Goal: Task Accomplishment & Management: Complete application form

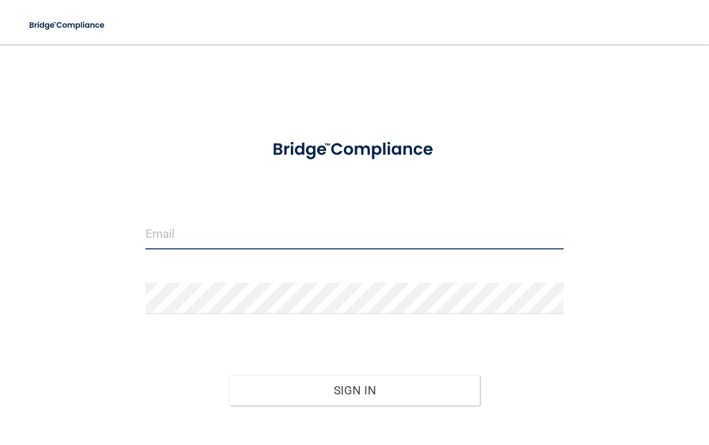
click at [211, 246] on input "email" at bounding box center [354, 233] width 418 height 31
type input "[PERSON_NAME][EMAIL_ADDRESS][DOMAIN_NAME]"
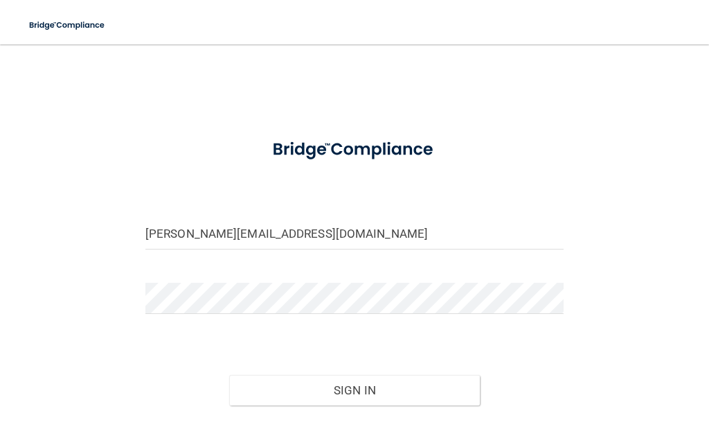
click at [355, 389] on button "Sign In" at bounding box center [354, 390] width 251 height 30
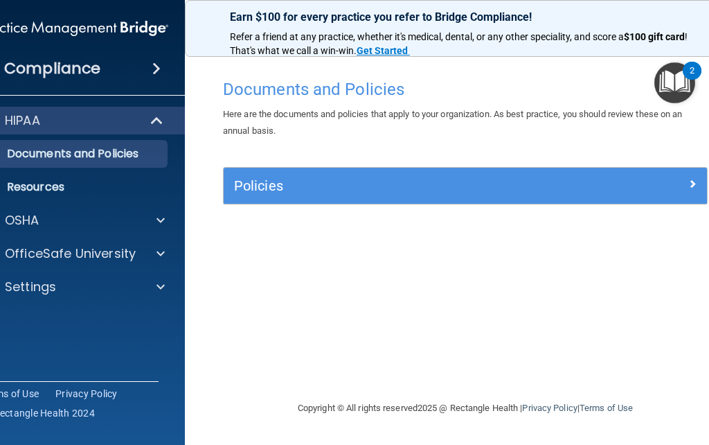
click at [563, 189] on h5 "Policies" at bounding box center [405, 185] width 342 height 15
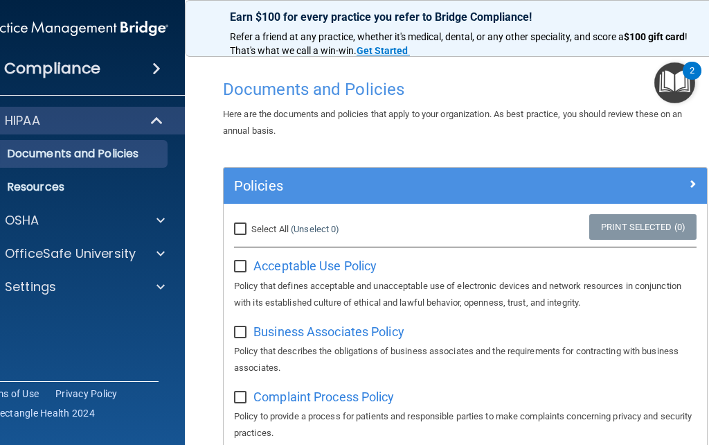
click at [42, 119] on div "HIPAA" at bounding box center [55, 120] width 171 height 17
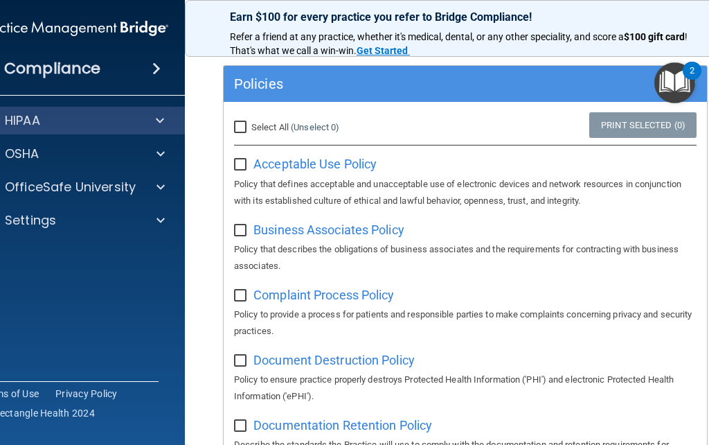
scroll to position [101, 0]
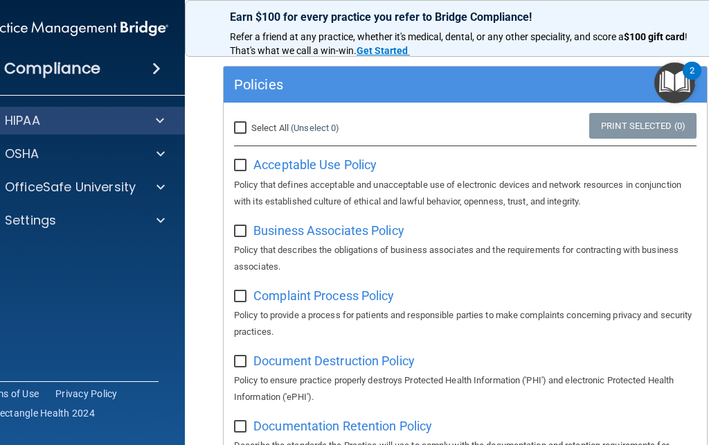
click at [307, 161] on span "Acceptable Use Policy" at bounding box center [314, 164] width 123 height 15
click at [82, 62] on h4 "Compliance" at bounding box center [52, 68] width 96 height 19
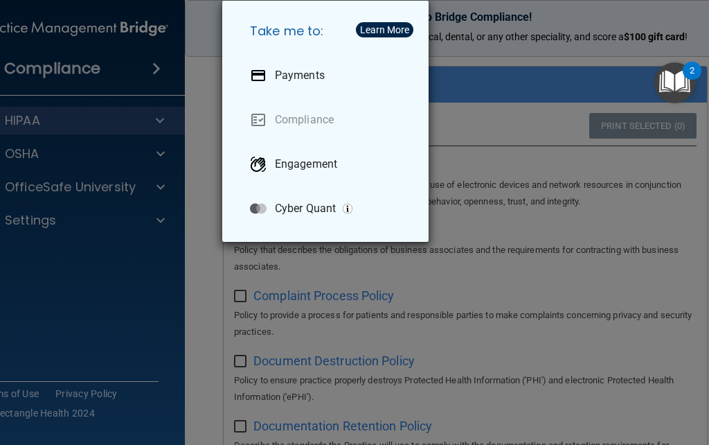
click at [69, 325] on div "Take me to: Payments Compliance Engagement Cyber Quant" at bounding box center [354, 222] width 709 height 445
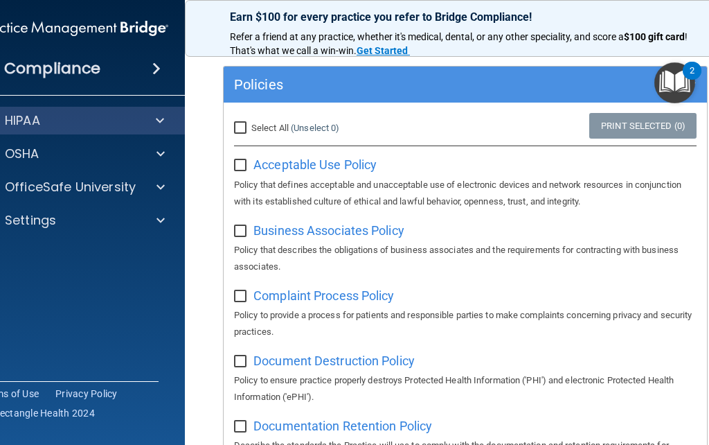
click at [302, 232] on span "Business Associates Policy" at bounding box center [328, 230] width 151 height 15
click at [289, 294] on span "Complaint Process Policy" at bounding box center [323, 295] width 141 height 15
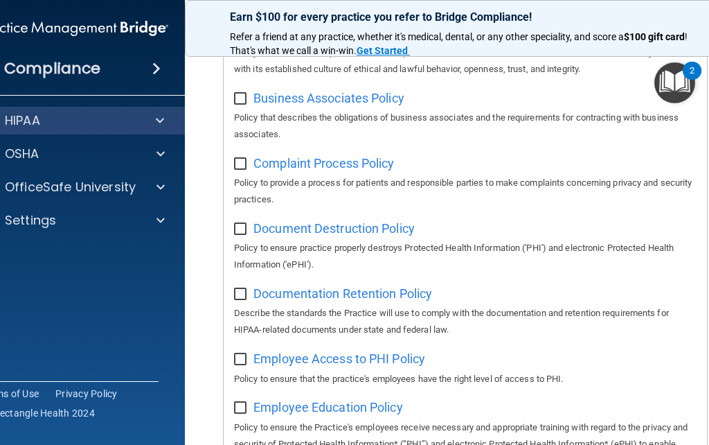
scroll to position [231, 0]
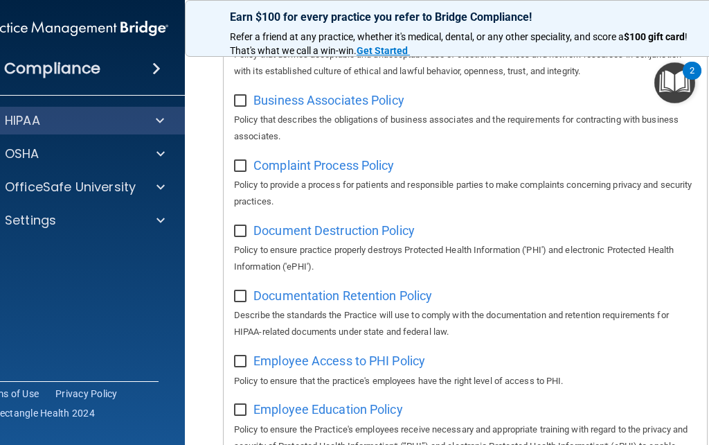
click at [305, 231] on span "Document Destruction Policy" at bounding box center [333, 230] width 161 height 15
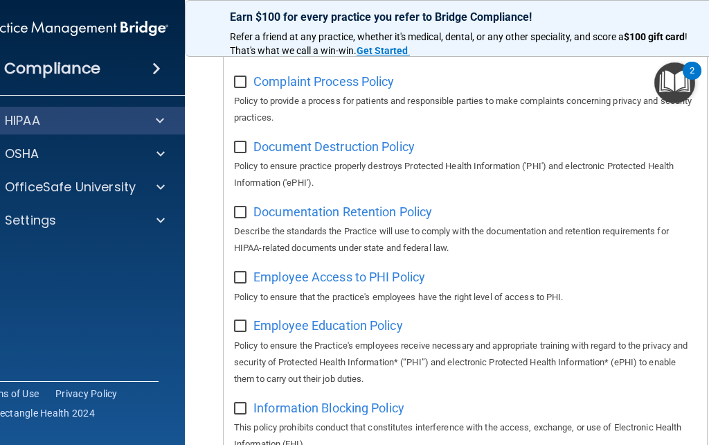
scroll to position [312, 0]
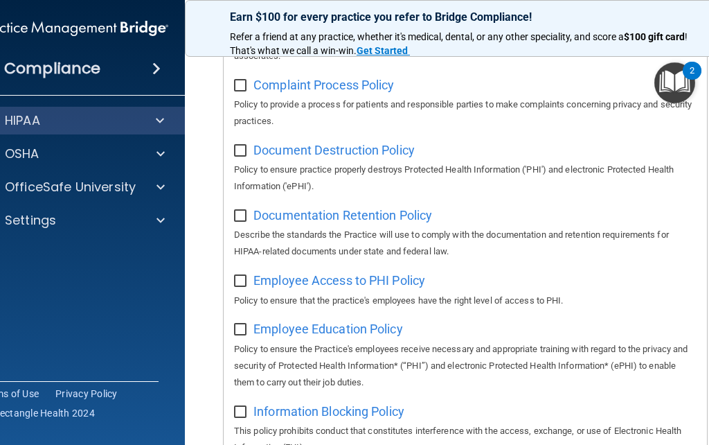
click at [295, 216] on span "Documentation Retention Policy" at bounding box center [342, 215] width 179 height 15
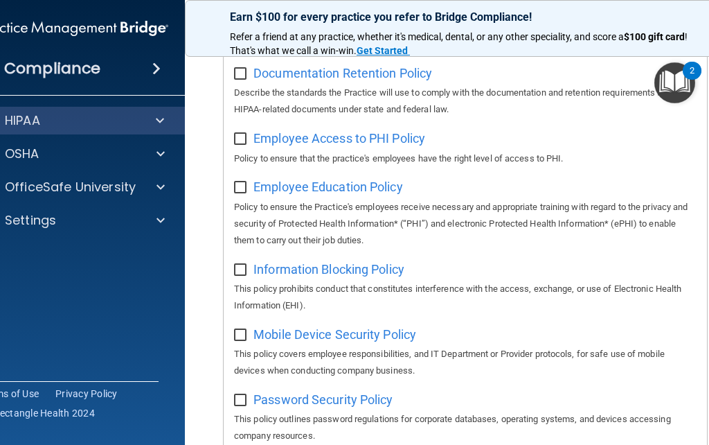
scroll to position [454, 0]
click at [308, 136] on span "Employee Access to PHI Policy" at bounding box center [339, 137] width 172 height 15
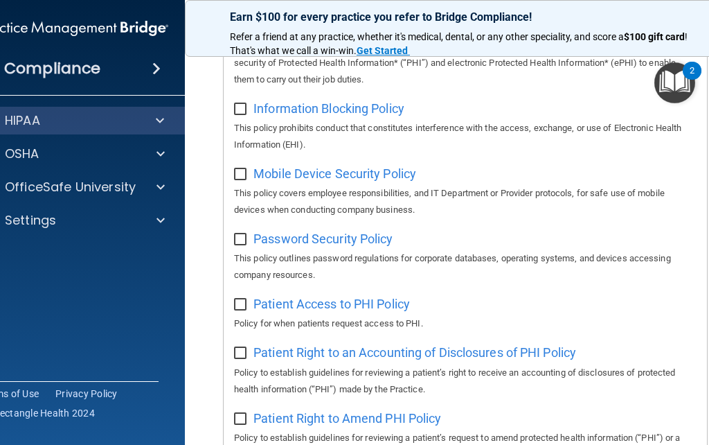
scroll to position [614, 0]
click at [307, 235] on span "Password Security Policy" at bounding box center [322, 239] width 139 height 15
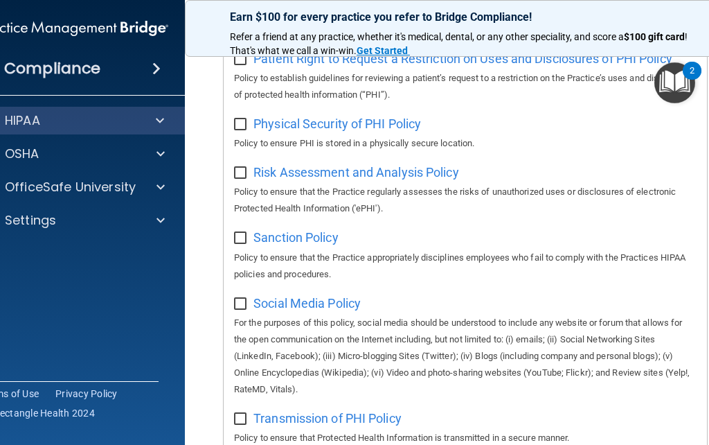
scroll to position [1040, 0]
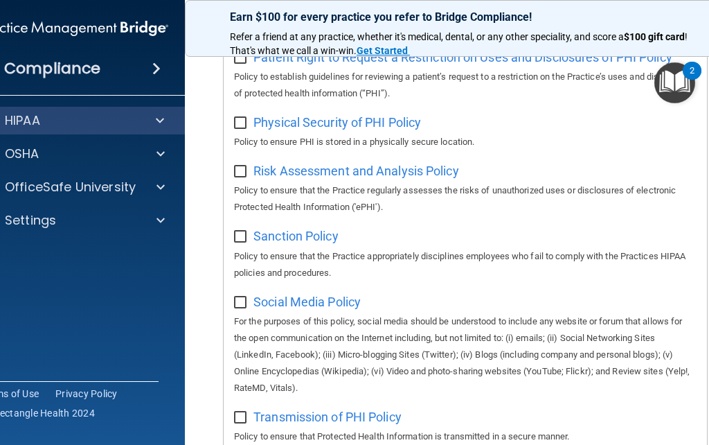
click at [290, 115] on span "Physical Security of PHI Policy" at bounding box center [337, 122] width 168 height 15
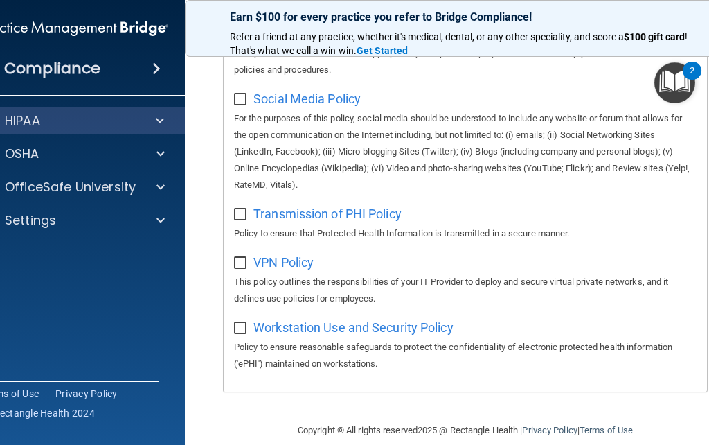
scroll to position [1243, 0]
click at [292, 321] on span "Workstation Use and Security Policy" at bounding box center [353, 328] width 200 height 15
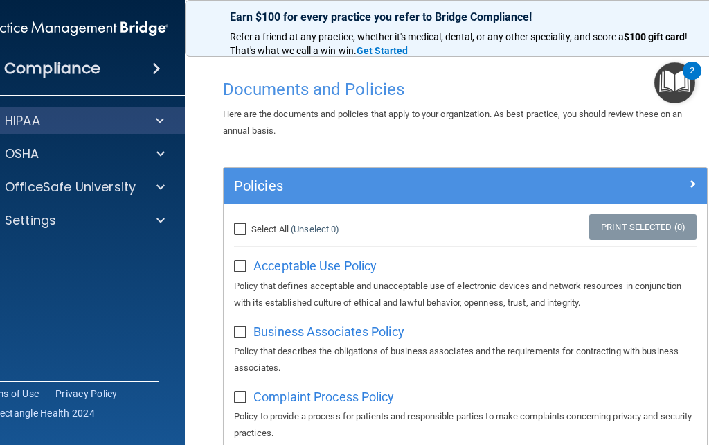
scroll to position [0, 0]
click at [684, 77] on img "Open Resource Center, 2 new notifications" at bounding box center [675, 82] width 41 height 41
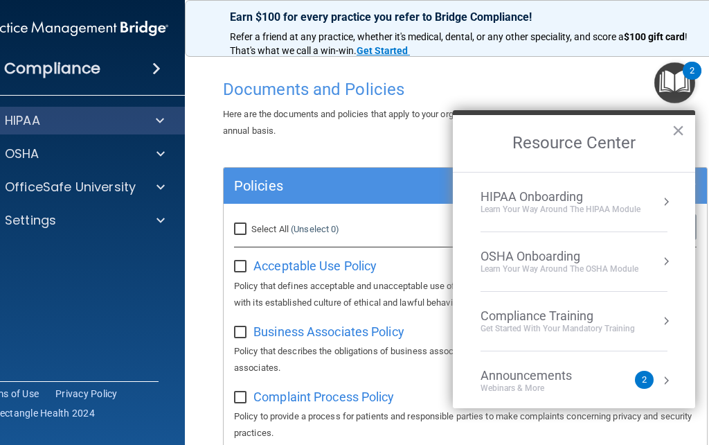
click at [602, 323] on div "Get Started with your mandatory training" at bounding box center [558, 329] width 154 height 12
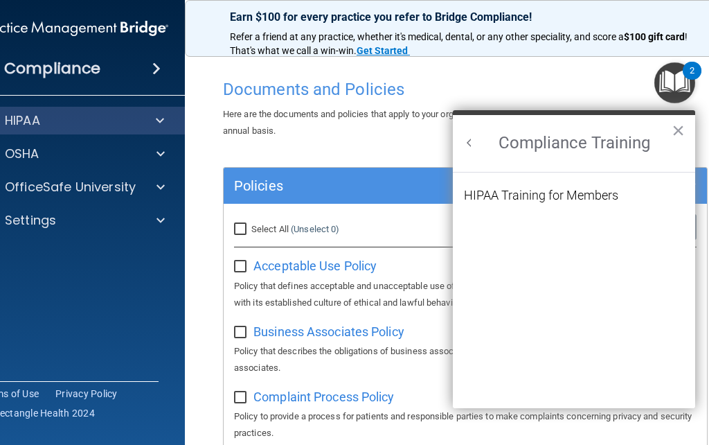
click at [587, 197] on div "HIPAA Training for Members" at bounding box center [541, 195] width 154 height 12
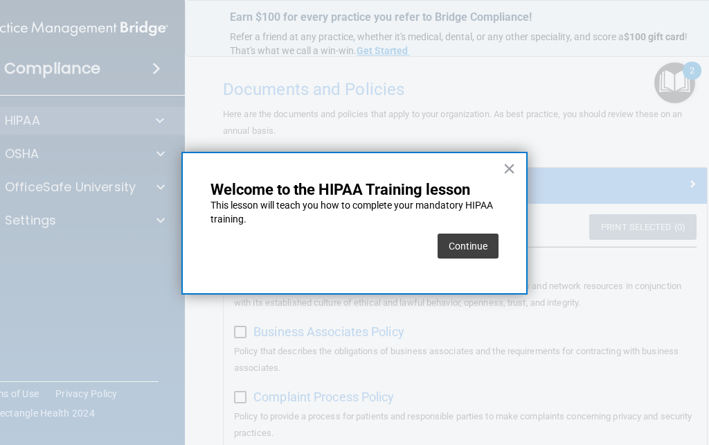
click at [486, 248] on button "Continue" at bounding box center [468, 245] width 61 height 25
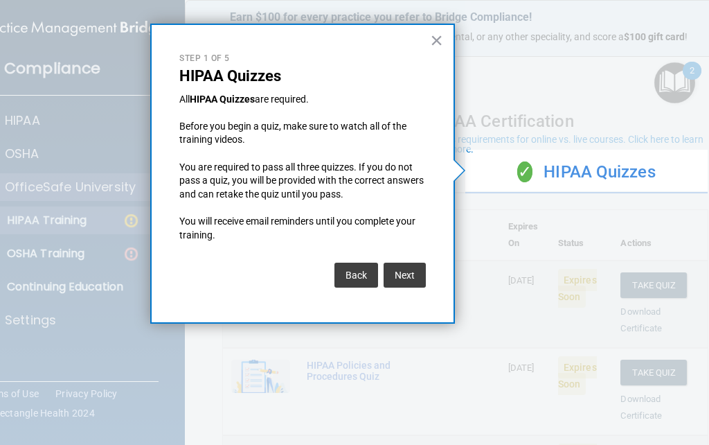
click at [414, 266] on button "Next" at bounding box center [405, 274] width 42 height 25
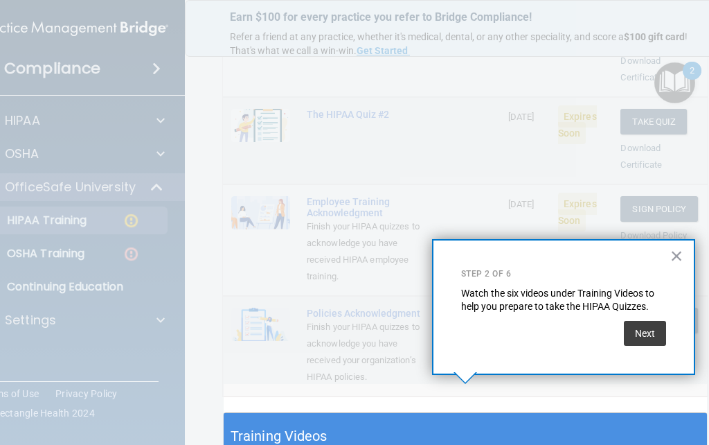
scroll to position [337, 0]
click at [655, 335] on button "Next" at bounding box center [645, 333] width 42 height 25
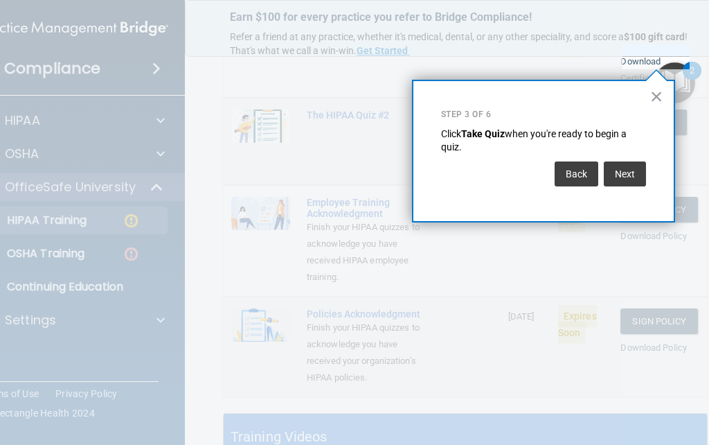
scroll to position [80, 0]
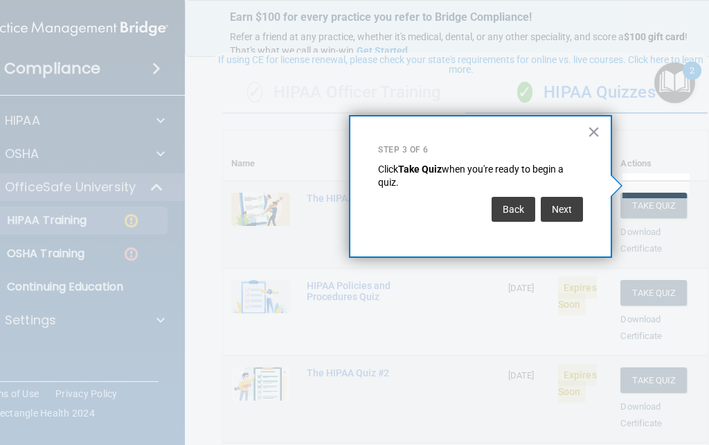
click at [516, 206] on button "Back" at bounding box center [514, 209] width 44 height 25
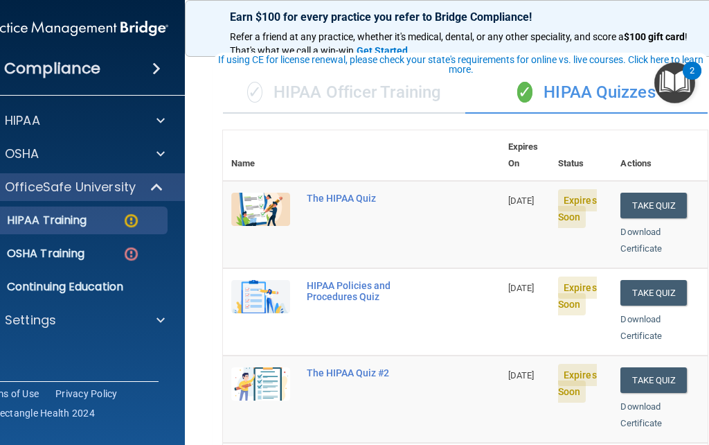
scroll to position [612, 0]
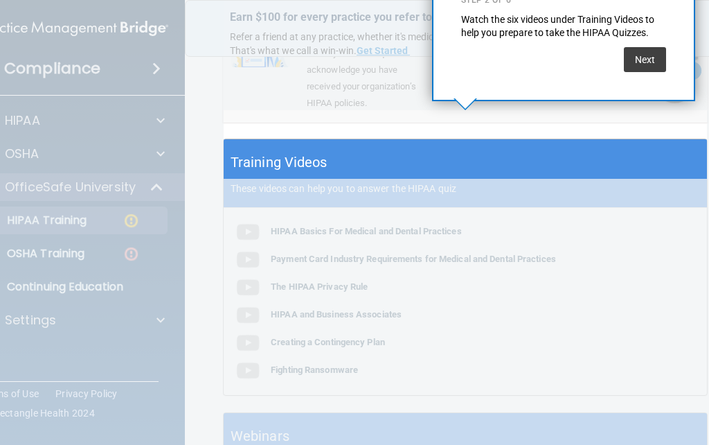
click at [299, 147] on div "Training Videos These videos can help you to answer the HIPAA quiz" at bounding box center [465, 173] width 483 height 69
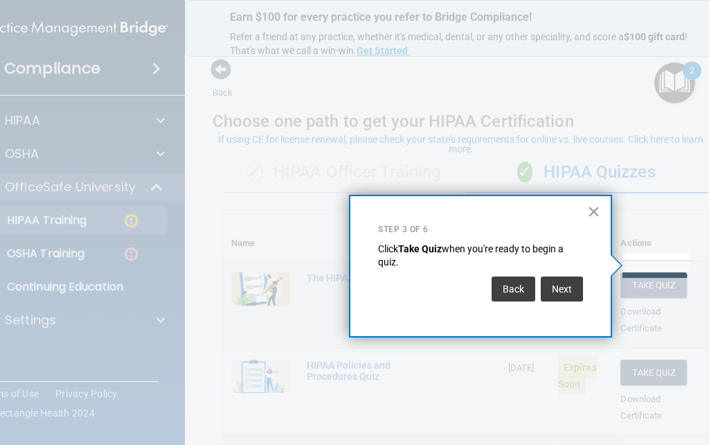
click at [591, 214] on button "×" at bounding box center [593, 211] width 13 height 22
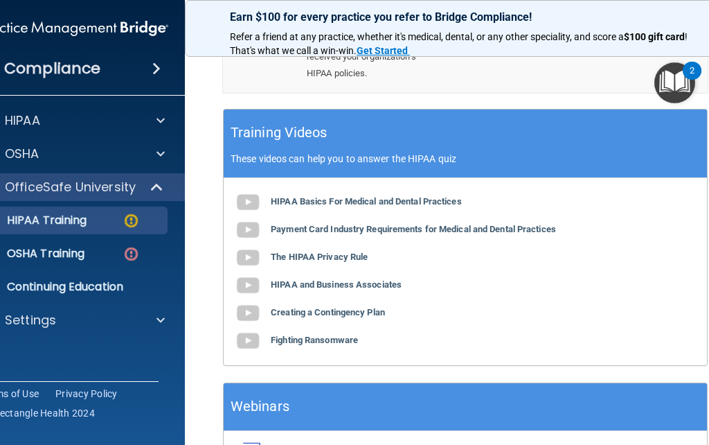
scroll to position [642, 0]
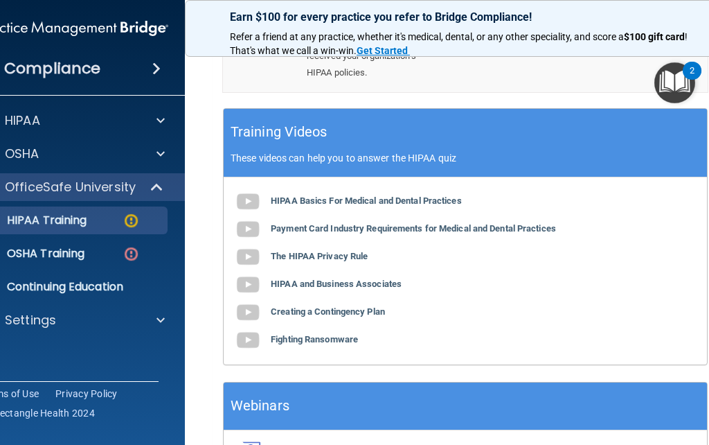
click at [296, 195] on b "HIPAA Basics For Medical and Dental Practices" at bounding box center [366, 200] width 191 height 10
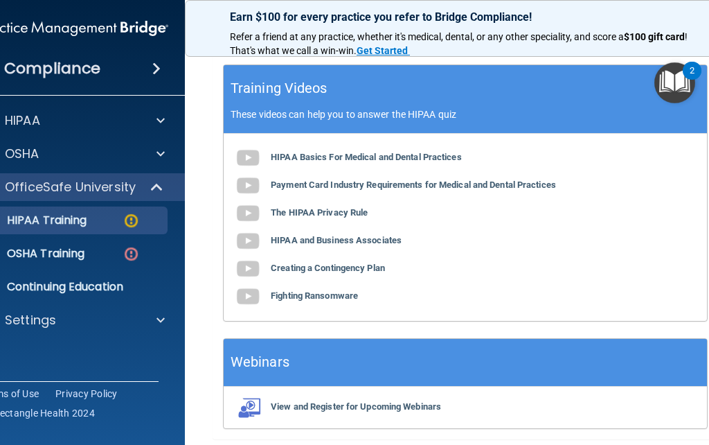
scroll to position [685, 0]
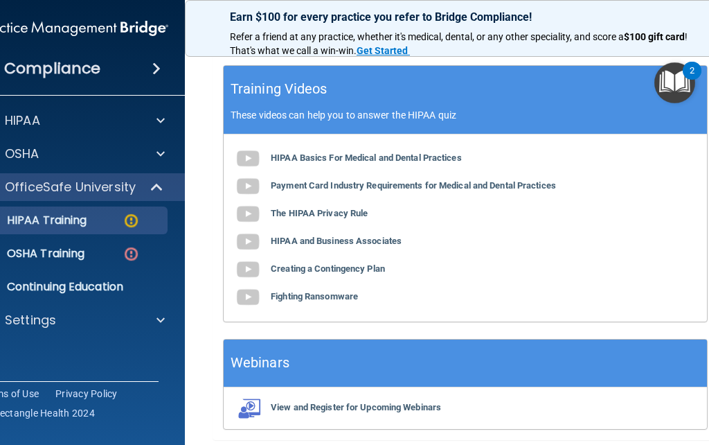
click at [531, 180] on b "Payment Card Industry Requirements for Medical and Dental Practices" at bounding box center [413, 185] width 285 height 10
click at [309, 208] on b "The HIPAA Privacy Rule" at bounding box center [319, 213] width 97 height 10
click at [308, 235] on b "HIPAA and Business Associates" at bounding box center [336, 240] width 131 height 10
click at [302, 263] on b "Creating a Contingency Plan" at bounding box center [328, 268] width 114 height 10
click at [298, 291] on b "Fighting Ransomware" at bounding box center [314, 296] width 87 height 10
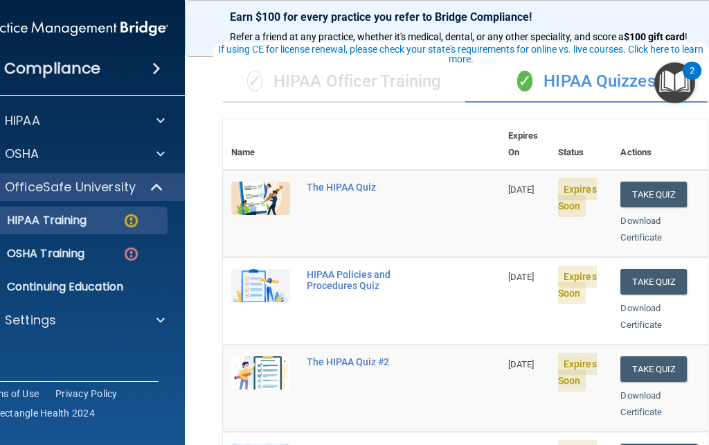
scroll to position [90, 0]
click at [657, 182] on button "Take Quiz" at bounding box center [654, 195] width 66 height 26
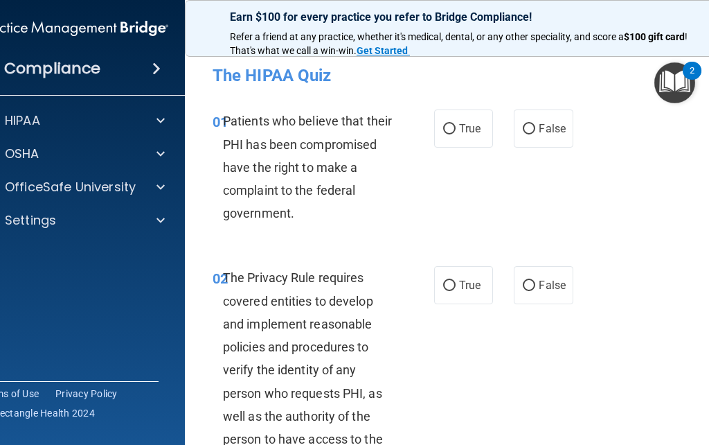
click at [455, 127] on input "True" at bounding box center [449, 129] width 12 height 10
radio input "true"
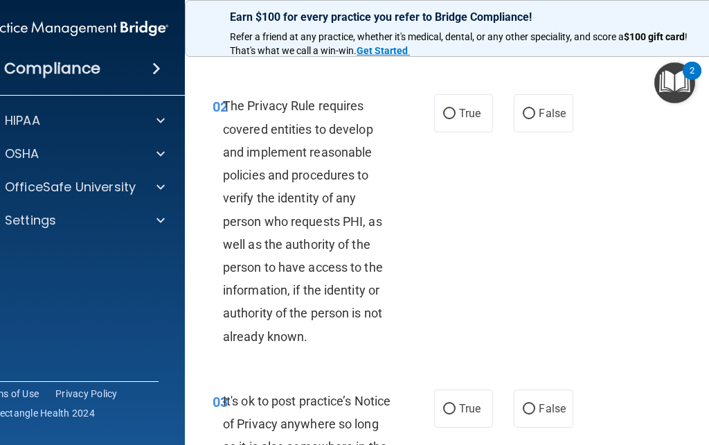
scroll to position [169, 0]
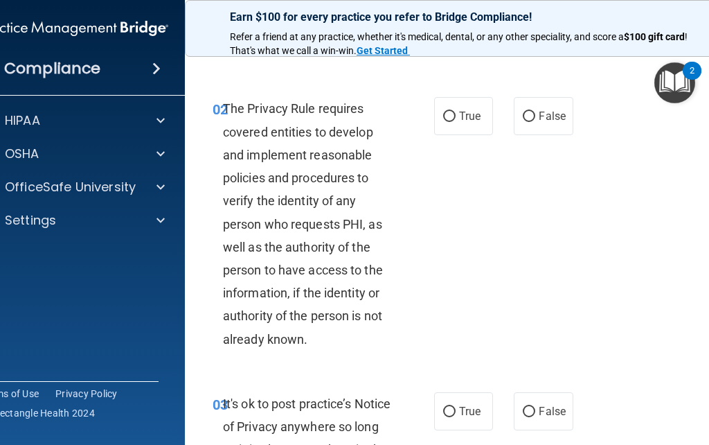
click at [454, 115] on input "True" at bounding box center [449, 117] width 12 height 10
radio input "true"
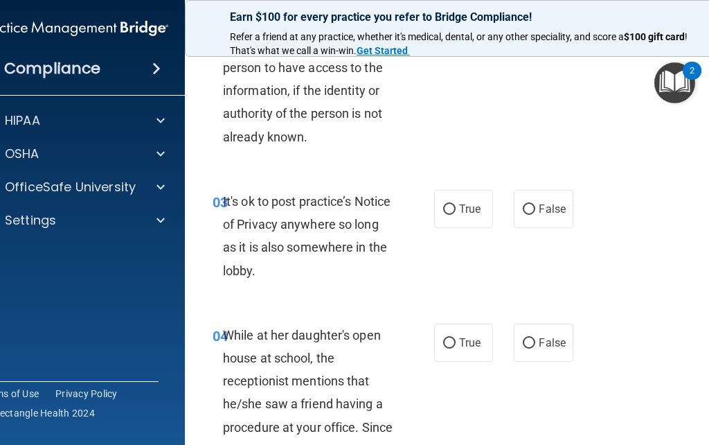
scroll to position [372, 0]
click at [533, 204] on input "False" at bounding box center [529, 209] width 12 height 10
radio input "true"
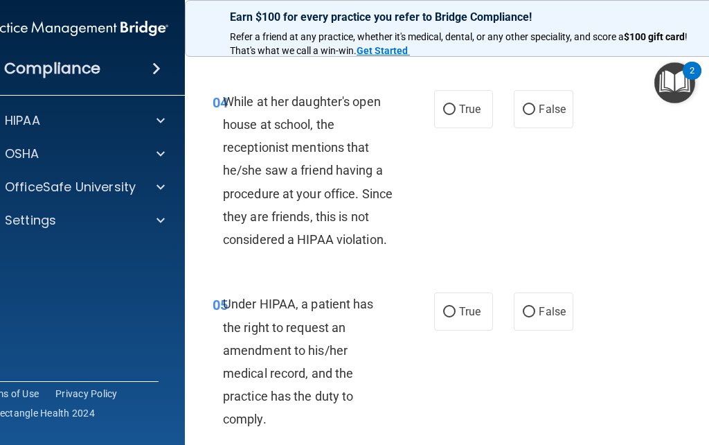
scroll to position [598, 0]
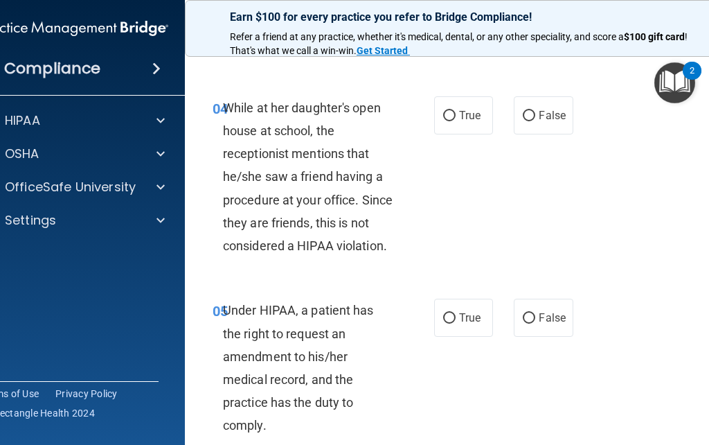
click at [535, 111] on input "False" at bounding box center [529, 116] width 12 height 10
radio input "true"
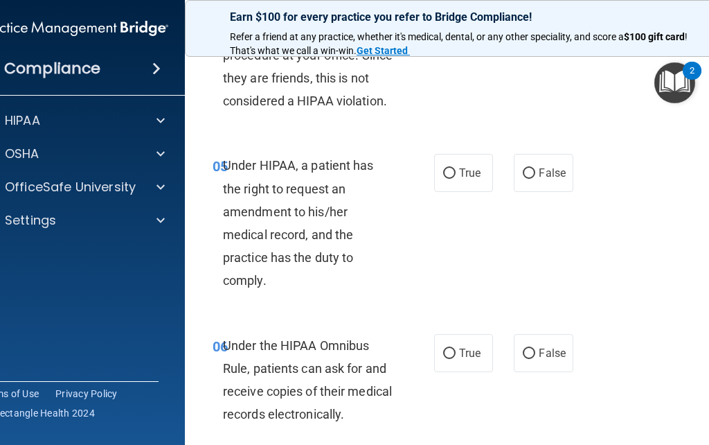
scroll to position [742, 0]
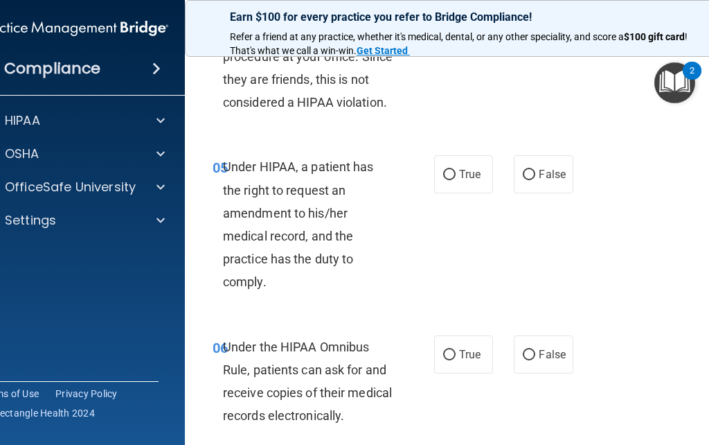
click at [532, 170] on input "False" at bounding box center [529, 175] width 12 height 10
radio input "true"
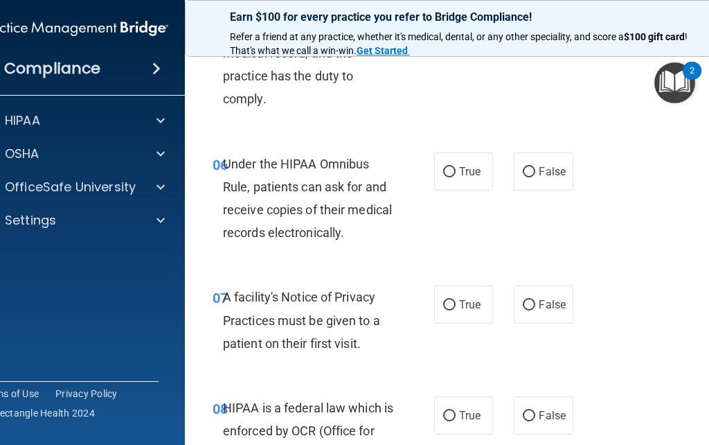
scroll to position [925, 0]
click at [453, 156] on label "True" at bounding box center [463, 171] width 59 height 38
click at [453, 166] on input "True" at bounding box center [449, 171] width 12 height 10
radio input "true"
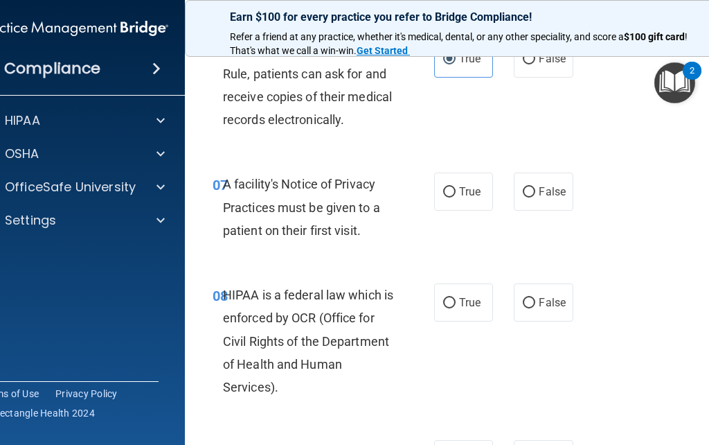
scroll to position [1042, 0]
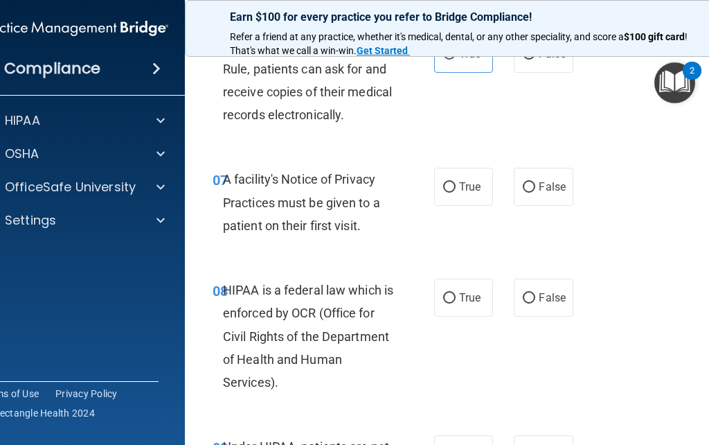
click at [449, 182] on input "True" at bounding box center [449, 187] width 12 height 10
radio input "true"
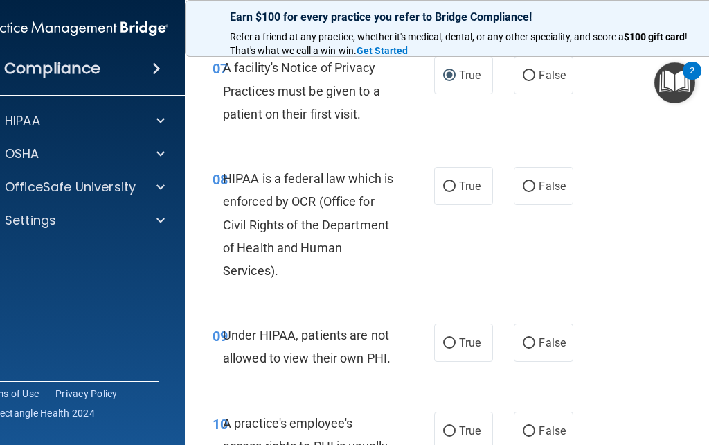
scroll to position [1179, 0]
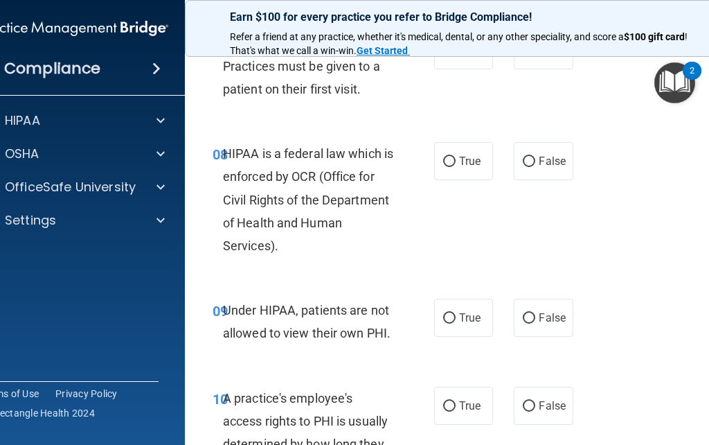
click at [445, 160] on input "True" at bounding box center [449, 162] width 12 height 10
radio input "true"
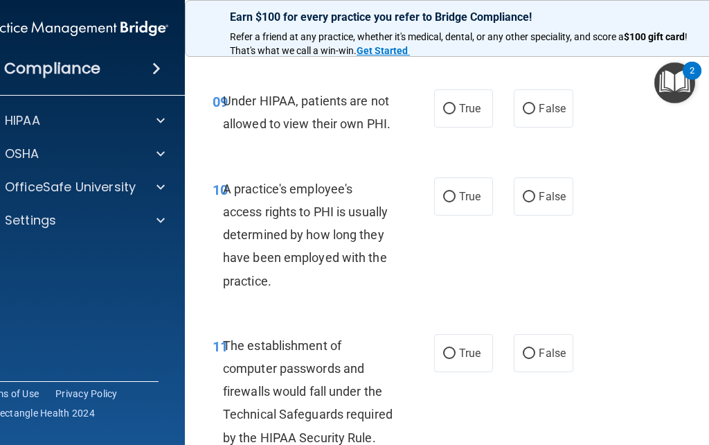
scroll to position [1389, 0]
click at [531, 191] on input "False" at bounding box center [529, 196] width 12 height 10
radio input "true"
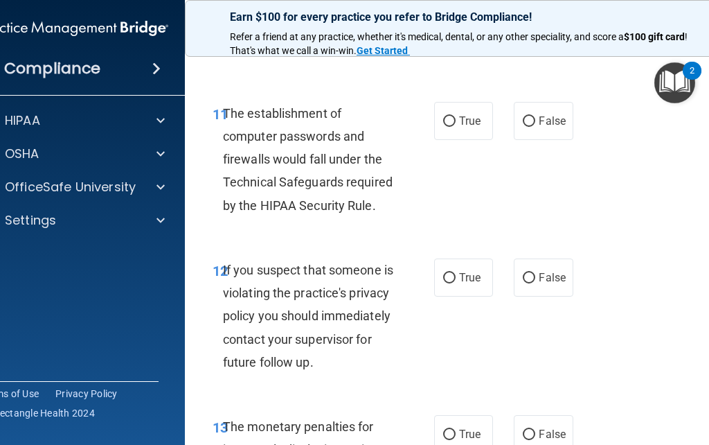
scroll to position [1620, 0]
click at [448, 116] on input "True" at bounding box center [449, 121] width 12 height 10
radio input "true"
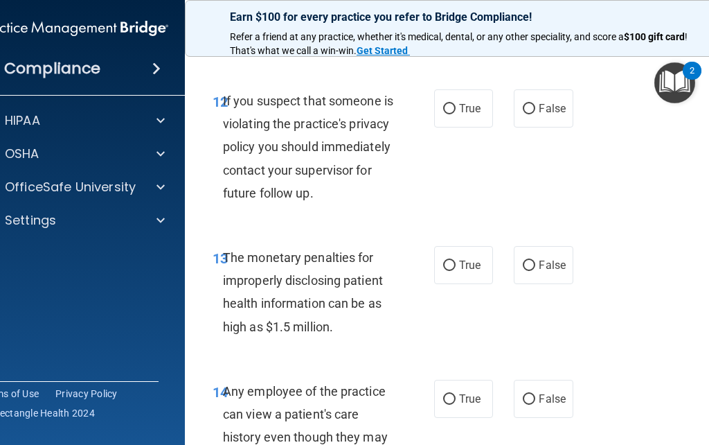
scroll to position [1790, 0]
click at [450, 103] on input "True" at bounding box center [449, 108] width 12 height 10
radio input "true"
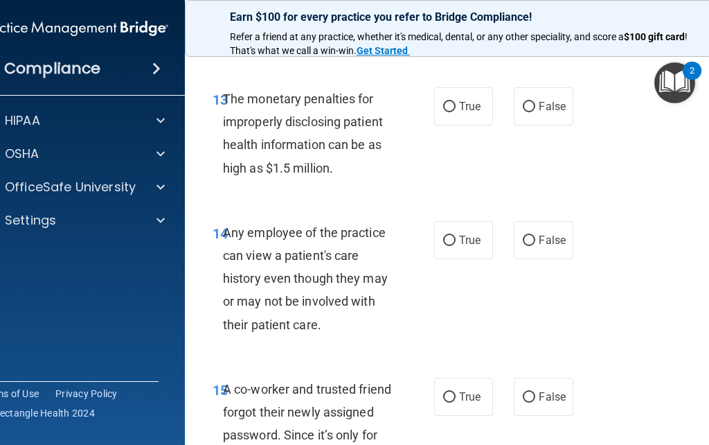
scroll to position [1956, 0]
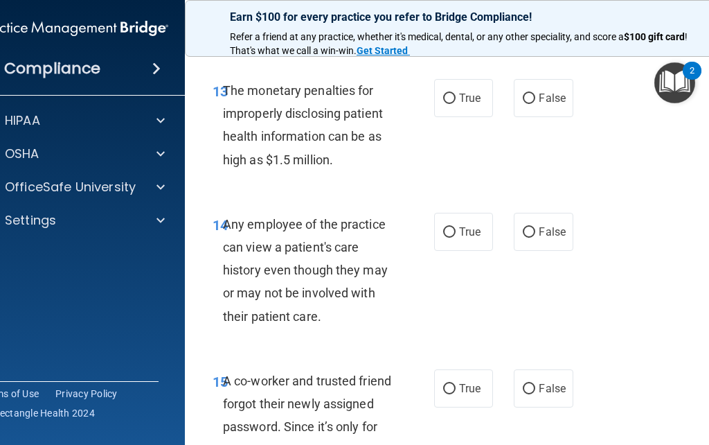
click at [443, 115] on label "True" at bounding box center [463, 98] width 59 height 38
click at [443, 104] on input "True" at bounding box center [449, 99] width 12 height 10
radio input "true"
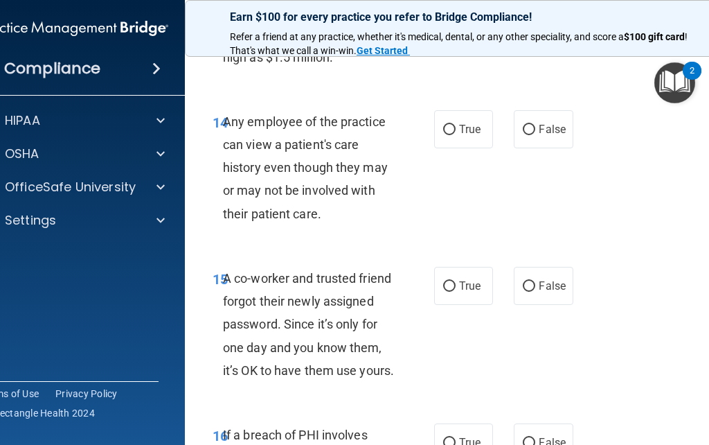
scroll to position [2060, 0]
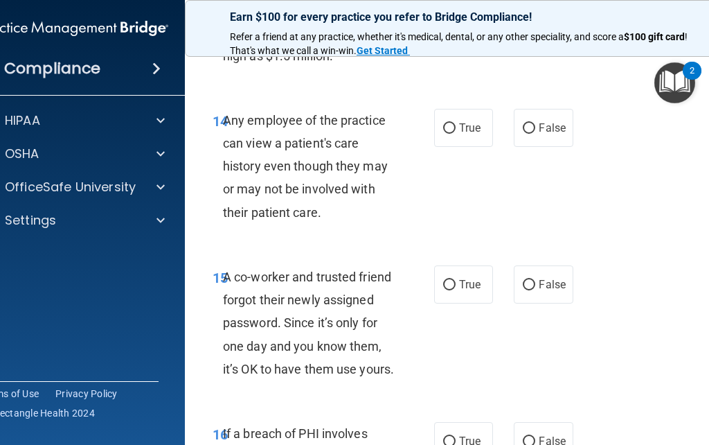
click at [533, 134] on input "False" at bounding box center [529, 128] width 12 height 10
radio input "true"
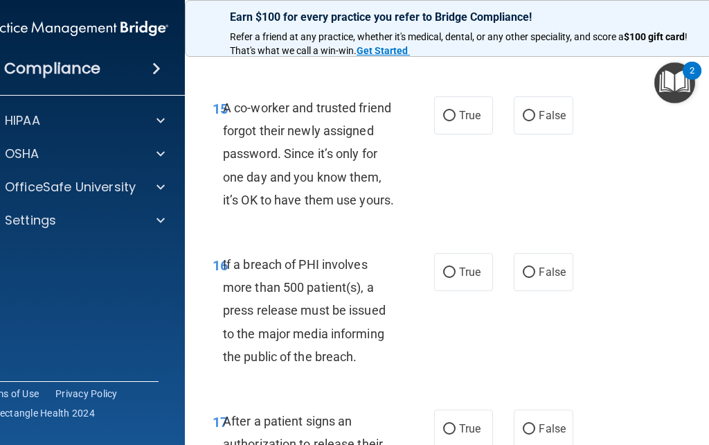
scroll to position [2230, 0]
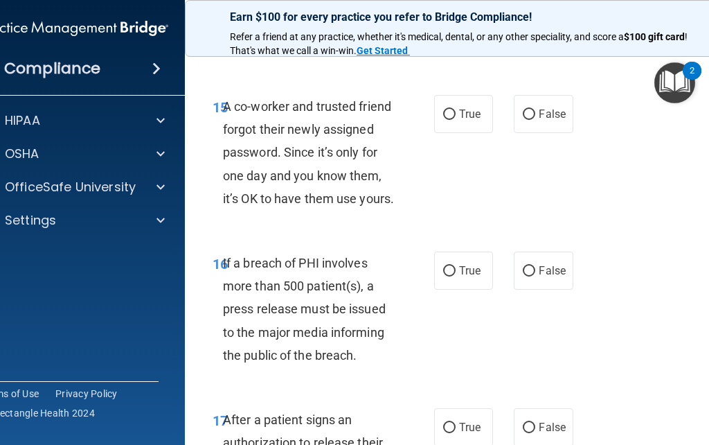
click at [543, 120] on span "False" at bounding box center [552, 113] width 27 height 13
click at [535, 120] on input "False" at bounding box center [529, 114] width 12 height 10
radio input "true"
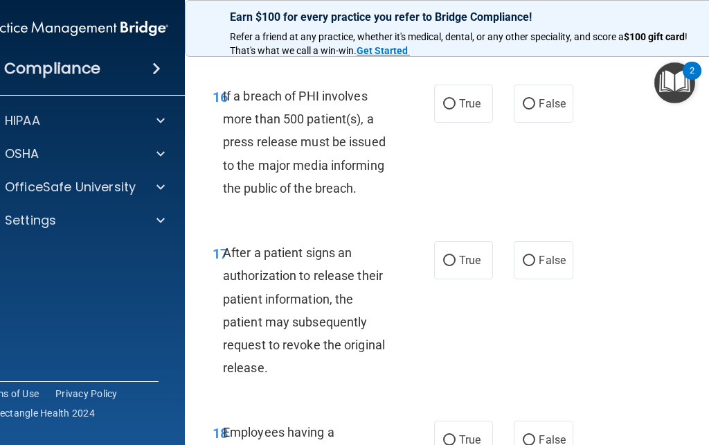
scroll to position [2398, 0]
click at [449, 109] on input "True" at bounding box center [449, 103] width 12 height 10
radio input "true"
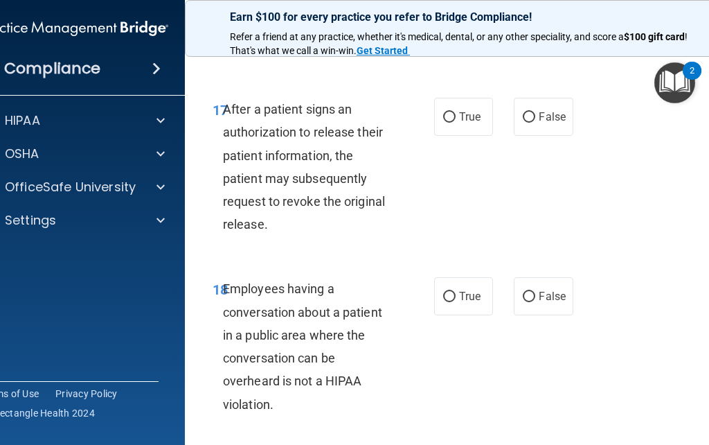
scroll to position [2542, 0]
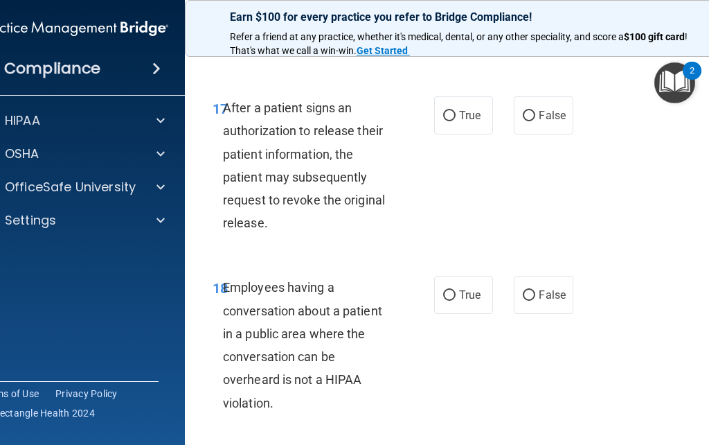
click at [444, 121] on input "True" at bounding box center [449, 116] width 12 height 10
radio input "true"
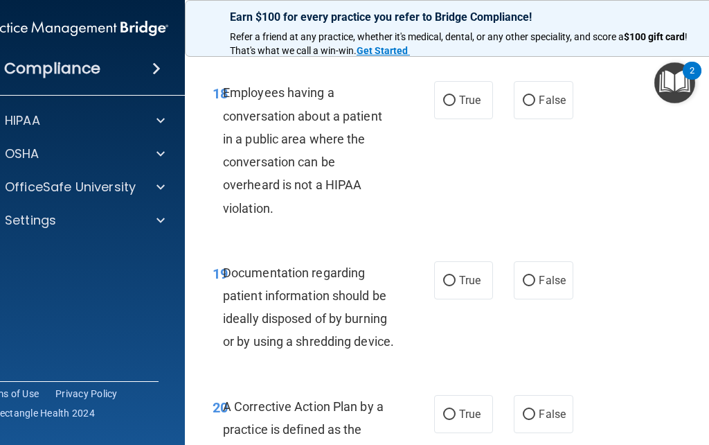
scroll to position [2742, 0]
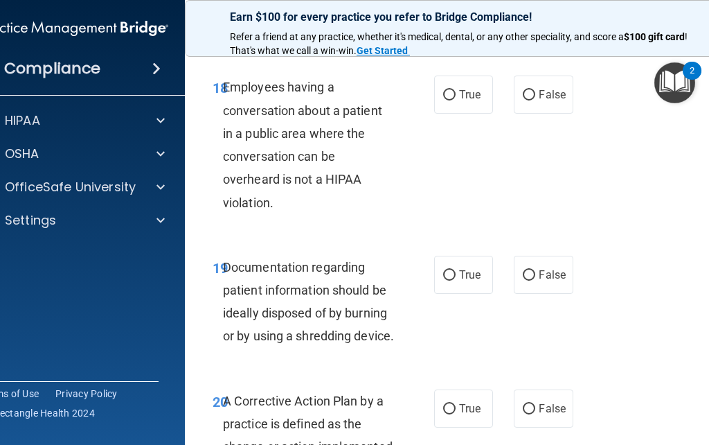
click at [523, 100] on input "False" at bounding box center [529, 95] width 12 height 10
radio input "true"
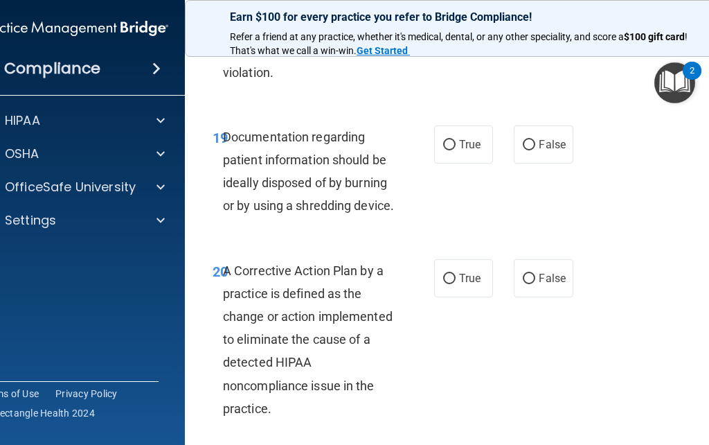
scroll to position [2874, 0]
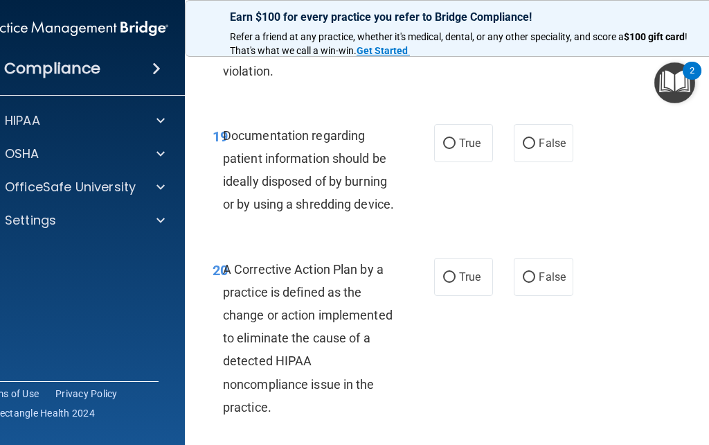
click at [453, 149] on input "True" at bounding box center [449, 144] width 12 height 10
radio input "true"
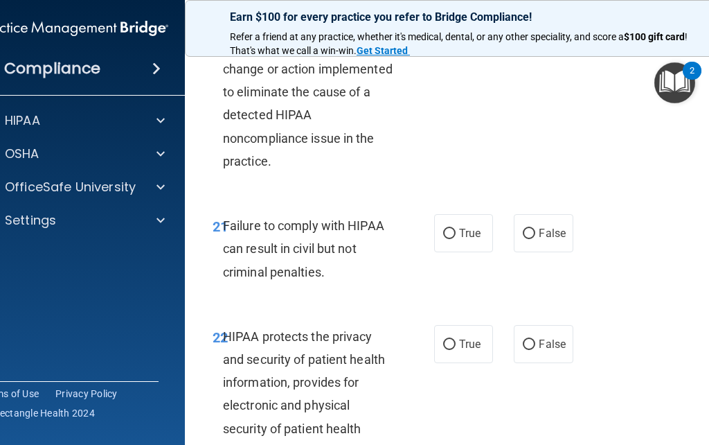
scroll to position [3106, 0]
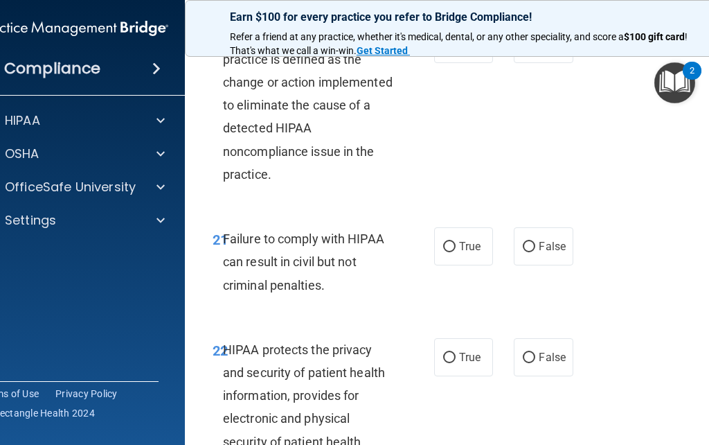
click at [445, 50] on input "True" at bounding box center [449, 44] width 12 height 10
radio input "true"
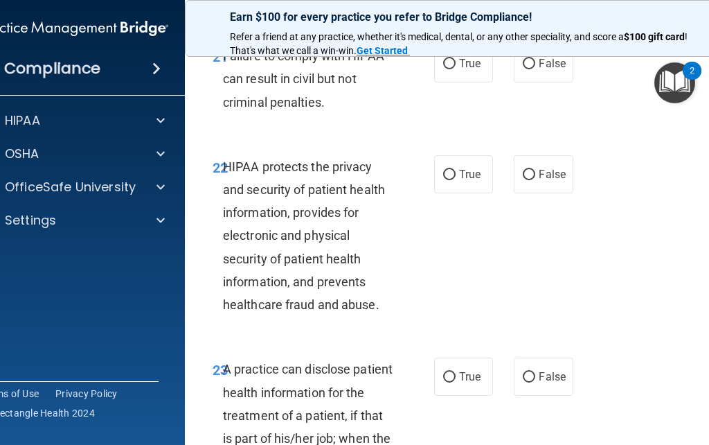
scroll to position [3289, 0]
click at [537, 82] on label "False" at bounding box center [543, 63] width 59 height 38
click at [535, 69] on input "False" at bounding box center [529, 64] width 12 height 10
radio input "true"
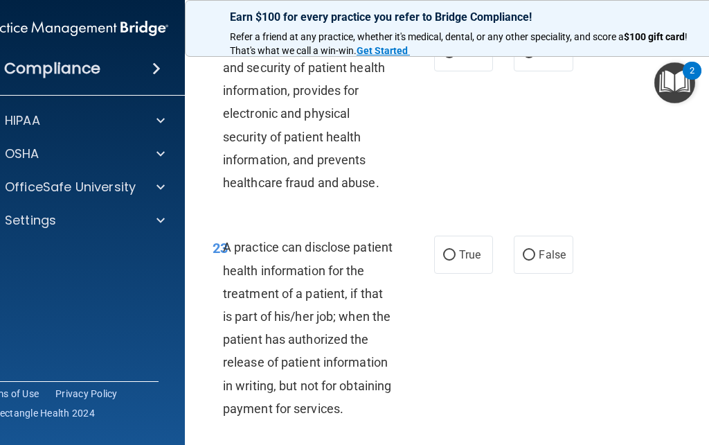
scroll to position [3410, 0]
click at [445, 59] on input "True" at bounding box center [449, 53] width 12 height 10
radio input "true"
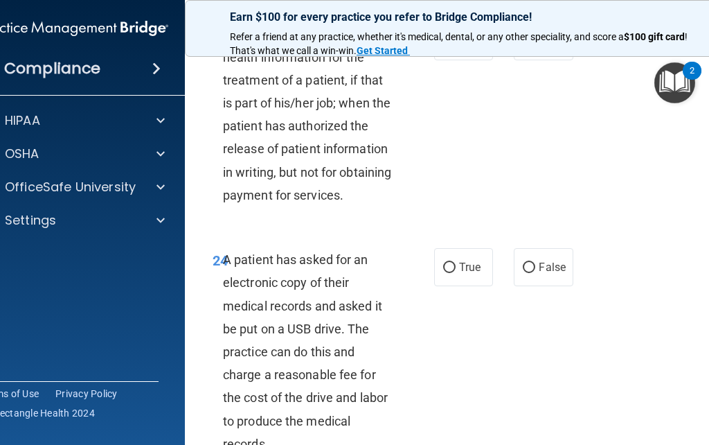
scroll to position [3628, 0]
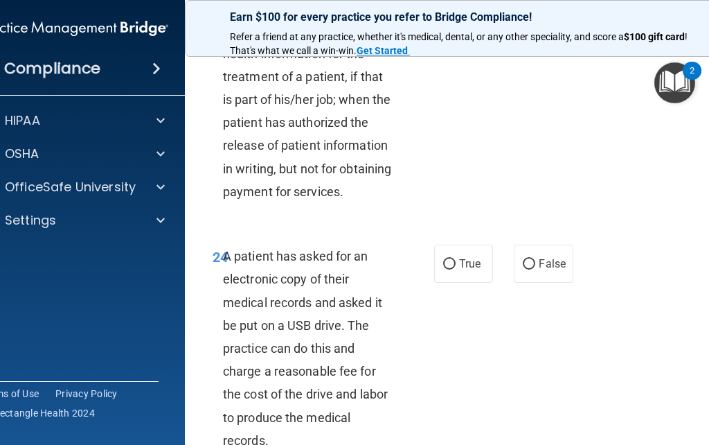
click at [525, 44] on input "False" at bounding box center [529, 38] width 12 height 10
radio input "true"
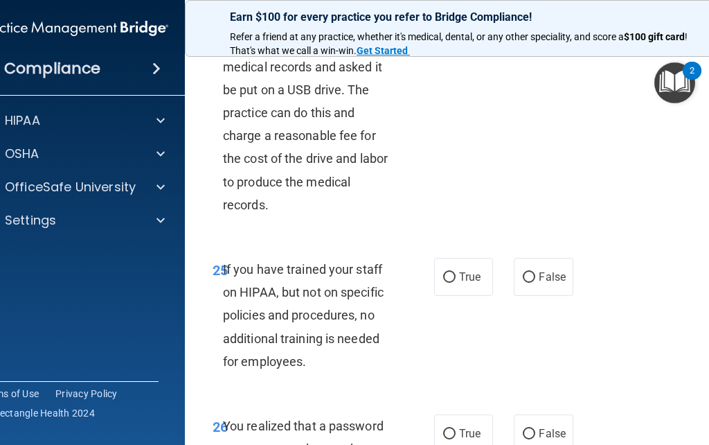
scroll to position [3863, 0]
click at [453, 35] on input "True" at bounding box center [449, 29] width 12 height 10
radio input "true"
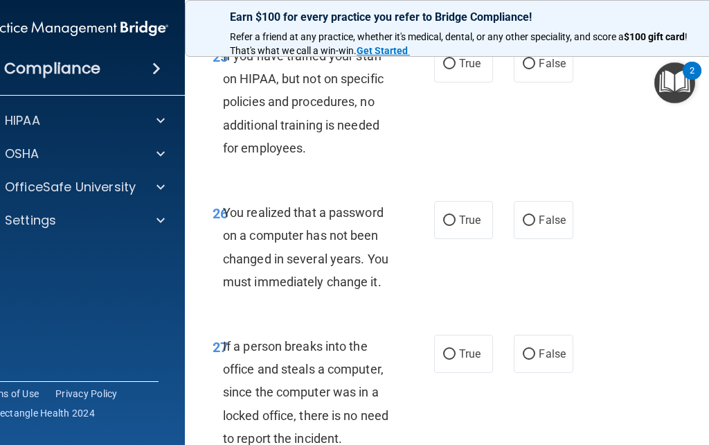
scroll to position [4077, 0]
click at [531, 69] on input "False" at bounding box center [529, 63] width 12 height 10
radio input "true"
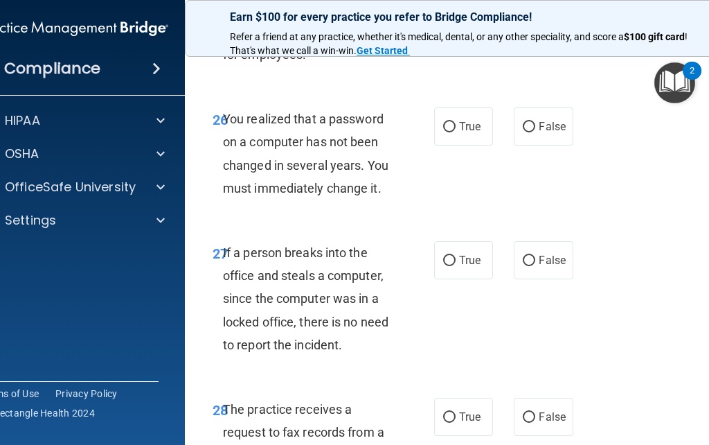
scroll to position [4171, 0]
click at [440, 145] on label "True" at bounding box center [463, 126] width 59 height 38
click at [443, 132] on input "True" at bounding box center [449, 126] width 12 height 10
radio input "true"
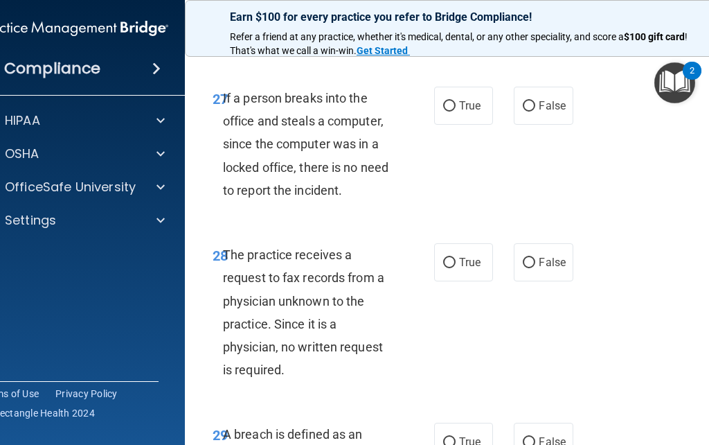
scroll to position [4325, 0]
click at [533, 112] on input "False" at bounding box center [529, 106] width 12 height 10
radio input "true"
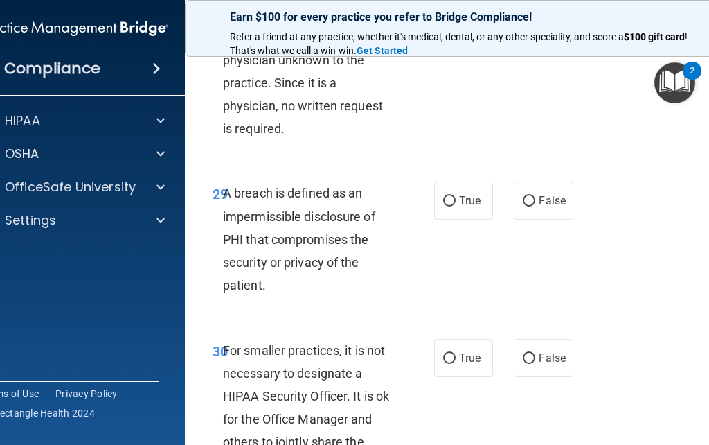
scroll to position [4565, 0]
click at [529, 28] on input "False" at bounding box center [529, 22] width 12 height 10
radio input "true"
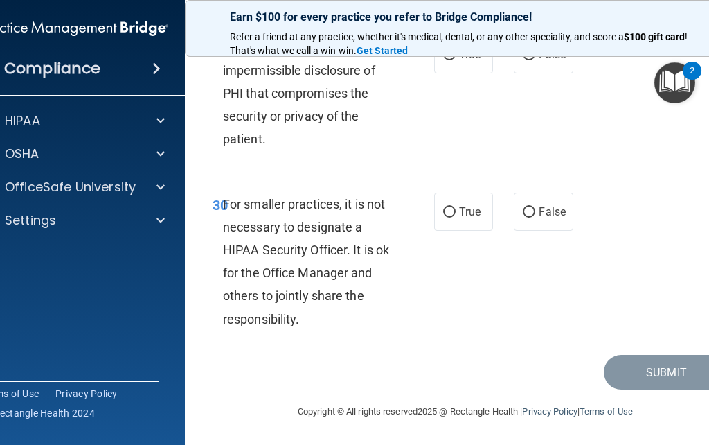
scroll to position [4722, 0]
click at [450, 60] on input "True" at bounding box center [449, 55] width 12 height 10
radio input "true"
click at [525, 211] on input "False" at bounding box center [529, 212] width 12 height 10
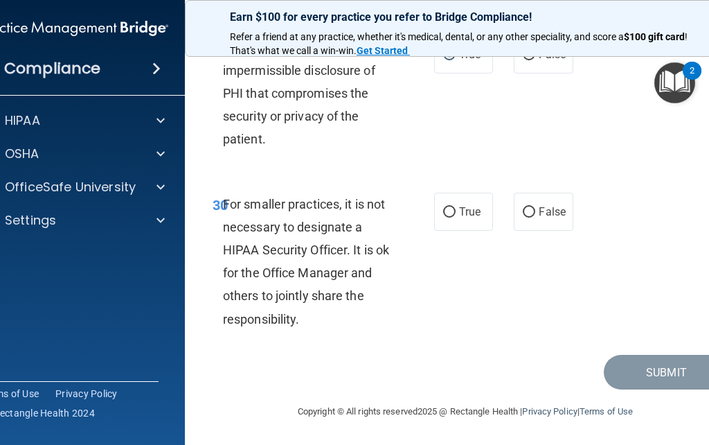
radio input "true"
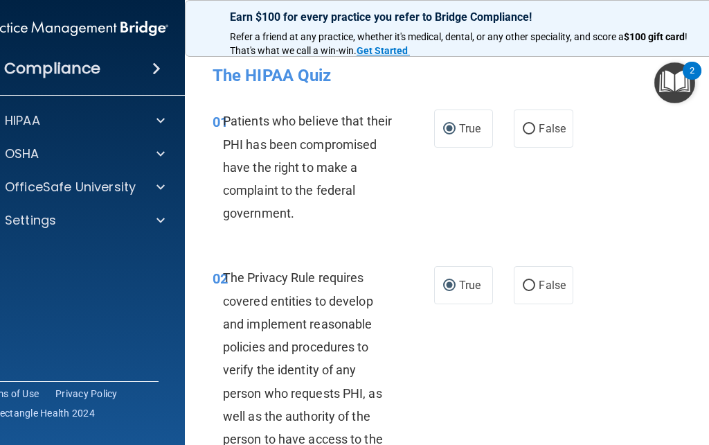
scroll to position [0, 0]
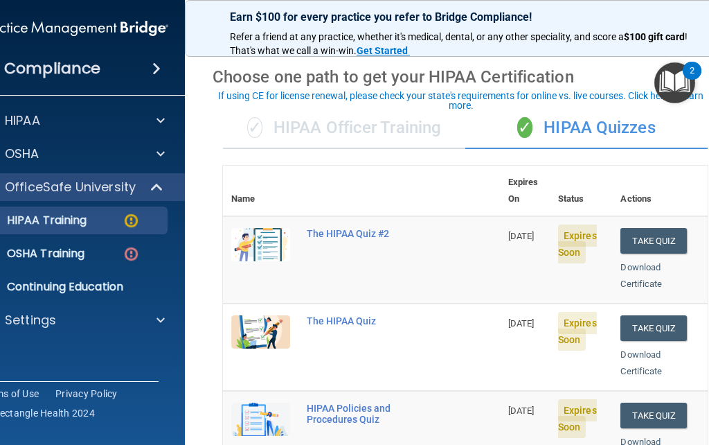
scroll to position [41, 0]
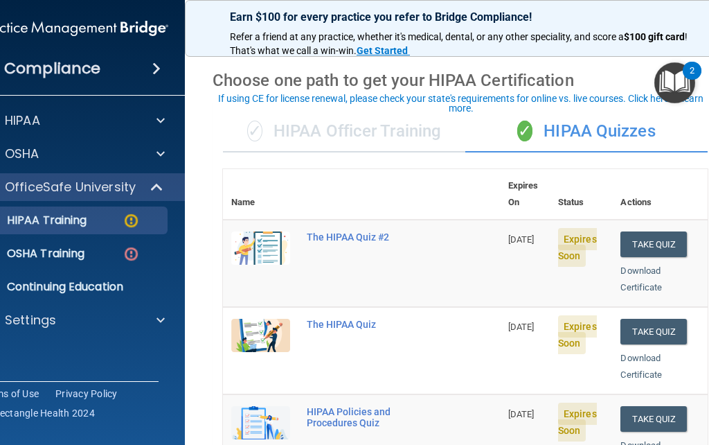
click at [663, 231] on button "Take Quiz" at bounding box center [654, 244] width 66 height 26
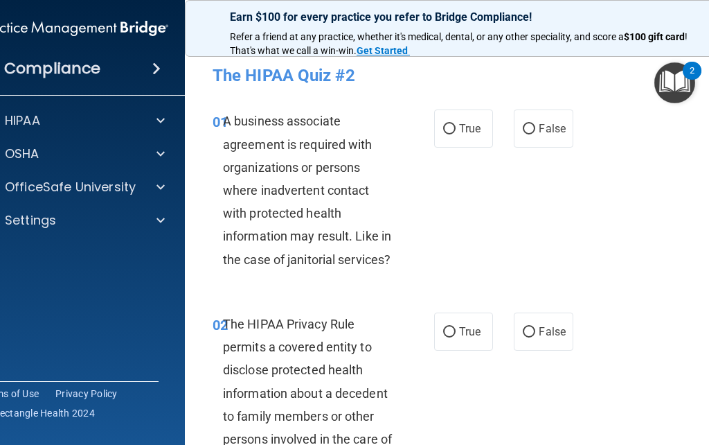
click at [531, 126] on input "False" at bounding box center [529, 129] width 12 height 10
radio input "true"
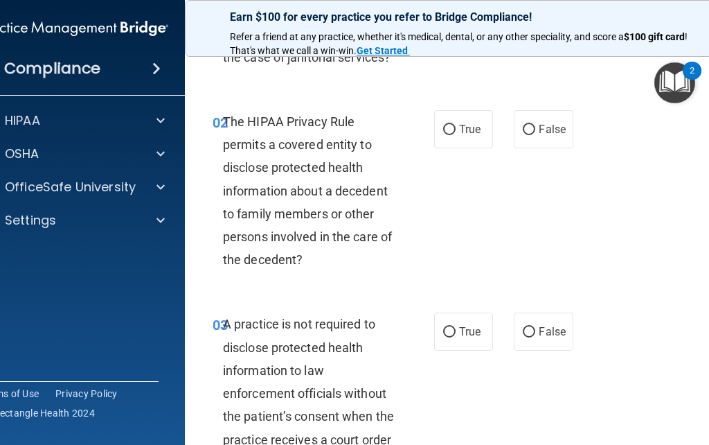
scroll to position [211, 0]
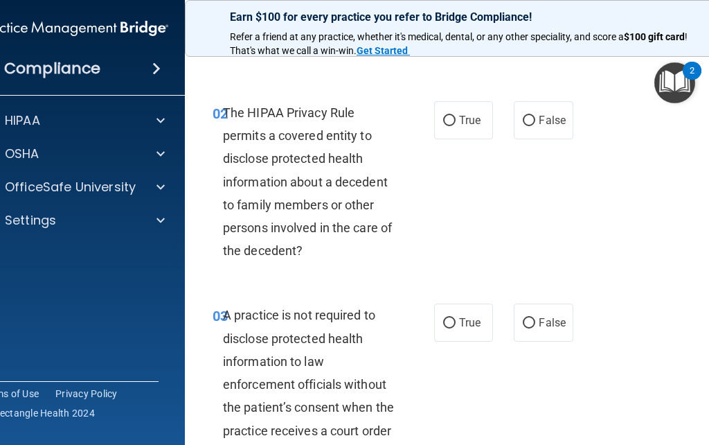
click at [445, 121] on input "True" at bounding box center [449, 121] width 12 height 10
radio input "true"
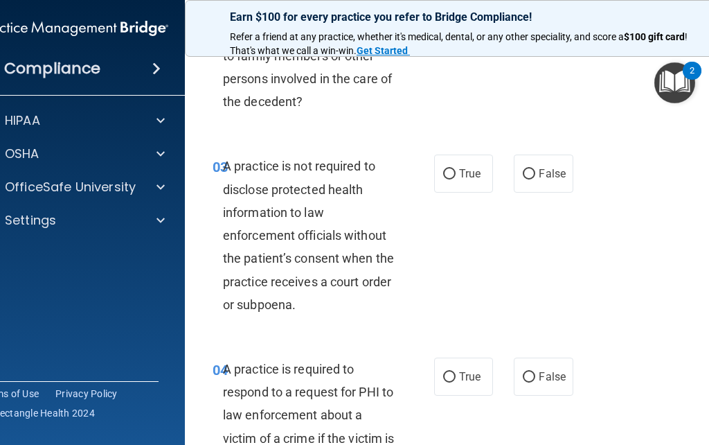
scroll to position [361, 0]
click at [539, 163] on label "False" at bounding box center [543, 173] width 59 height 38
click at [535, 168] on input "False" at bounding box center [529, 173] width 12 height 10
radio input "true"
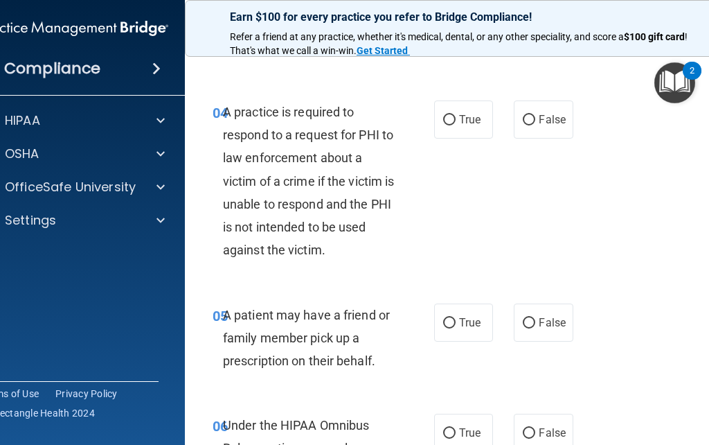
scroll to position [620, 0]
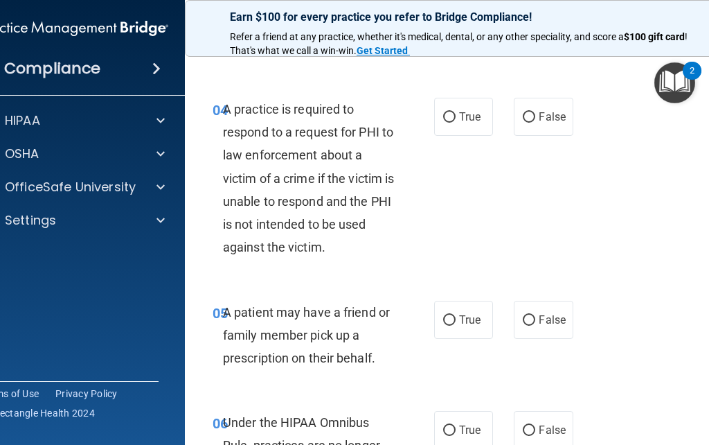
click at [450, 114] on input "True" at bounding box center [449, 117] width 12 height 10
radio input "true"
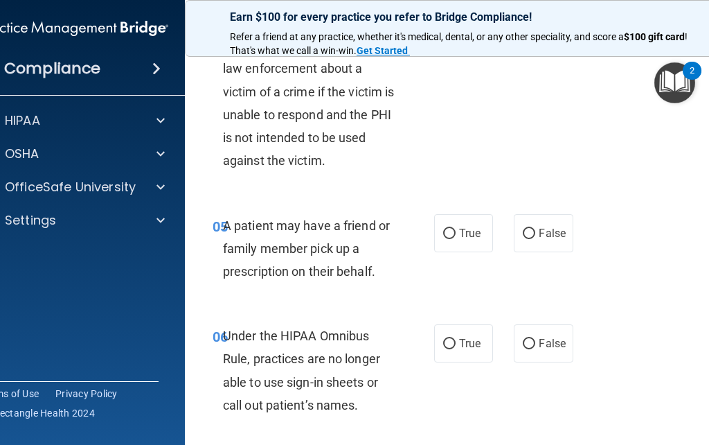
scroll to position [707, 0]
click at [451, 229] on input "True" at bounding box center [449, 233] width 12 height 10
radio input "true"
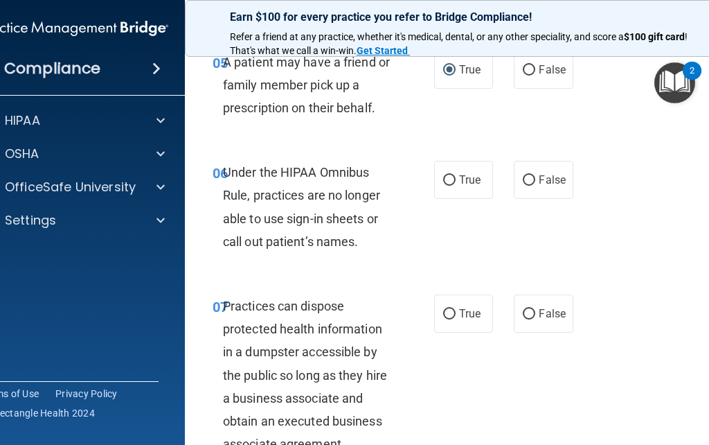
scroll to position [871, 0]
click at [526, 175] on input "False" at bounding box center [529, 180] width 12 height 10
radio input "true"
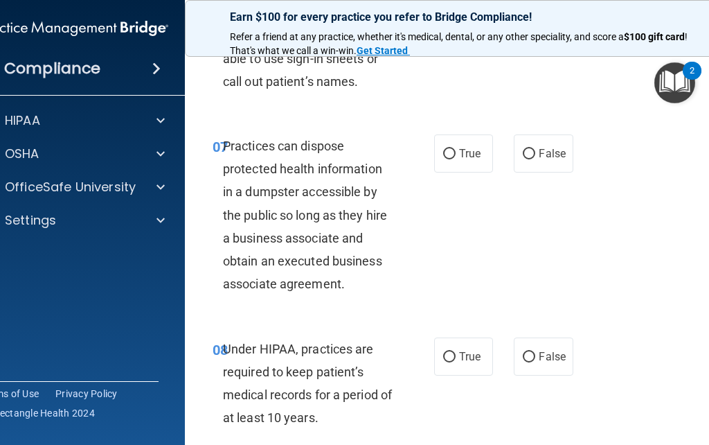
scroll to position [1031, 0]
click at [537, 143] on label "False" at bounding box center [543, 153] width 59 height 38
click at [535, 148] on input "False" at bounding box center [529, 153] width 12 height 10
radio input "true"
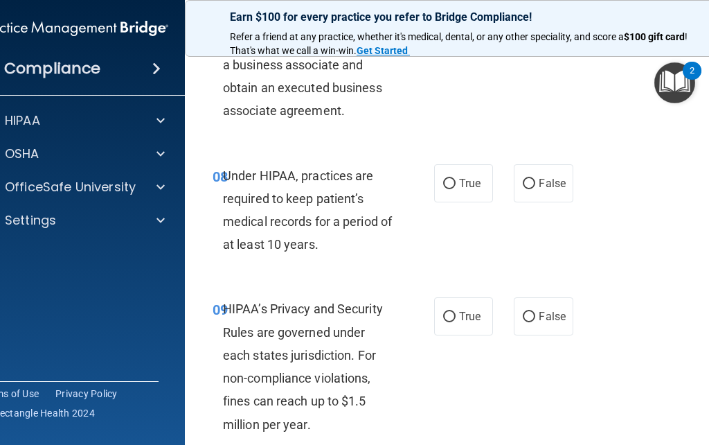
scroll to position [1204, 0]
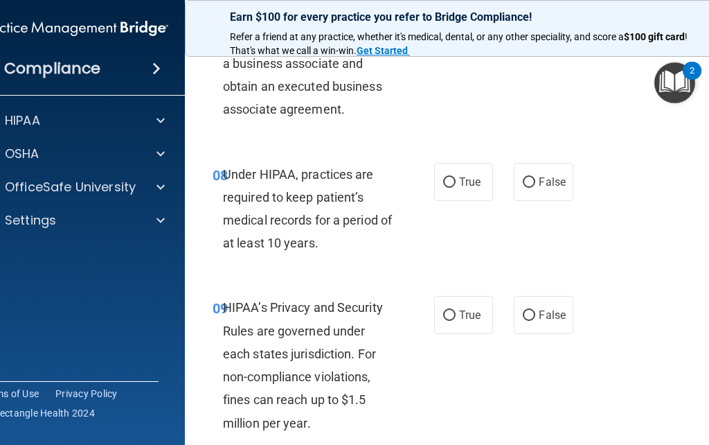
click at [527, 177] on input "False" at bounding box center [529, 182] width 12 height 10
radio input "true"
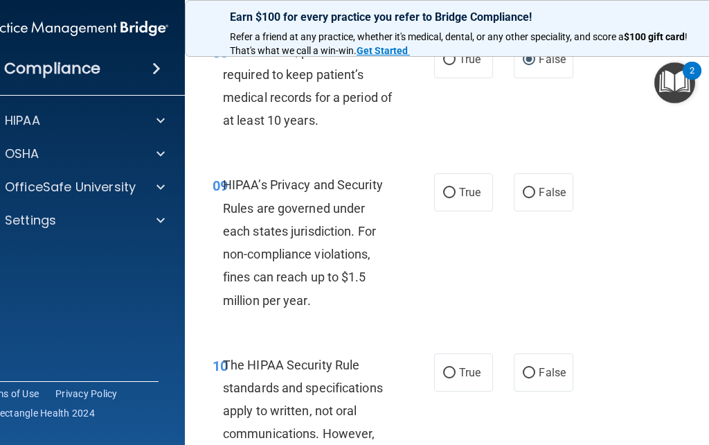
scroll to position [1328, 0]
click at [533, 187] on input "False" at bounding box center [529, 192] width 12 height 10
radio input "true"
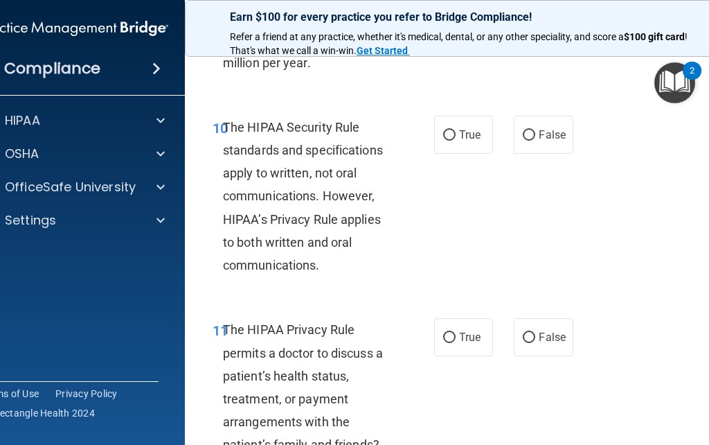
scroll to position [1564, 0]
click at [445, 131] on input "True" at bounding box center [449, 136] width 12 height 10
radio input "true"
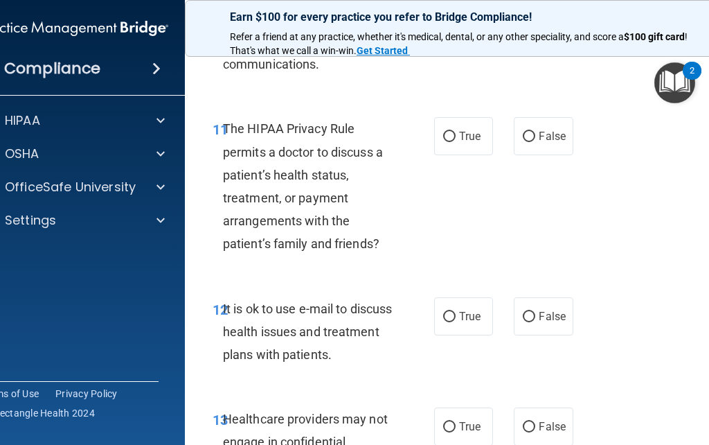
scroll to position [1784, 0]
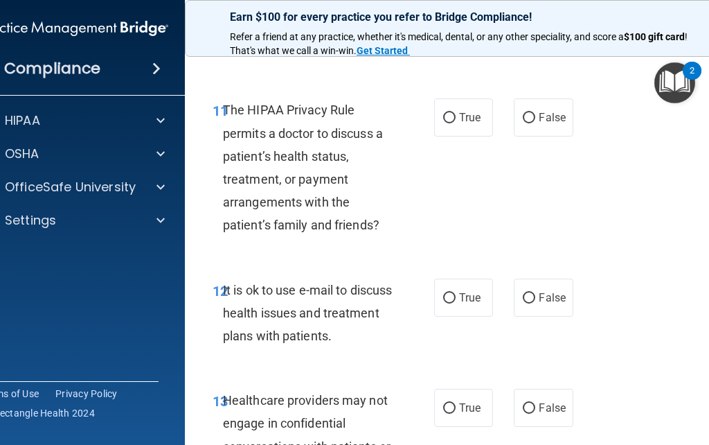
click at [530, 113] on input "False" at bounding box center [529, 118] width 12 height 10
radio input "true"
click at [533, 113] on input "False" at bounding box center [529, 118] width 12 height 10
click at [529, 113] on input "False" at bounding box center [529, 118] width 12 height 10
click at [531, 113] on input "False" at bounding box center [529, 118] width 12 height 10
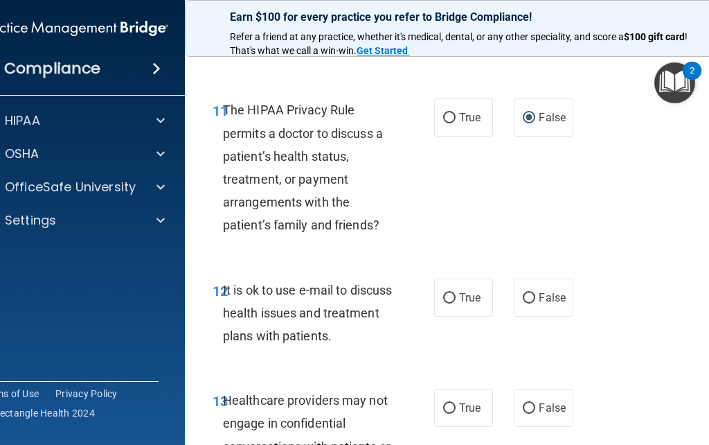
click at [535, 102] on label "False" at bounding box center [543, 117] width 59 height 38
click at [535, 113] on input "False" at bounding box center [529, 118] width 12 height 10
click at [449, 113] on input "True" at bounding box center [449, 118] width 12 height 10
radio input "true"
radio input "false"
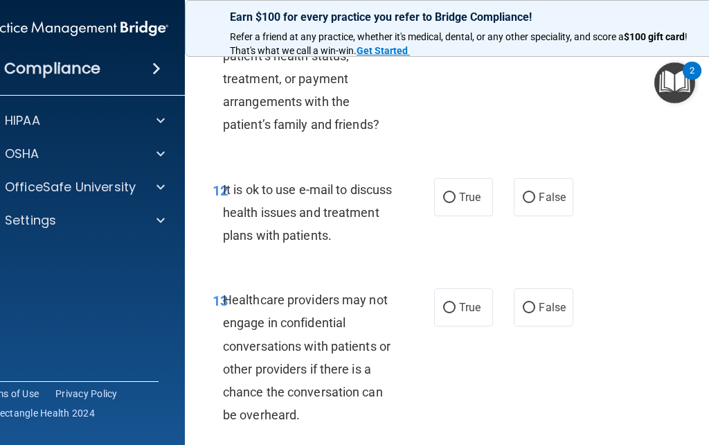
scroll to position [1886, 0]
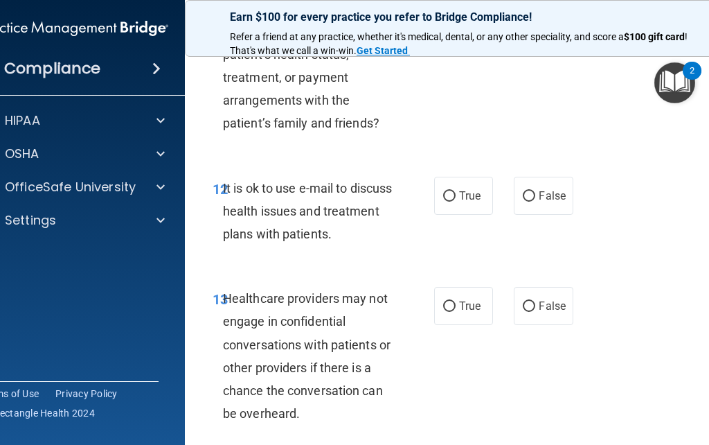
click at [450, 191] on input "True" at bounding box center [449, 196] width 12 height 10
radio input "true"
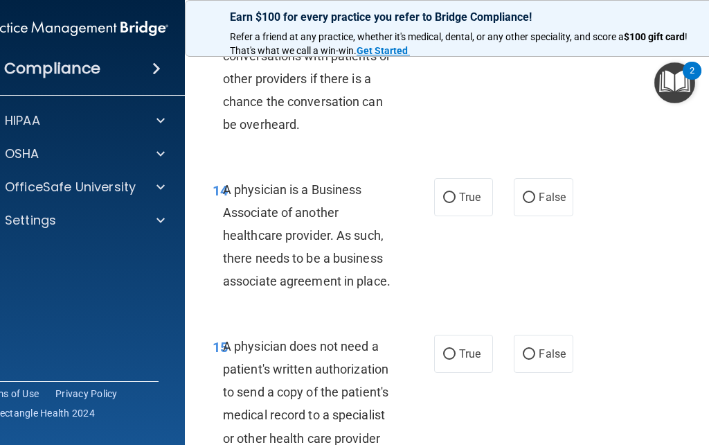
scroll to position [2174, 0]
click at [547, 191] on span "False" at bounding box center [552, 197] width 27 height 13
click at [535, 193] on input "False" at bounding box center [529, 198] width 12 height 10
radio input "true"
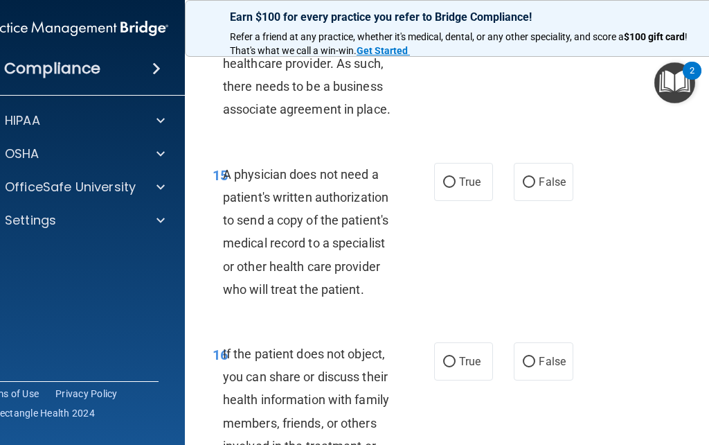
scroll to position [2348, 0]
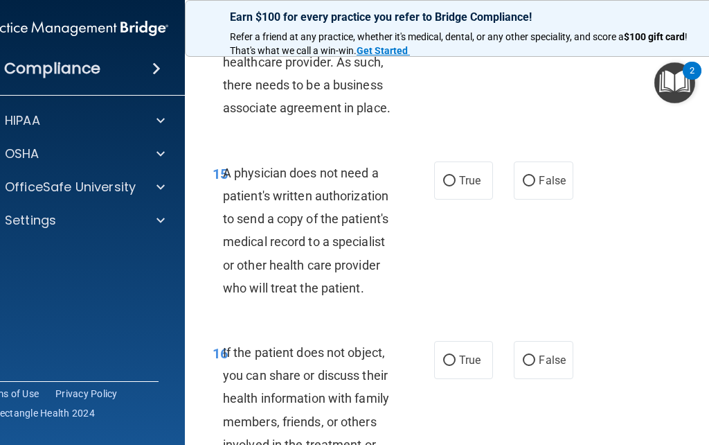
click at [447, 176] on input "True" at bounding box center [449, 181] width 12 height 10
radio input "true"
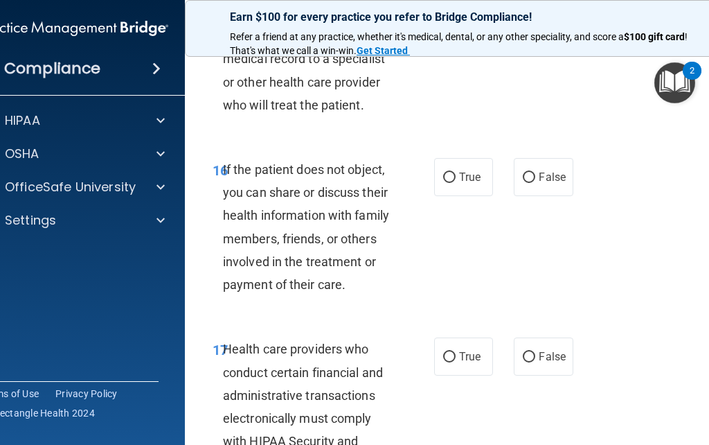
scroll to position [2533, 0]
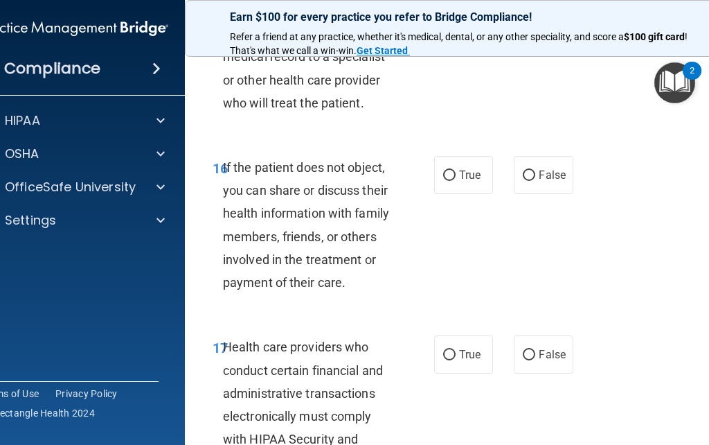
click at [451, 170] on input "True" at bounding box center [449, 175] width 12 height 10
radio input "true"
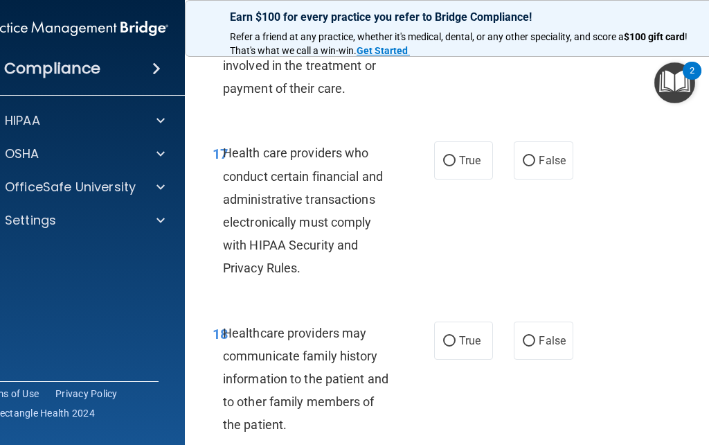
scroll to position [2727, 0]
click at [452, 155] on input "True" at bounding box center [449, 160] width 12 height 10
radio input "true"
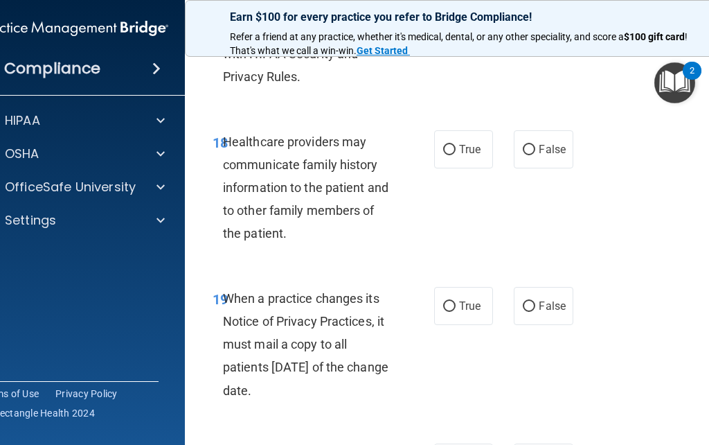
scroll to position [2917, 0]
click at [535, 145] on input "False" at bounding box center [529, 150] width 12 height 10
radio input "true"
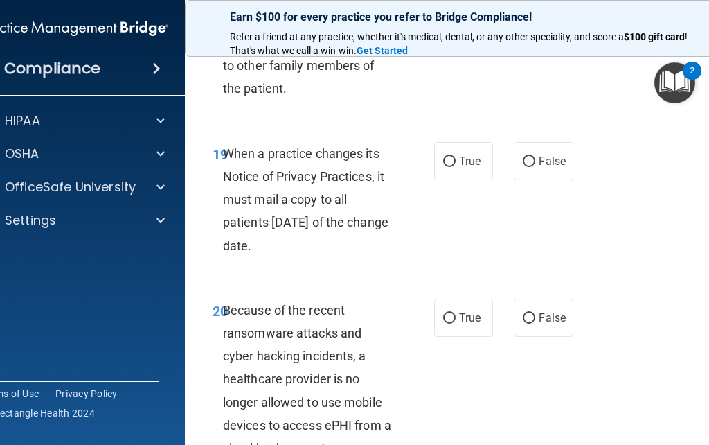
scroll to position [3061, 0]
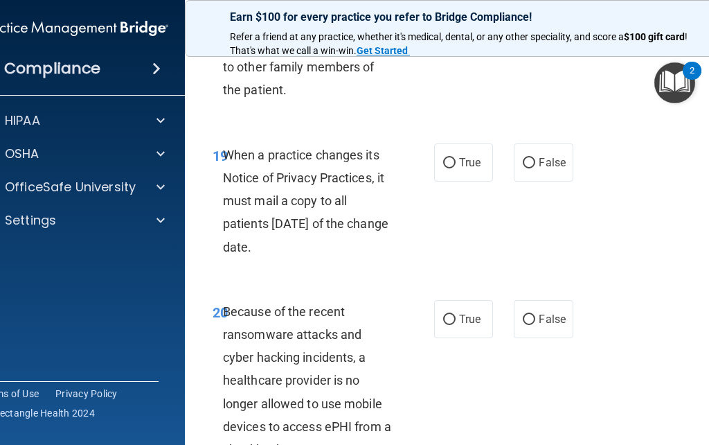
click at [528, 158] on input "False" at bounding box center [529, 163] width 12 height 10
radio input "true"
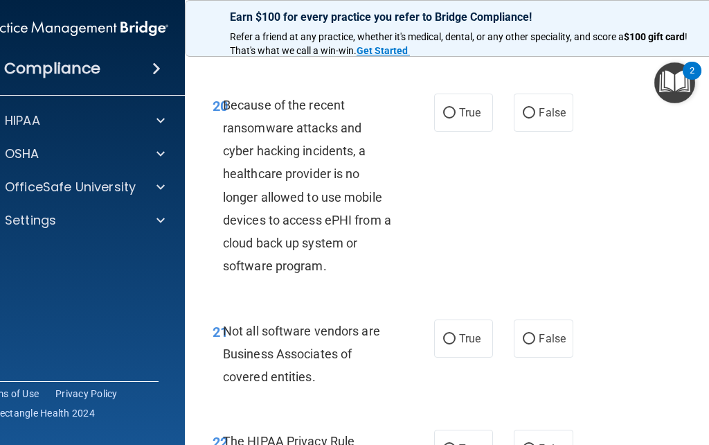
scroll to position [3267, 0]
click at [529, 109] on input "False" at bounding box center [529, 114] width 12 height 10
radio input "true"
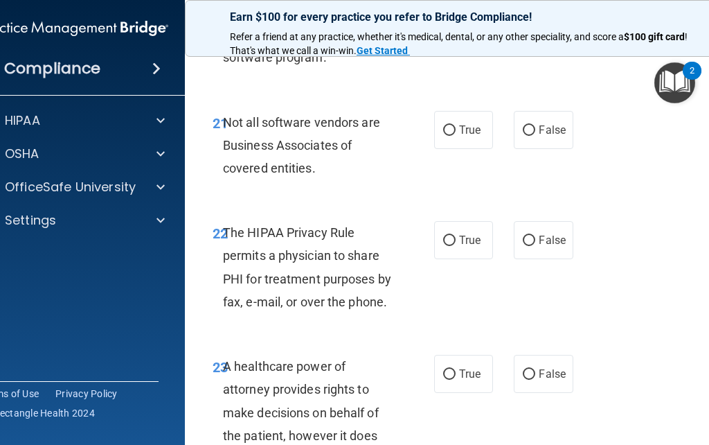
scroll to position [3483, 0]
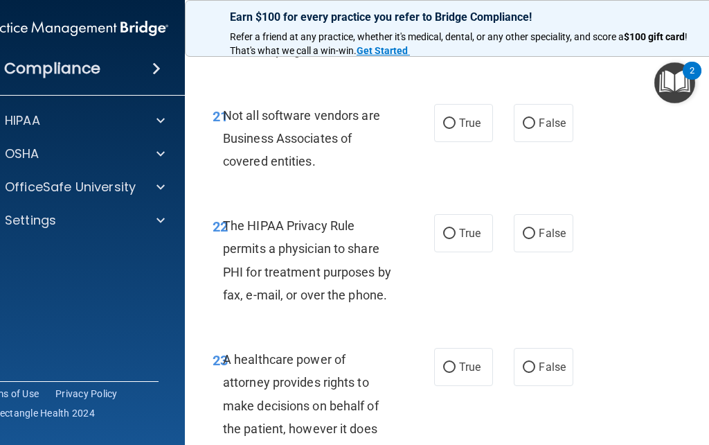
click at [447, 118] on input "True" at bounding box center [449, 123] width 12 height 10
radio input "true"
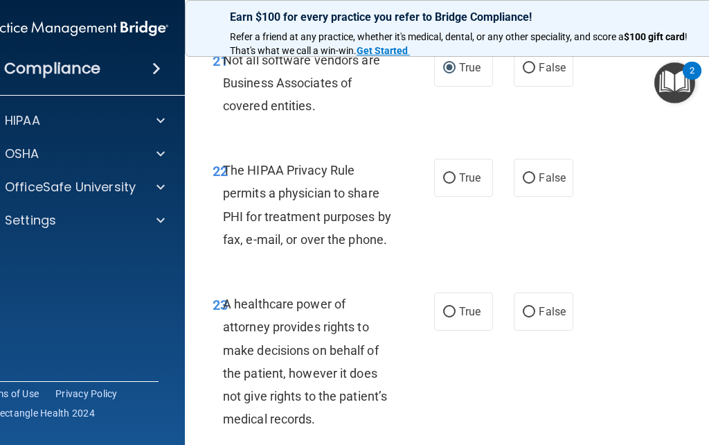
scroll to position [3540, 0]
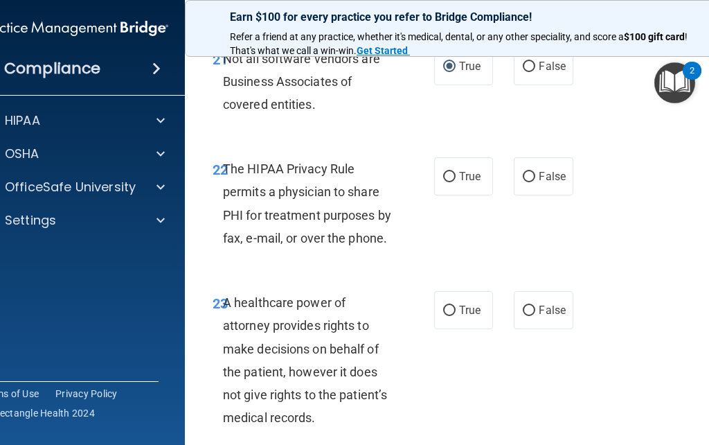
click at [446, 172] on input "True" at bounding box center [449, 177] width 12 height 10
radio input "true"
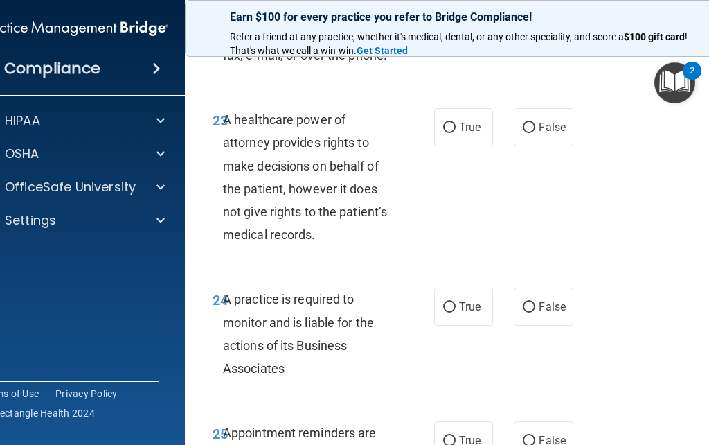
scroll to position [3723, 0]
click at [532, 123] on input "False" at bounding box center [529, 128] width 12 height 10
radio input "true"
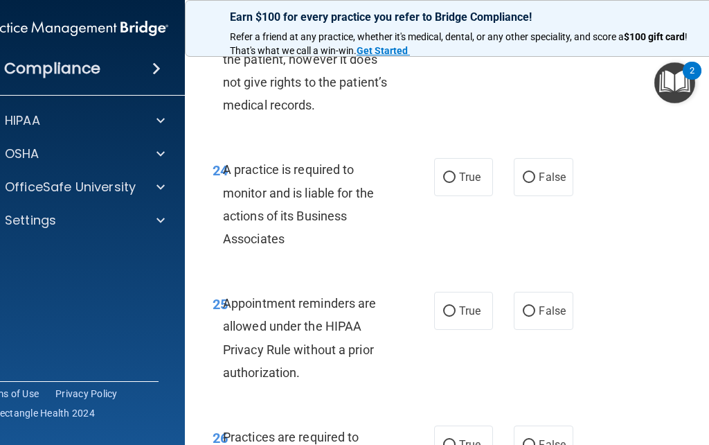
scroll to position [3852, 0]
click at [537, 158] on label "False" at bounding box center [543, 177] width 59 height 38
click at [535, 172] on input "False" at bounding box center [529, 177] width 12 height 10
radio input "true"
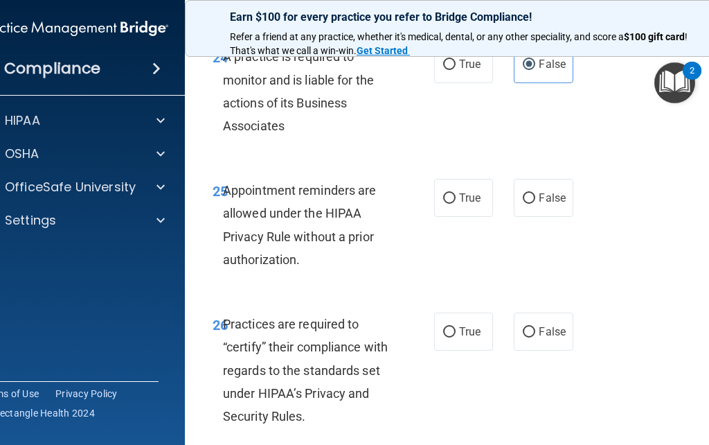
scroll to position [3966, 0]
click at [449, 193] on input "True" at bounding box center [449, 198] width 12 height 10
radio input "true"
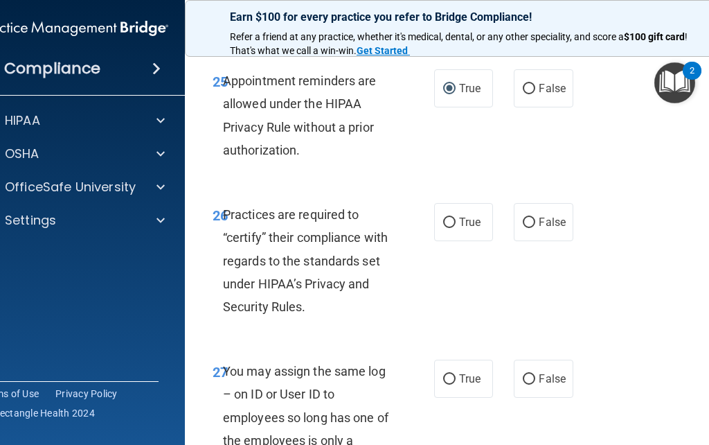
scroll to position [4078, 0]
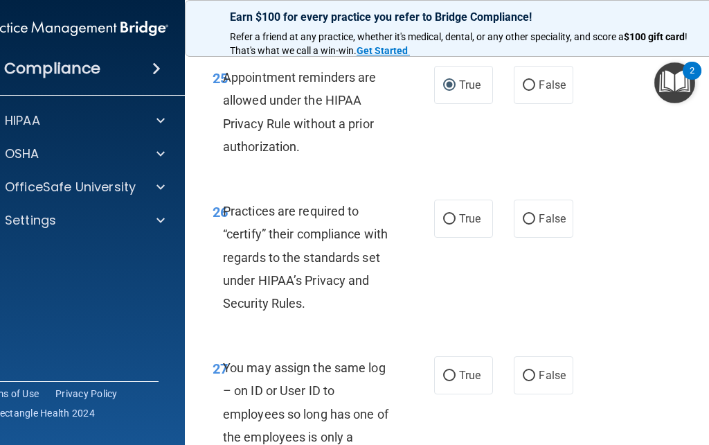
click at [533, 214] on input "False" at bounding box center [529, 219] width 12 height 10
radio input "true"
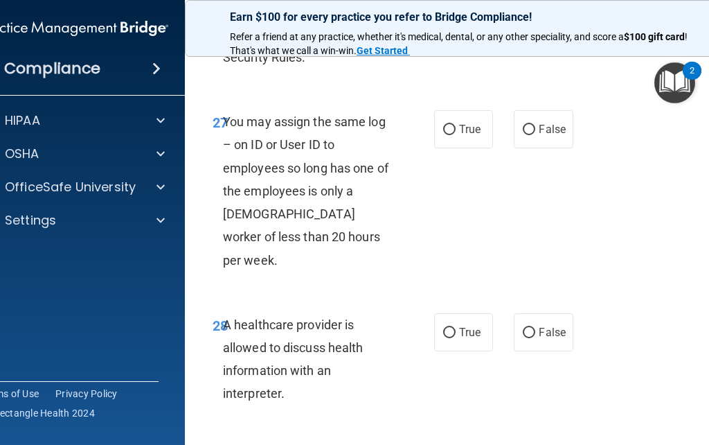
scroll to position [4324, 0]
click at [529, 125] on input "False" at bounding box center [529, 130] width 12 height 10
radio input "true"
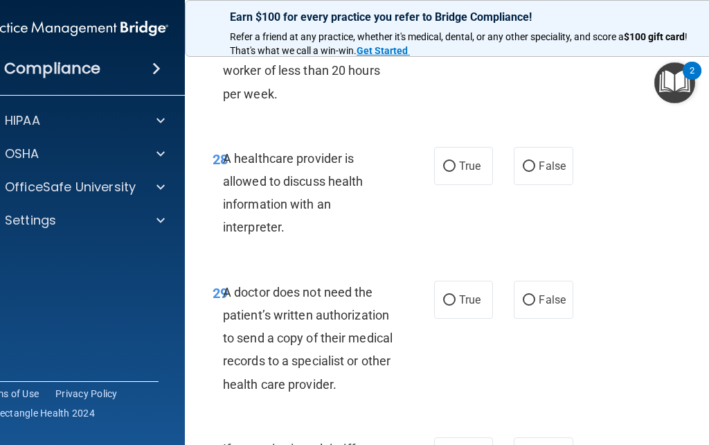
scroll to position [4490, 0]
click at [447, 147] on label "True" at bounding box center [463, 166] width 59 height 38
click at [447, 161] on input "True" at bounding box center [449, 166] width 12 height 10
radio input "true"
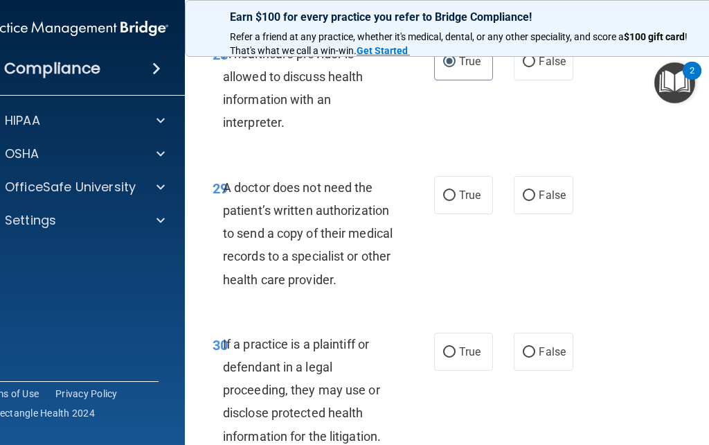
scroll to position [4599, 0]
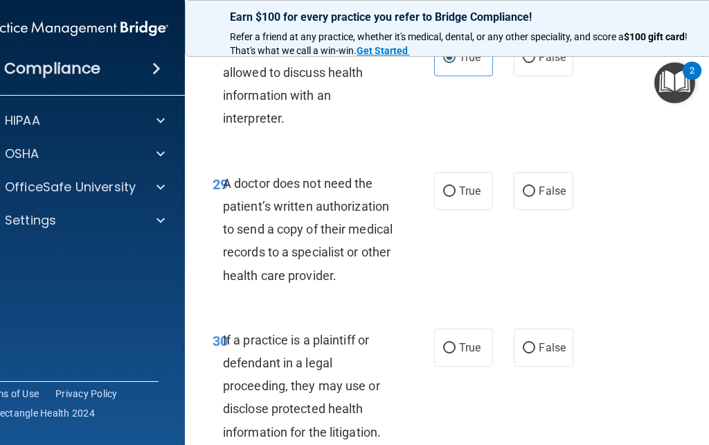
click at [456, 172] on label "True" at bounding box center [463, 191] width 59 height 38
click at [456, 186] on input "True" at bounding box center [449, 191] width 12 height 10
radio input "true"
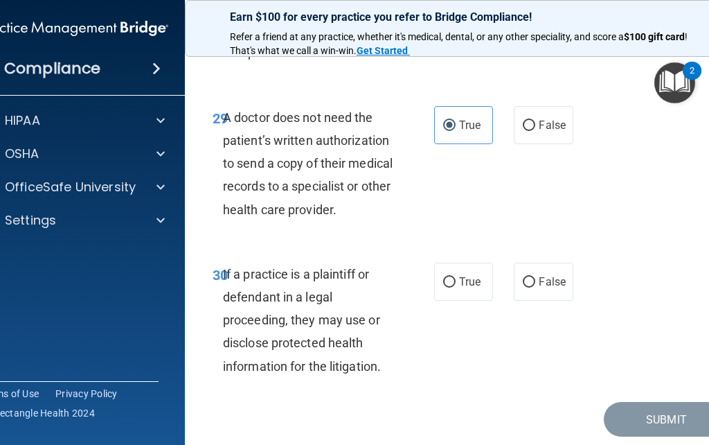
scroll to position [4664, 0]
click at [447, 278] on input "True" at bounding box center [449, 283] width 12 height 10
radio input "true"
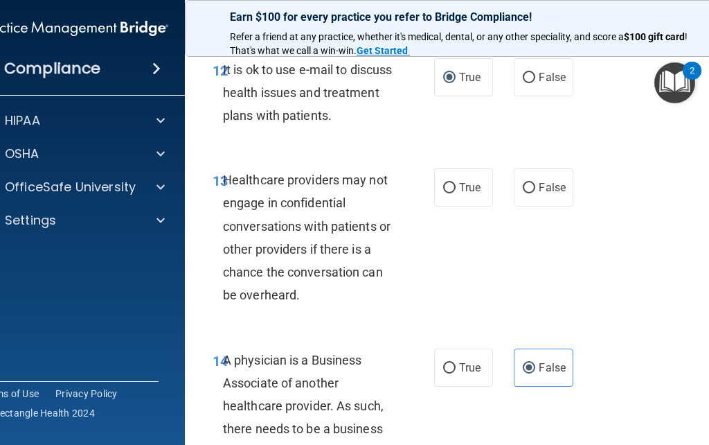
scroll to position [2002, 0]
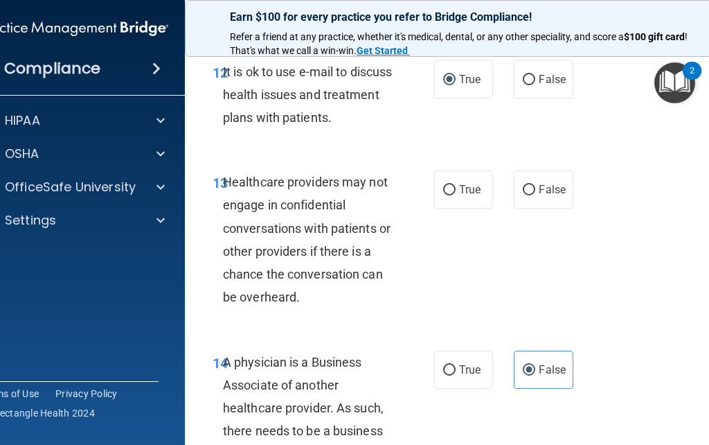
click at [529, 185] on input "False" at bounding box center [529, 190] width 12 height 10
radio input "true"
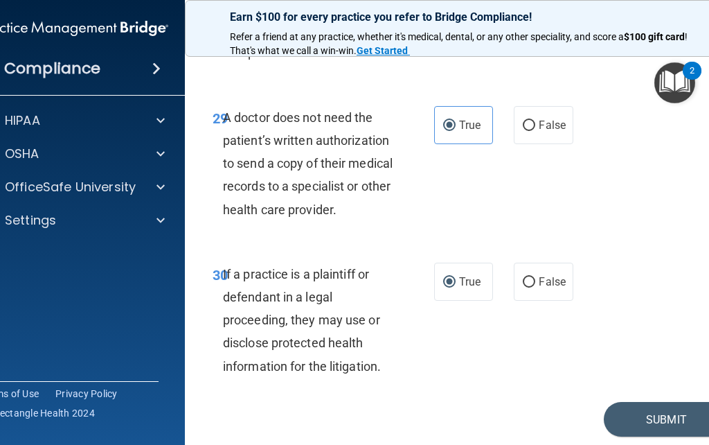
scroll to position [4664, 0]
click at [656, 402] on button "Submit" at bounding box center [666, 419] width 125 height 35
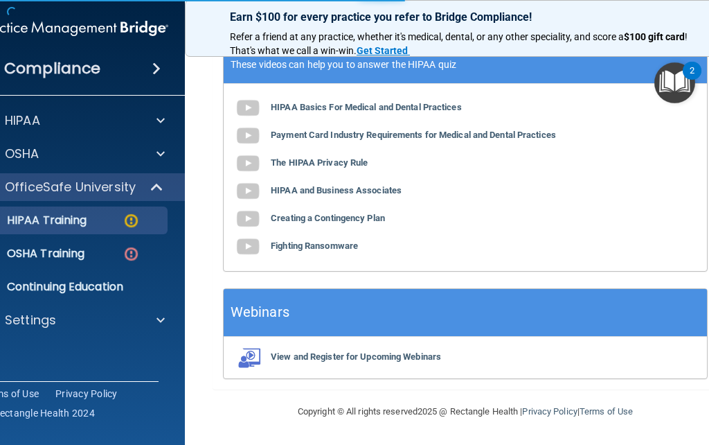
scroll to position [706, 0]
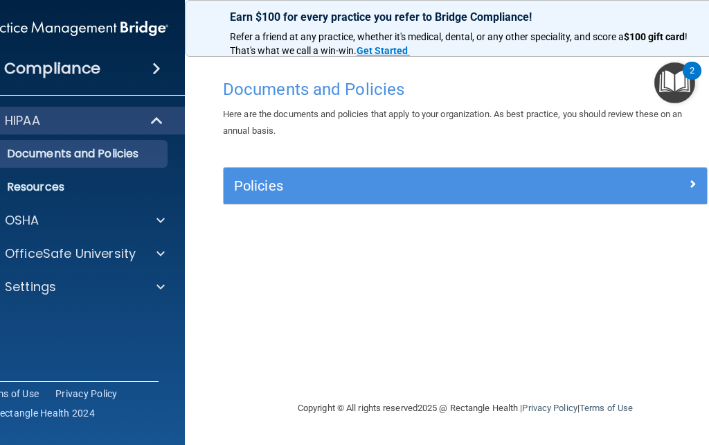
click at [49, 113] on div "HIPAA" at bounding box center [55, 120] width 171 height 17
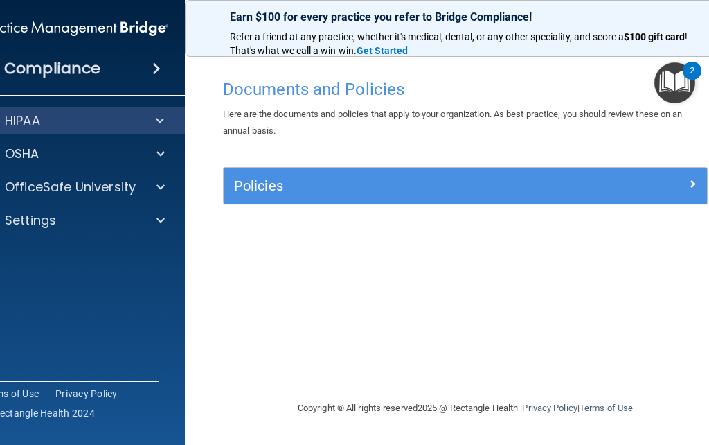
click at [564, 359] on div "Documents and Policies Here are the documents and policies that apply to your o…" at bounding box center [466, 236] width 506 height 328
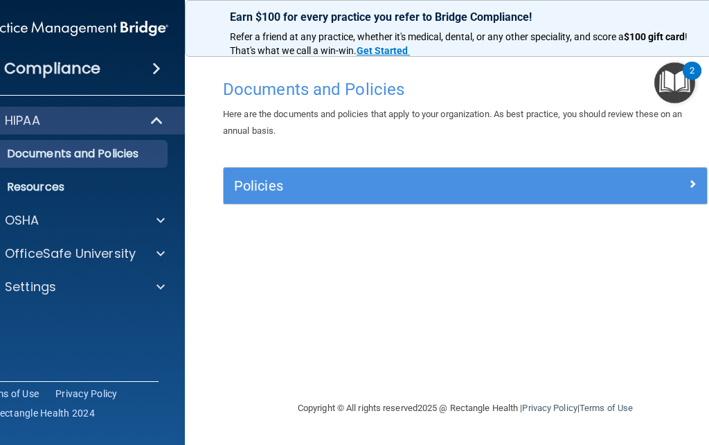
click at [51, 69] on h4 "Compliance" at bounding box center [52, 68] width 96 height 19
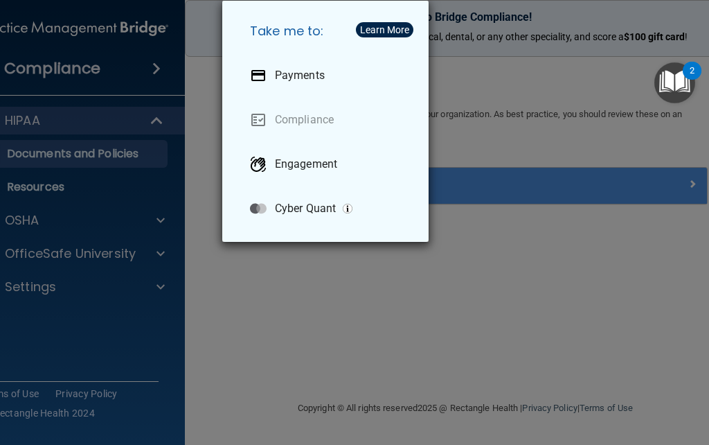
click at [600, 328] on div "Take me to: Payments Compliance Engagement Cyber Quant" at bounding box center [354, 222] width 709 height 445
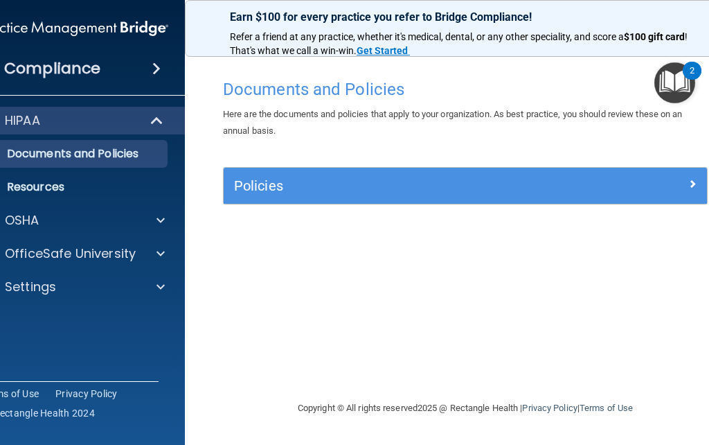
click at [35, 119] on p "HIPAA" at bounding box center [22, 120] width 35 height 17
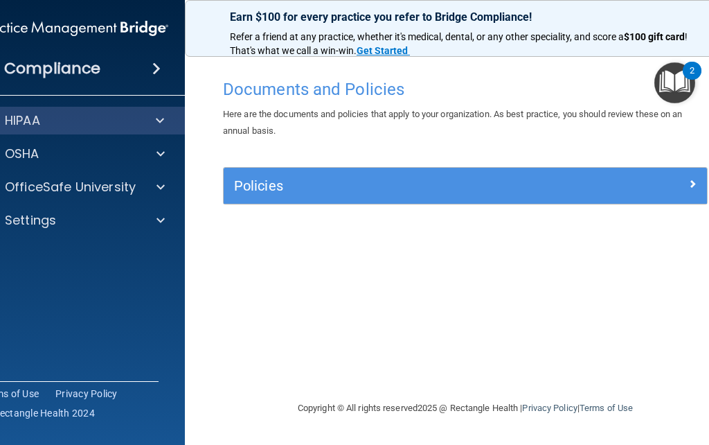
click at [18, 157] on p "OSHA" at bounding box center [22, 153] width 35 height 17
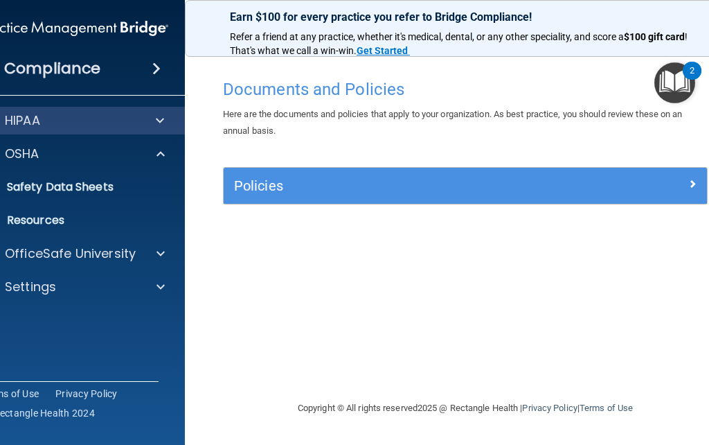
click at [44, 256] on p "OfficeSafe University" at bounding box center [70, 253] width 131 height 17
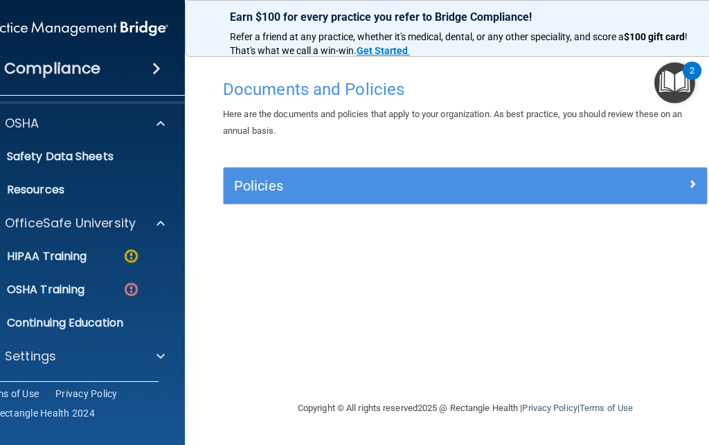
scroll to position [30, 0]
click at [37, 251] on p "HIPAA Training" at bounding box center [29, 256] width 114 height 14
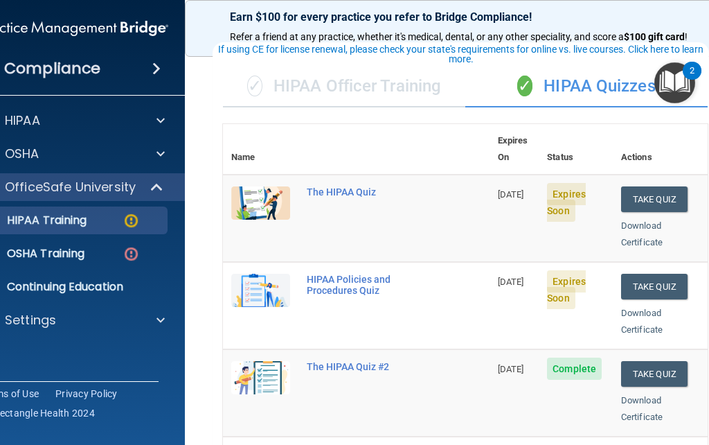
scroll to position [79, 0]
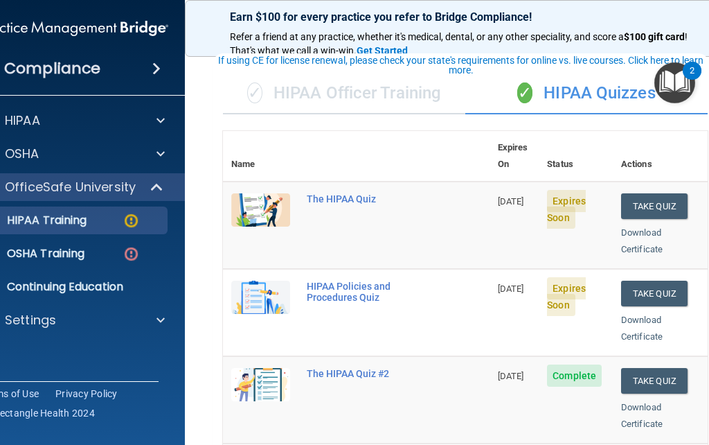
click at [670, 193] on button "Take Quiz" at bounding box center [654, 206] width 66 height 26
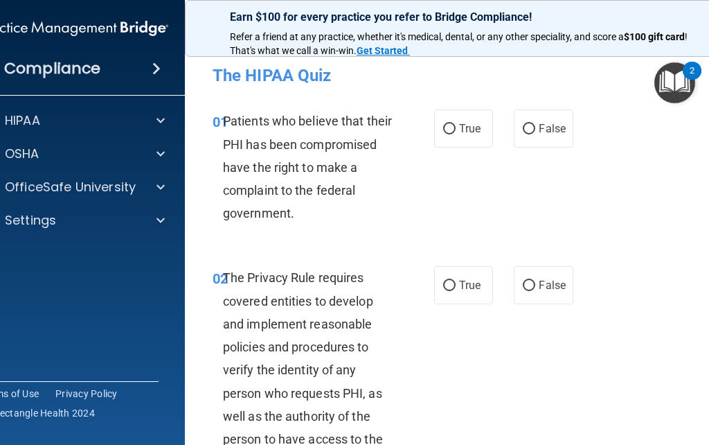
click at [447, 130] on input "True" at bounding box center [449, 129] width 12 height 10
radio input "true"
click at [449, 288] on input "True" at bounding box center [449, 286] width 12 height 10
radio input "true"
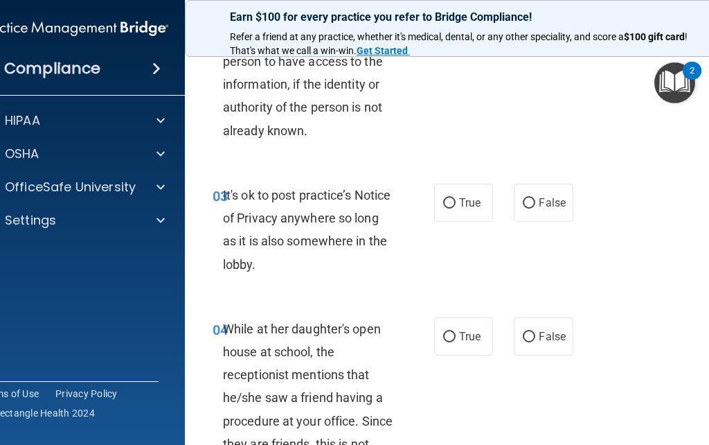
scroll to position [379, 0]
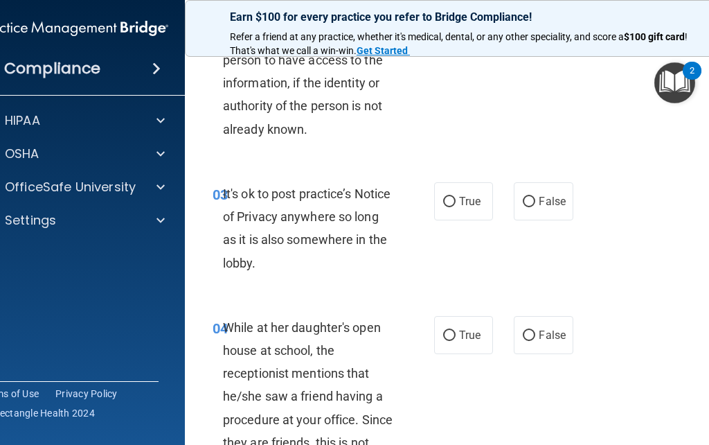
click at [532, 202] on input "False" at bounding box center [529, 202] width 12 height 10
radio input "true"
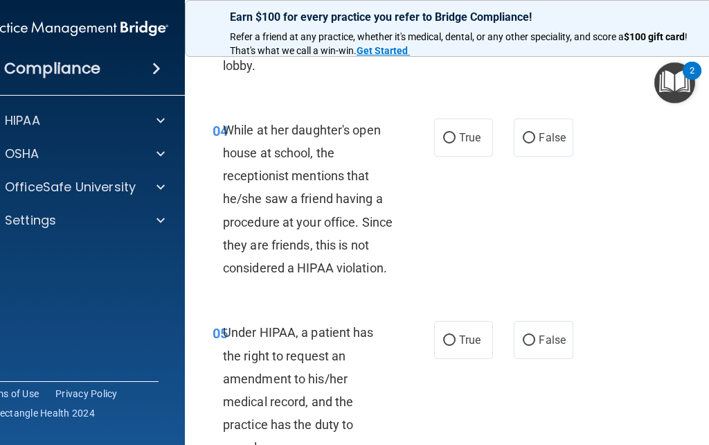
scroll to position [589, 0]
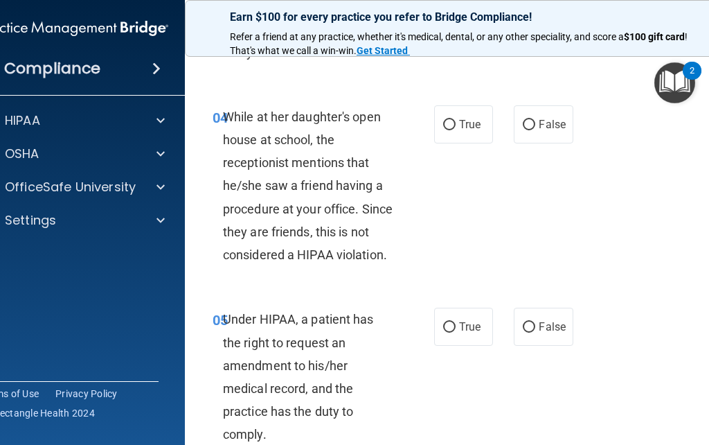
click at [528, 127] on input "False" at bounding box center [529, 125] width 12 height 10
radio input "true"
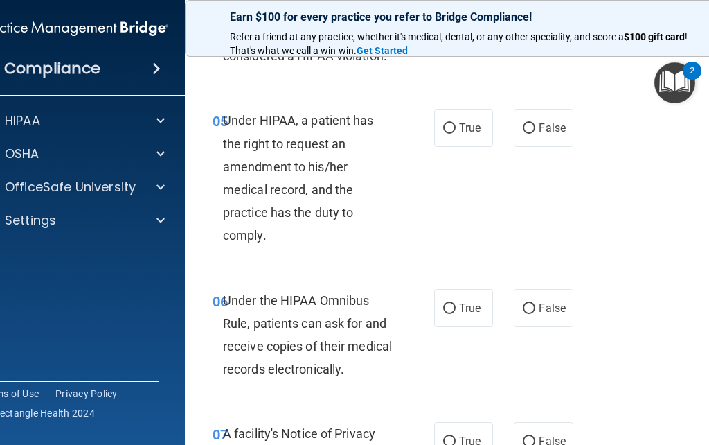
scroll to position [799, 0]
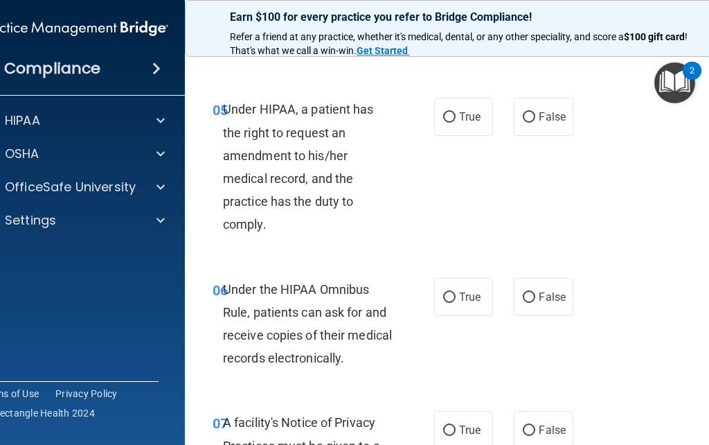
click at [532, 112] on input "False" at bounding box center [529, 117] width 12 height 10
radio input "true"
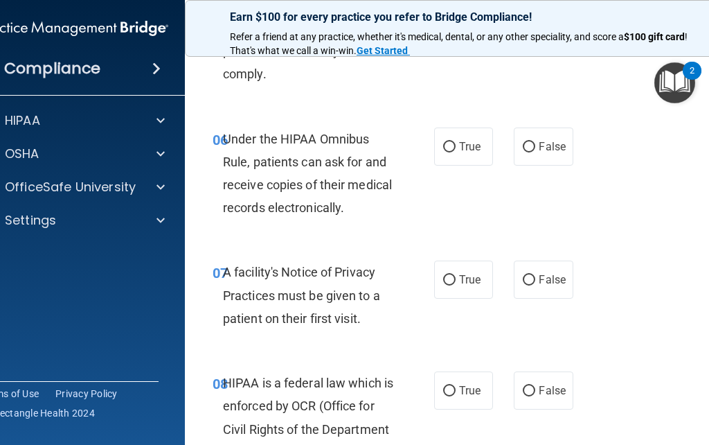
scroll to position [951, 0]
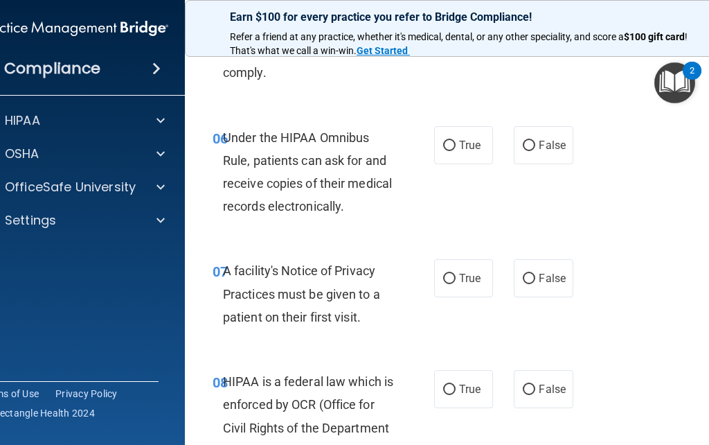
click at [452, 141] on input "True" at bounding box center [449, 146] width 12 height 10
radio input "true"
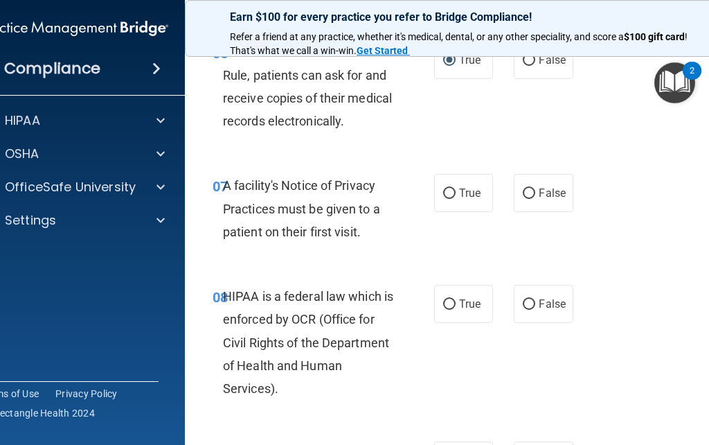
scroll to position [1039, 0]
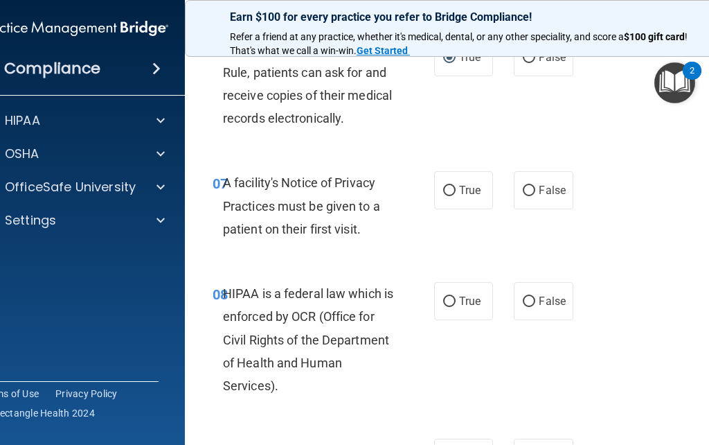
click at [444, 186] on input "True" at bounding box center [449, 191] width 12 height 10
radio input "true"
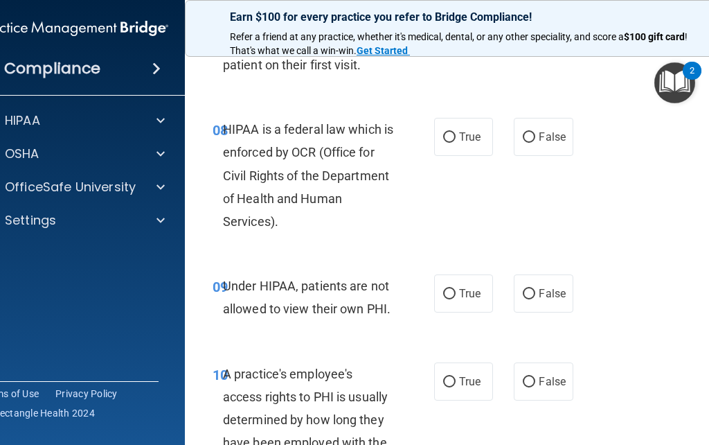
scroll to position [1202, 0]
click at [443, 136] on label "True" at bounding box center [463, 137] width 59 height 38
click at [443, 136] on input "True" at bounding box center [449, 138] width 12 height 10
radio input "true"
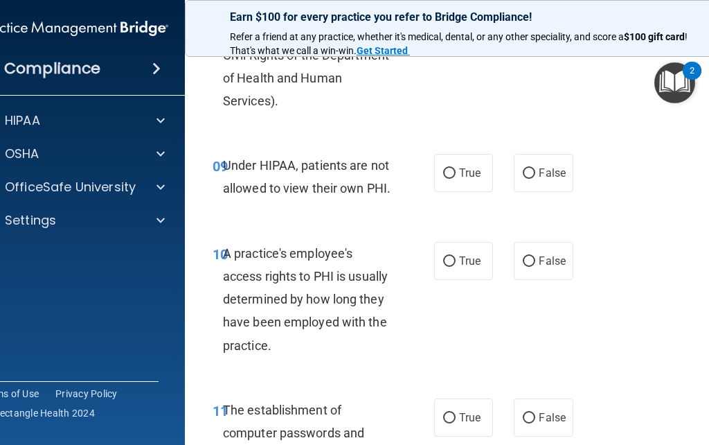
scroll to position [1329, 0]
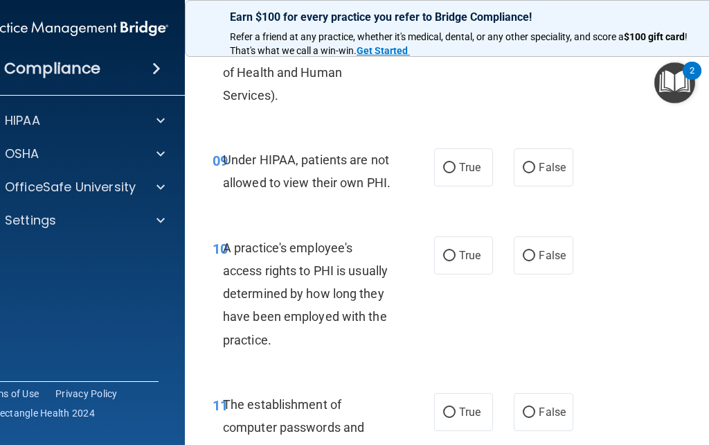
click at [531, 163] on input "False" at bounding box center [529, 168] width 12 height 10
radio input "true"
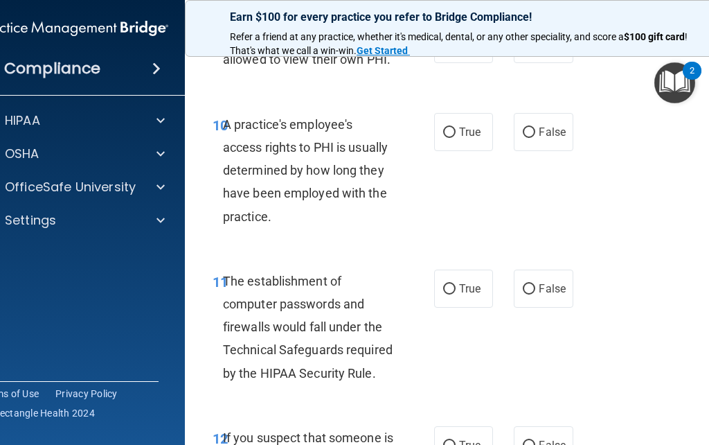
scroll to position [1453, 0]
click at [538, 122] on label "False" at bounding box center [543, 131] width 59 height 38
click at [535, 127] on input "False" at bounding box center [529, 132] width 12 height 10
radio input "true"
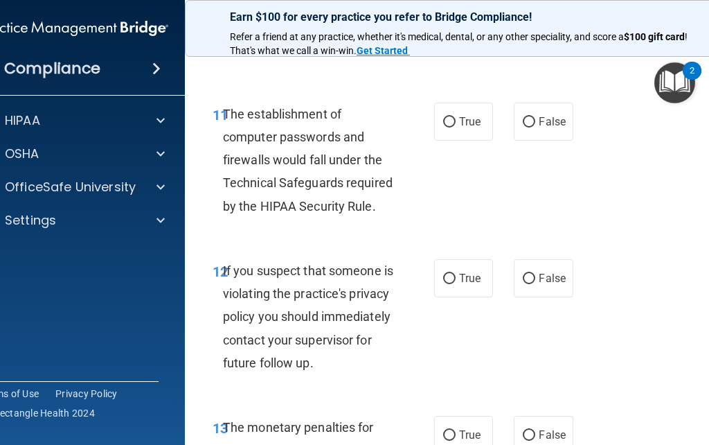
scroll to position [1625, 0]
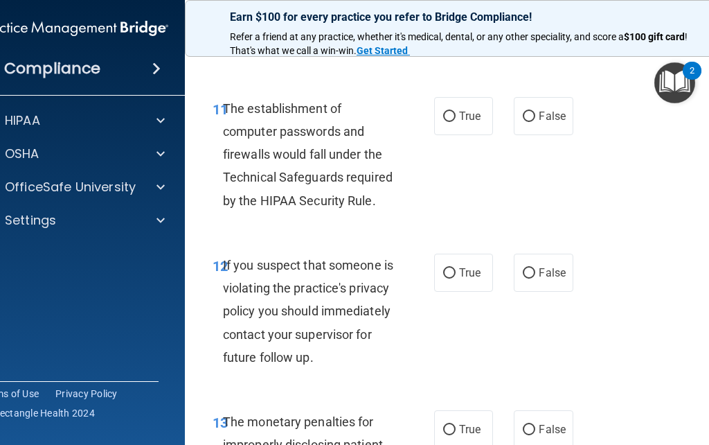
click at [445, 113] on input "True" at bounding box center [449, 117] width 12 height 10
radio input "true"
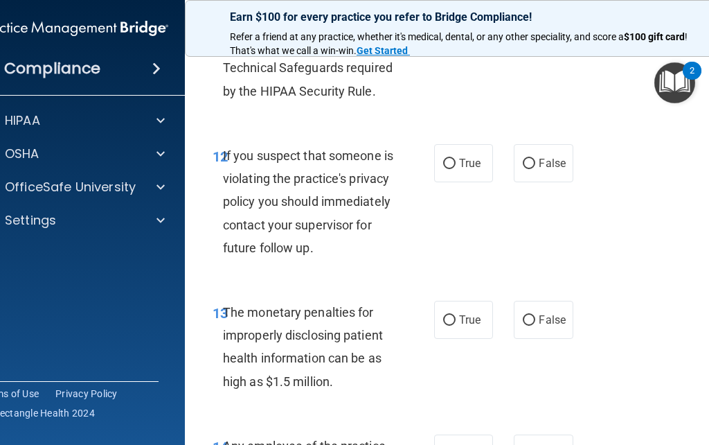
scroll to position [1736, 0]
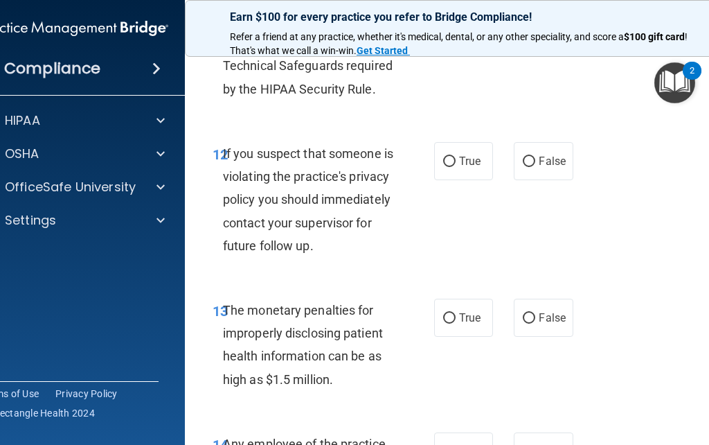
click at [447, 157] on input "True" at bounding box center [449, 162] width 12 height 10
radio input "true"
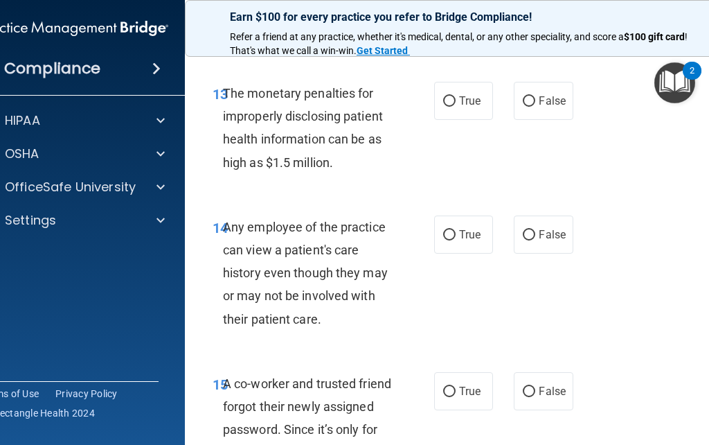
scroll to position [1954, 0]
click at [449, 106] on input "True" at bounding box center [449, 101] width 12 height 10
radio input "true"
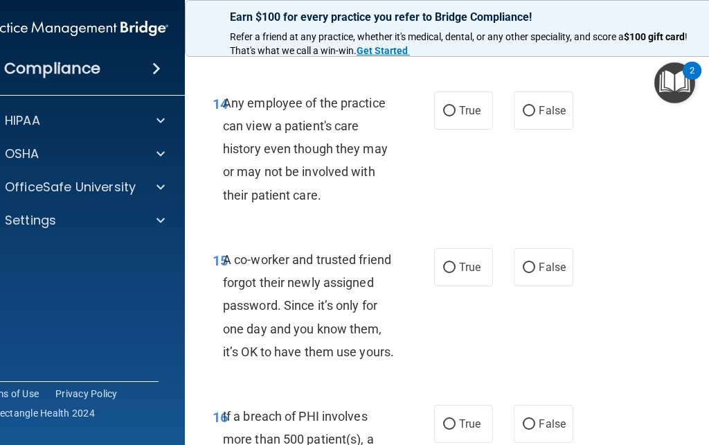
scroll to position [2078, 0]
click at [534, 116] on input "False" at bounding box center [529, 110] width 12 height 10
radio input "true"
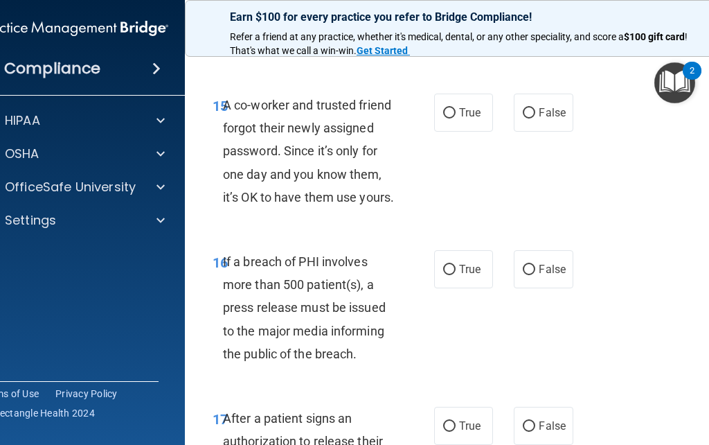
scroll to position [2232, 0]
click at [531, 118] on input "False" at bounding box center [529, 113] width 12 height 10
radio input "true"
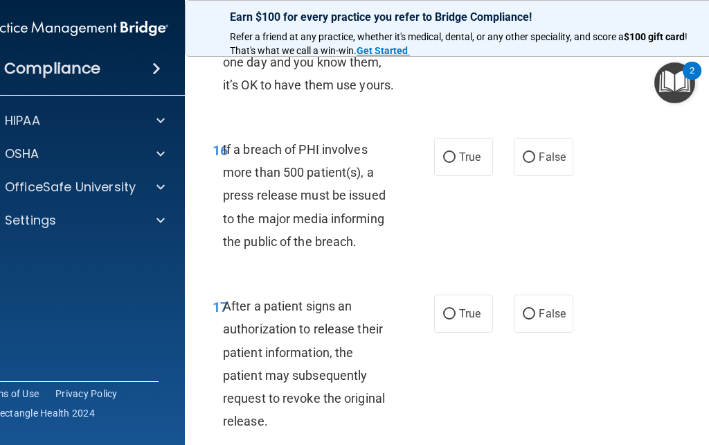
scroll to position [2359, 0]
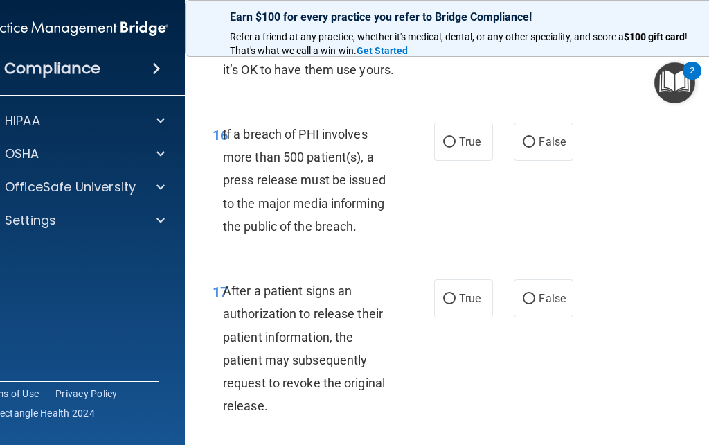
click at [454, 148] on input "True" at bounding box center [449, 142] width 12 height 10
radio input "true"
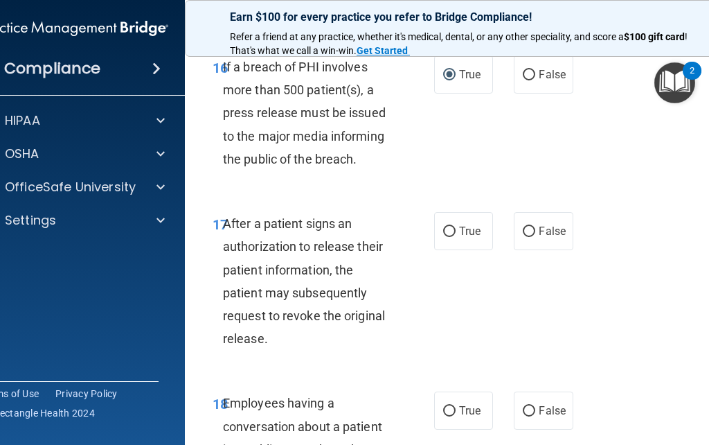
scroll to position [2430, 0]
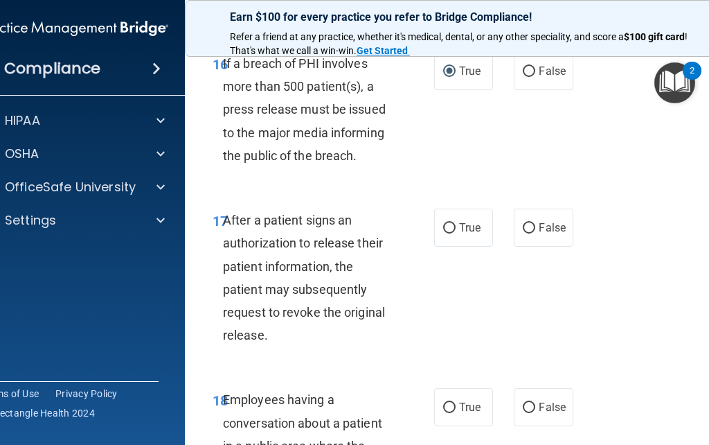
click at [445, 233] on input "True" at bounding box center [449, 228] width 12 height 10
radio input "true"
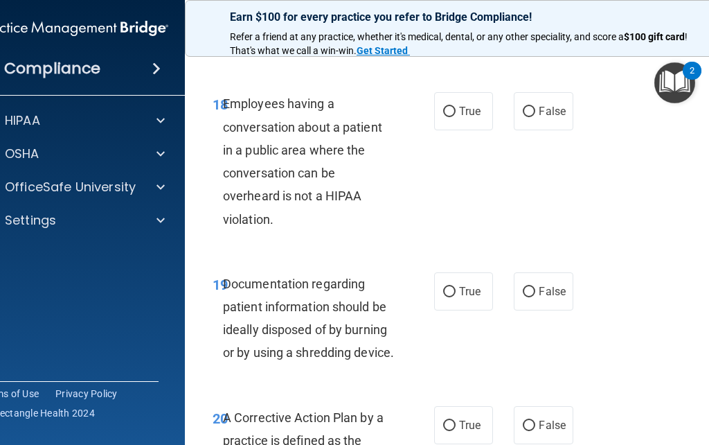
scroll to position [2725, 0]
click at [532, 118] on input "False" at bounding box center [529, 112] width 12 height 10
radio input "true"
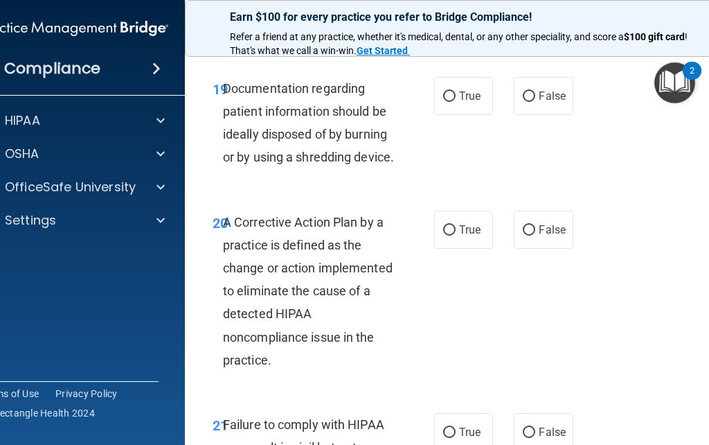
scroll to position [2921, 0]
click at [448, 101] on input "True" at bounding box center [449, 96] width 12 height 10
radio input "true"
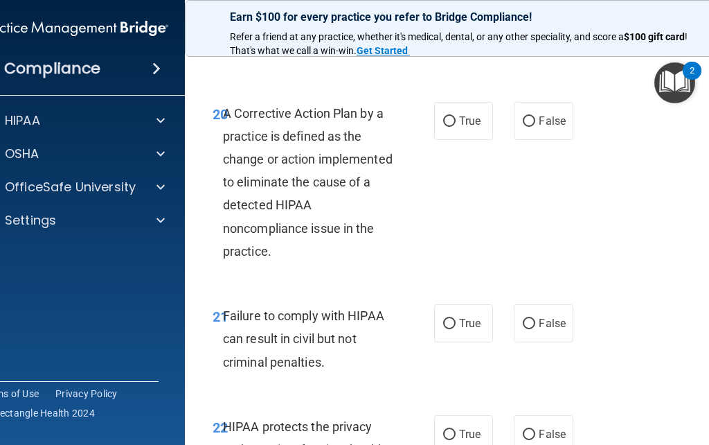
scroll to position [3032, 0]
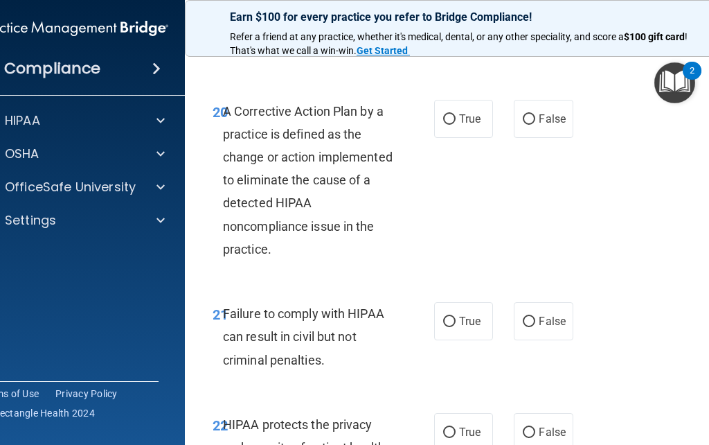
click at [445, 125] on input "True" at bounding box center [449, 119] width 12 height 10
radio input "true"
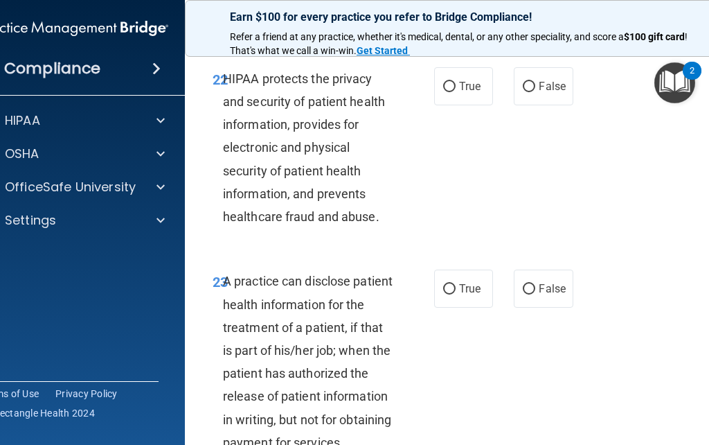
scroll to position [3380, 0]
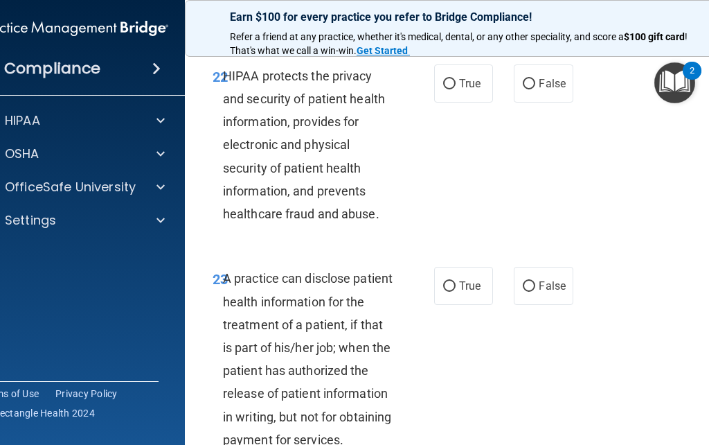
click at [445, 89] on input "True" at bounding box center [449, 84] width 12 height 10
radio input "true"
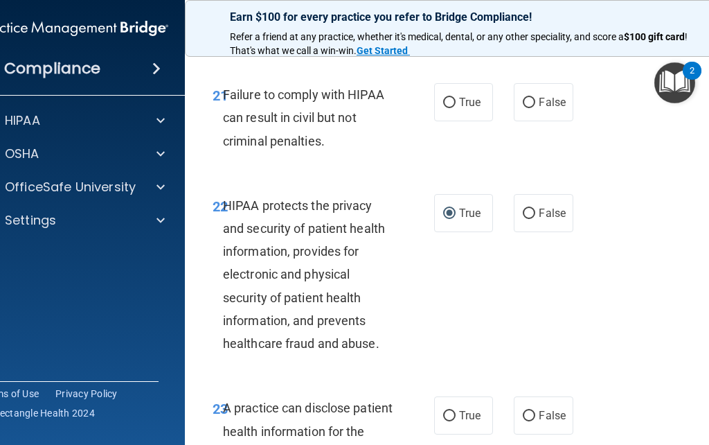
scroll to position [3252, 0]
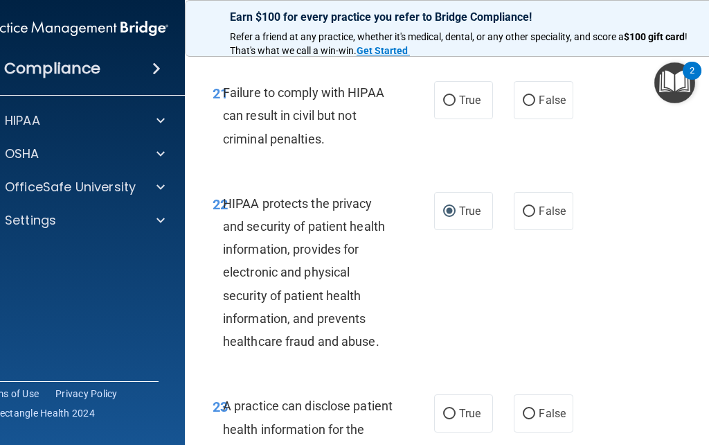
click at [533, 106] on input "False" at bounding box center [529, 101] width 12 height 10
radio input "true"
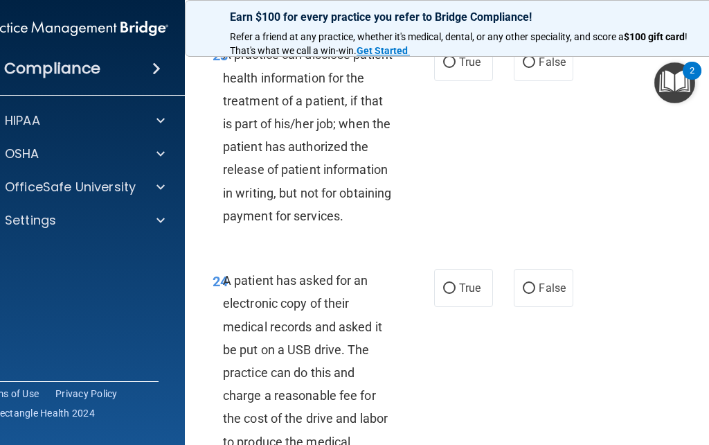
scroll to position [3604, 0]
click at [533, 67] on input "False" at bounding box center [529, 62] width 12 height 10
radio input "true"
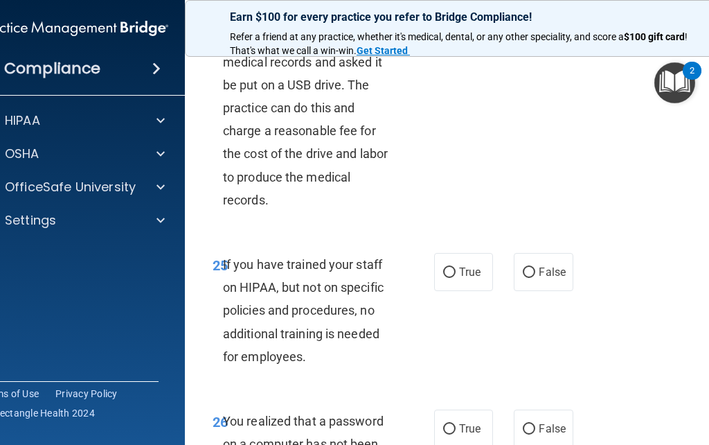
scroll to position [3863, 0]
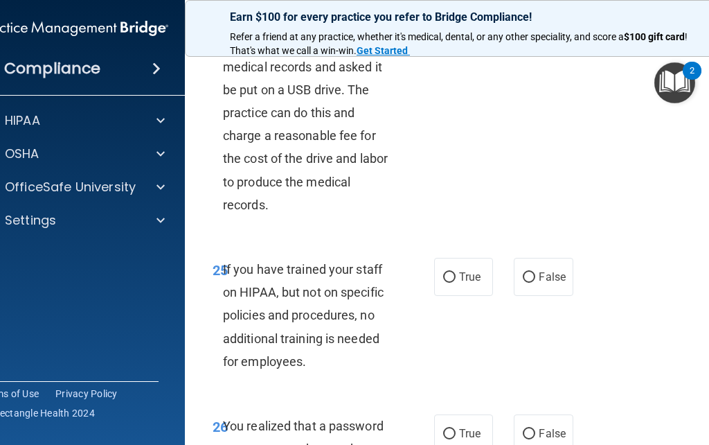
click at [456, 47] on label "True" at bounding box center [463, 28] width 59 height 38
click at [456, 34] on input "True" at bounding box center [449, 29] width 12 height 10
radio input "true"
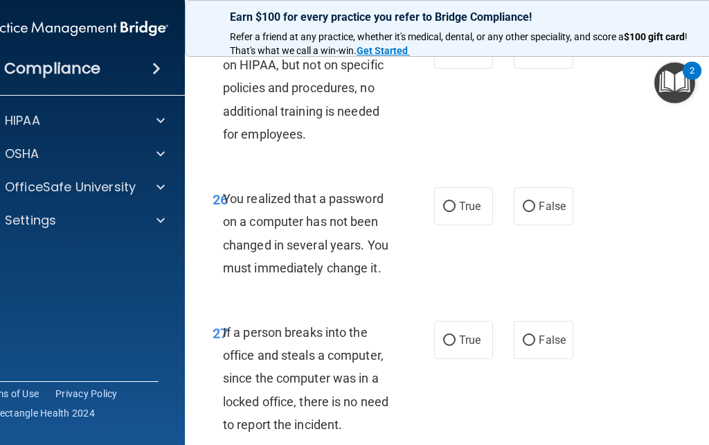
scroll to position [4090, 0]
click at [532, 56] on input "False" at bounding box center [529, 51] width 12 height 10
radio input "true"
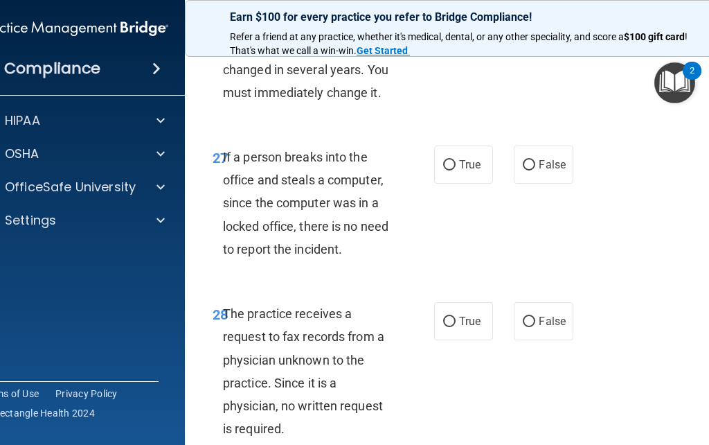
scroll to position [4249, 0]
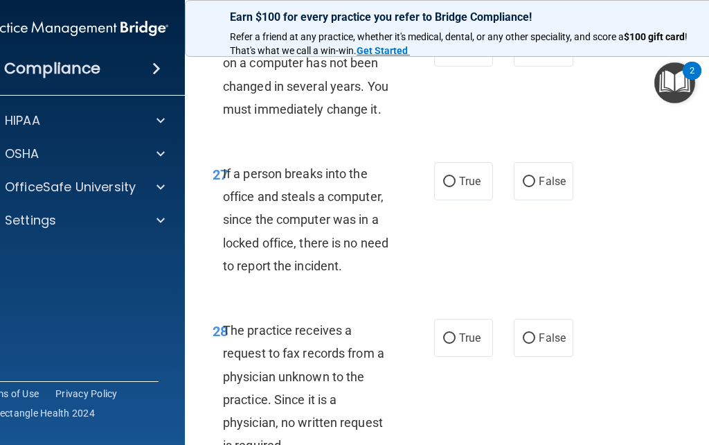
click at [444, 53] on input "True" at bounding box center [449, 48] width 12 height 10
radio input "true"
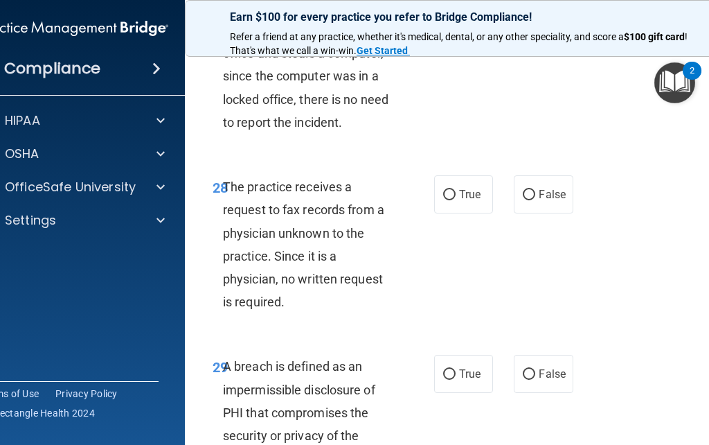
scroll to position [4390, 0]
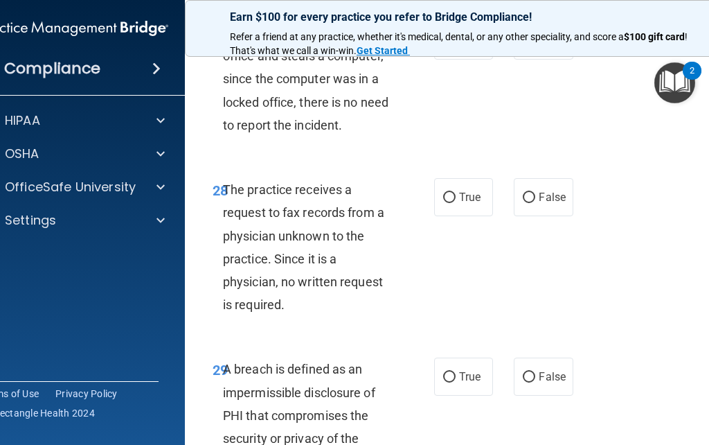
click at [532, 46] on input "False" at bounding box center [529, 41] width 12 height 10
radio input "true"
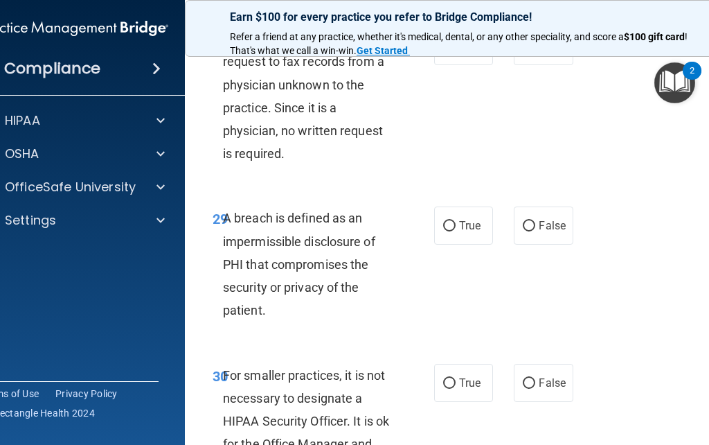
scroll to position [4541, 0]
click at [535, 52] on input "False" at bounding box center [529, 47] width 12 height 10
radio input "true"
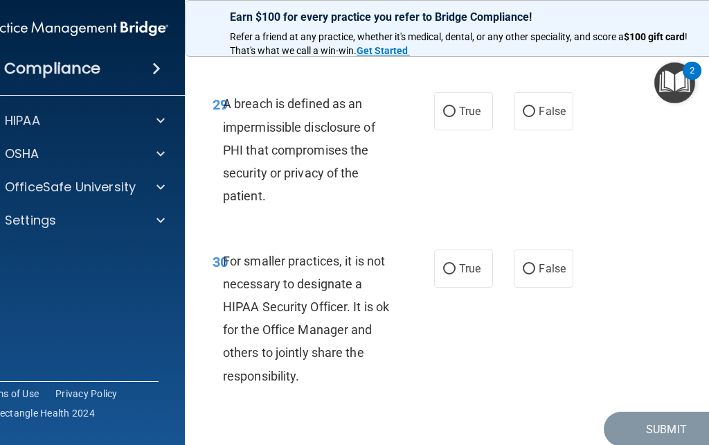
scroll to position [4656, 0]
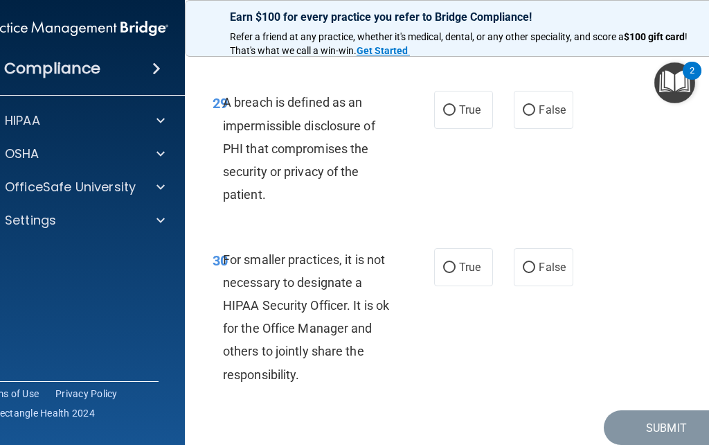
click at [453, 116] on input "True" at bounding box center [449, 110] width 12 height 10
radio input "true"
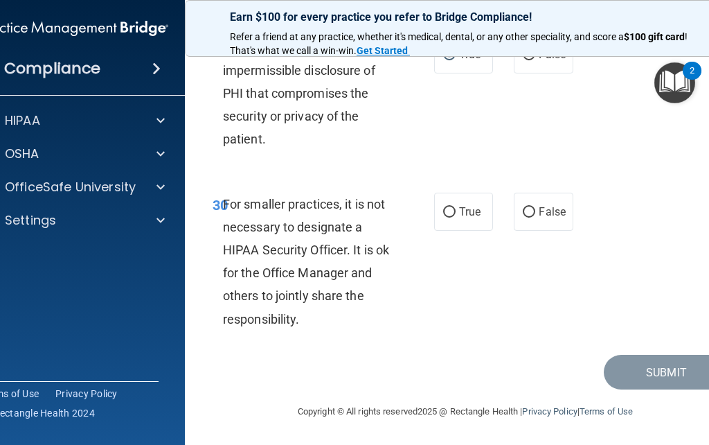
scroll to position [4778, 0]
click at [528, 217] on input "False" at bounding box center [529, 212] width 12 height 10
radio input "true"
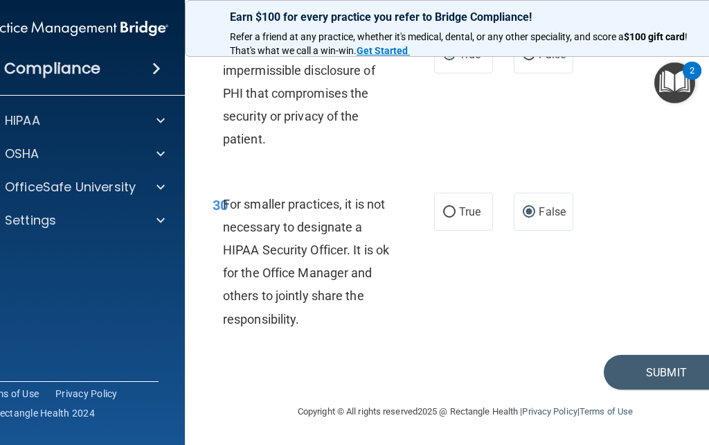
click at [661, 372] on button "Submit" at bounding box center [666, 372] width 125 height 35
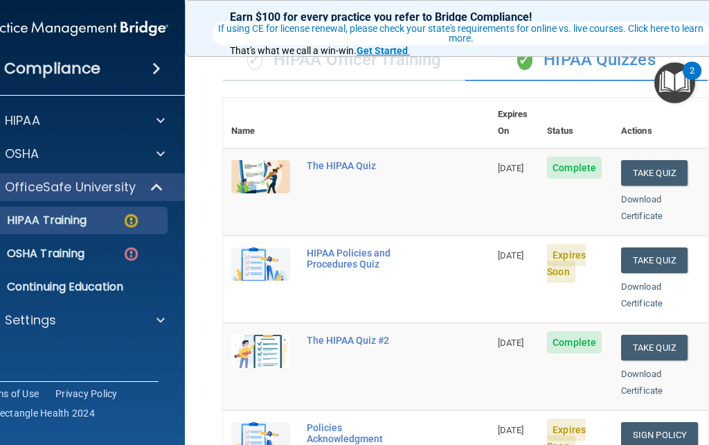
scroll to position [111, 0]
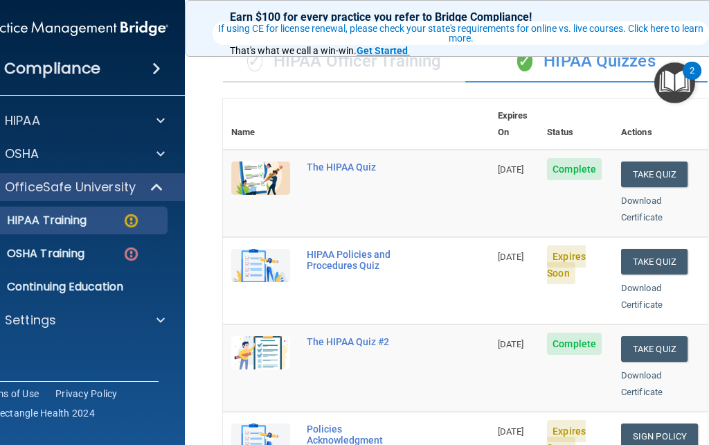
click at [672, 249] on button "Take Quiz" at bounding box center [654, 262] width 66 height 26
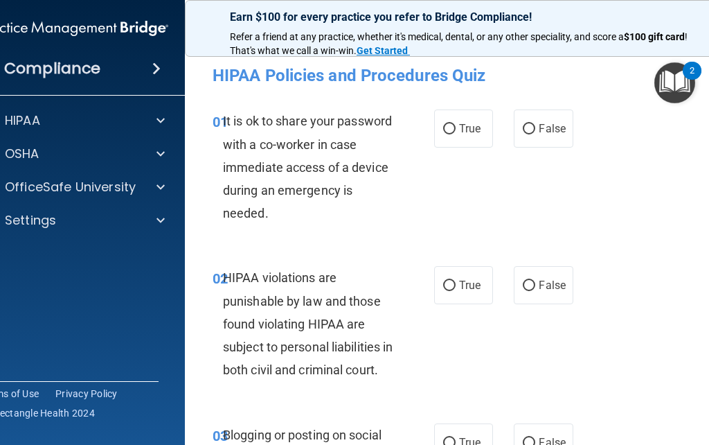
click at [524, 130] on input "False" at bounding box center [529, 129] width 12 height 10
radio input "true"
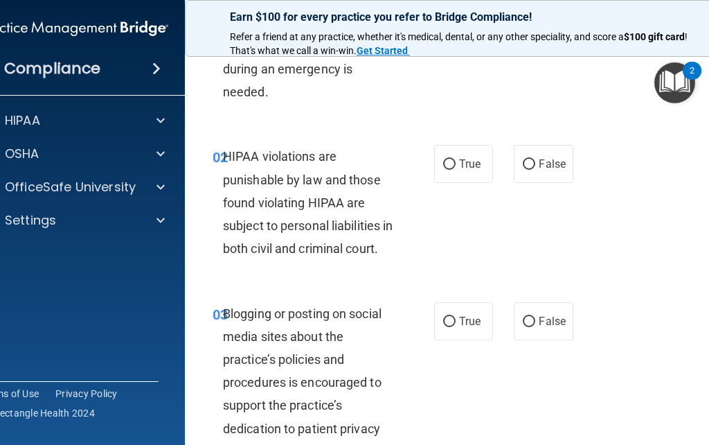
scroll to position [122, 0]
click at [452, 166] on input "True" at bounding box center [449, 164] width 12 height 10
radio input "true"
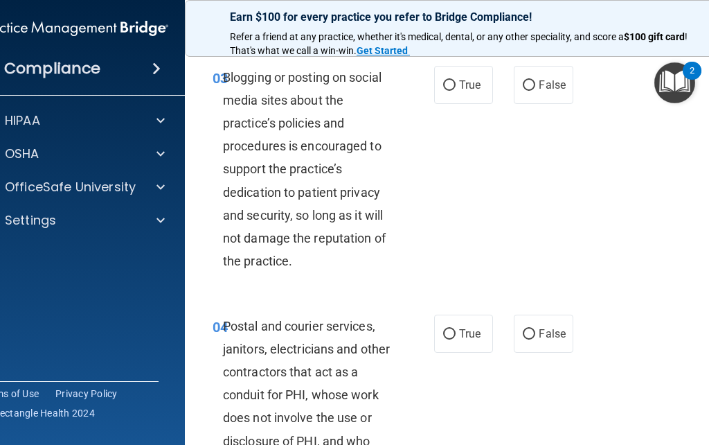
scroll to position [359, 0]
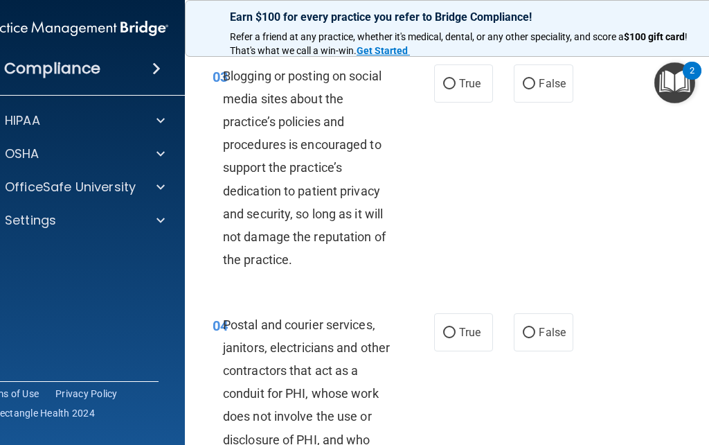
click at [540, 90] on span "False" at bounding box center [552, 83] width 27 height 13
click at [535, 89] on input "False" at bounding box center [529, 84] width 12 height 10
radio input "true"
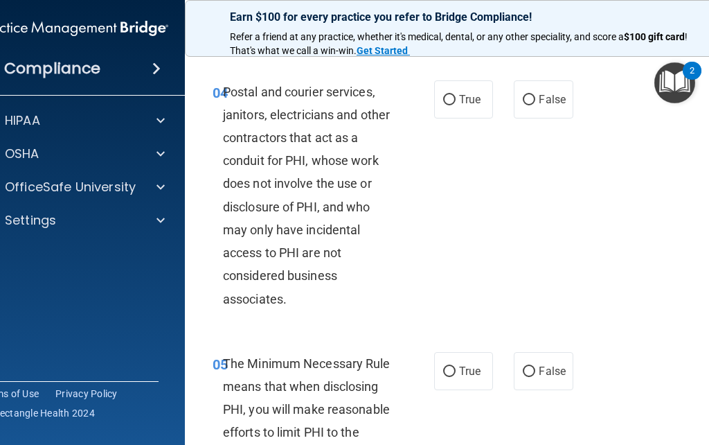
scroll to position [592, 0]
click at [452, 118] on label "True" at bounding box center [463, 99] width 59 height 38
click at [452, 105] on input "True" at bounding box center [449, 99] width 12 height 10
radio input "true"
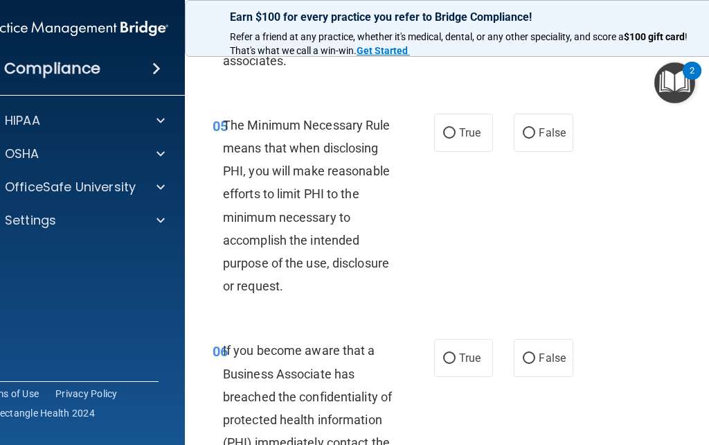
scroll to position [830, 0]
click at [444, 138] on input "True" at bounding box center [449, 132] width 12 height 10
radio input "true"
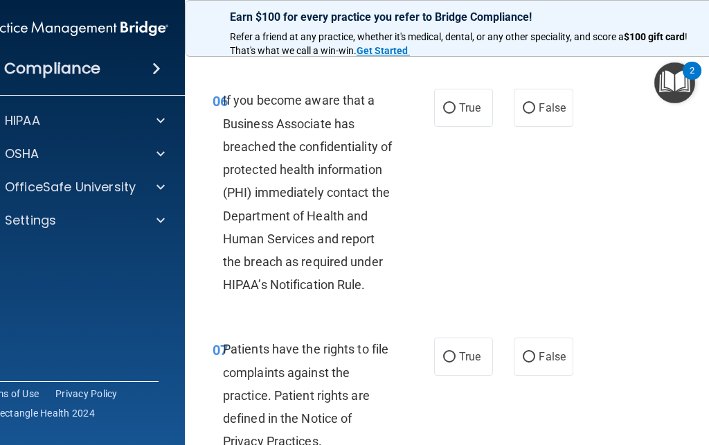
scroll to position [1080, 0]
click at [528, 113] on input "False" at bounding box center [529, 108] width 12 height 10
radio input "true"
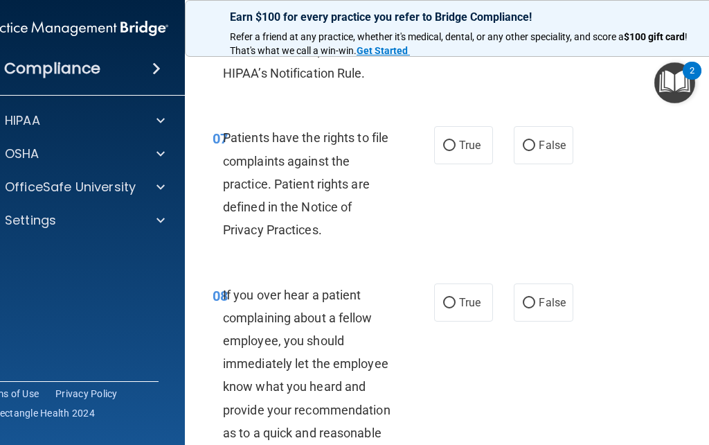
scroll to position [1308, 0]
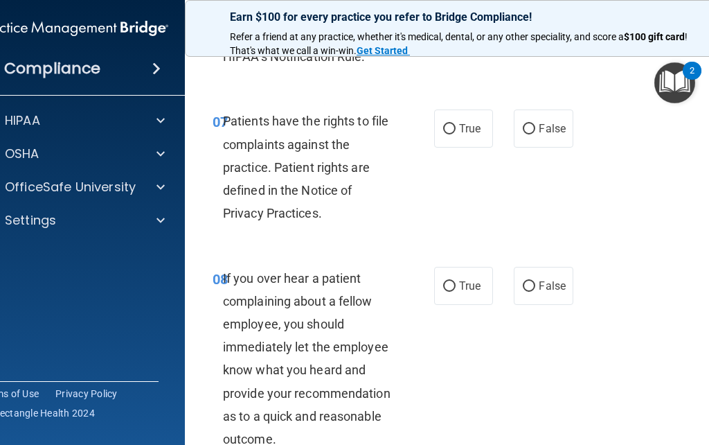
click at [447, 134] on input "True" at bounding box center [449, 129] width 12 height 10
radio input "true"
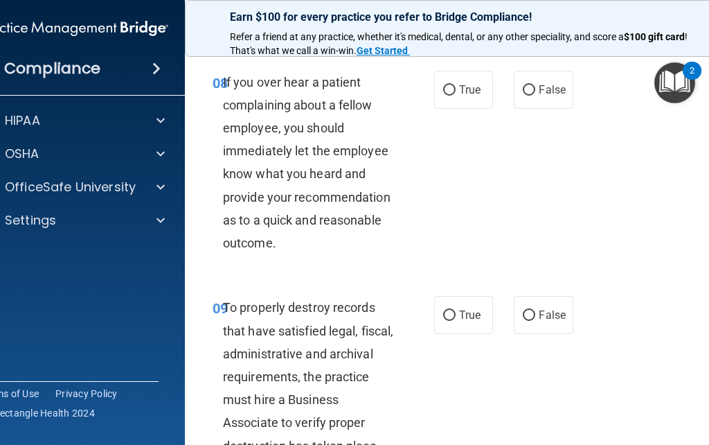
scroll to position [1504, 0]
click at [454, 95] on input "True" at bounding box center [449, 89] width 12 height 10
radio input "true"
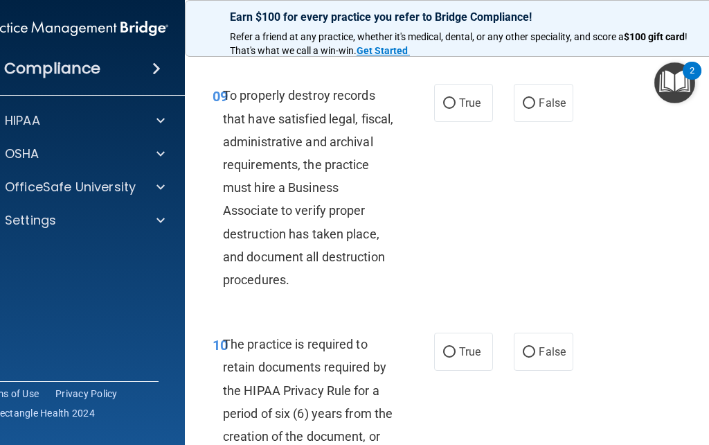
scroll to position [1710, 0]
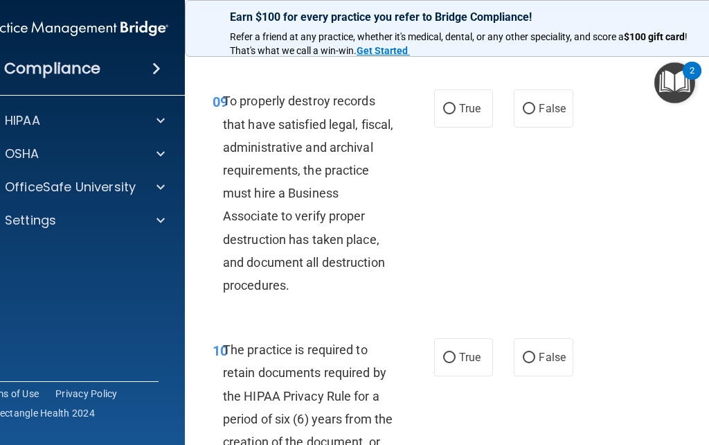
click at [448, 114] on input "True" at bounding box center [449, 109] width 12 height 10
radio input "true"
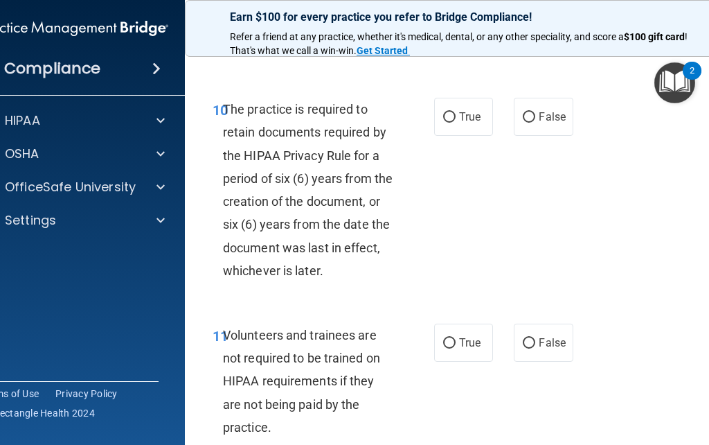
scroll to position [1951, 0]
click at [449, 122] on input "True" at bounding box center [449, 117] width 12 height 10
radio input "true"
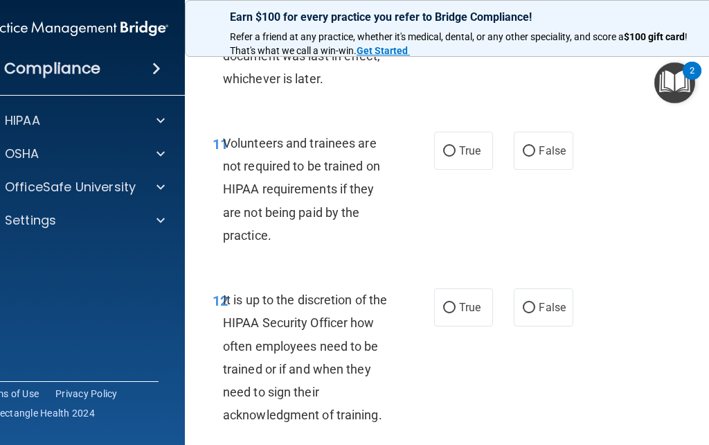
scroll to position [2159, 0]
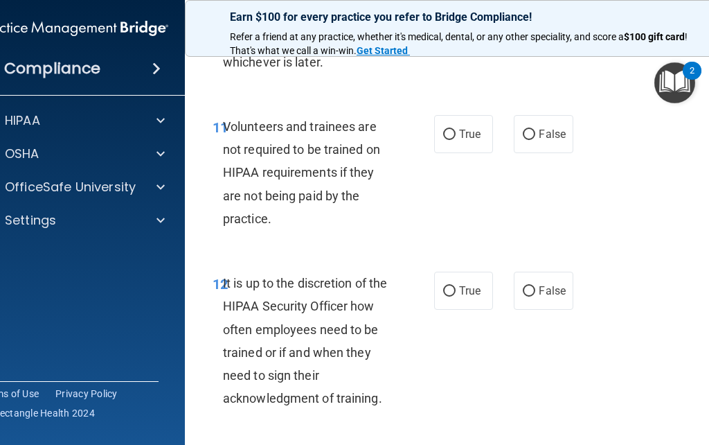
click at [521, 135] on label "False" at bounding box center [543, 134] width 59 height 38
click at [523, 135] on input "False" at bounding box center [529, 135] width 12 height 10
radio input "true"
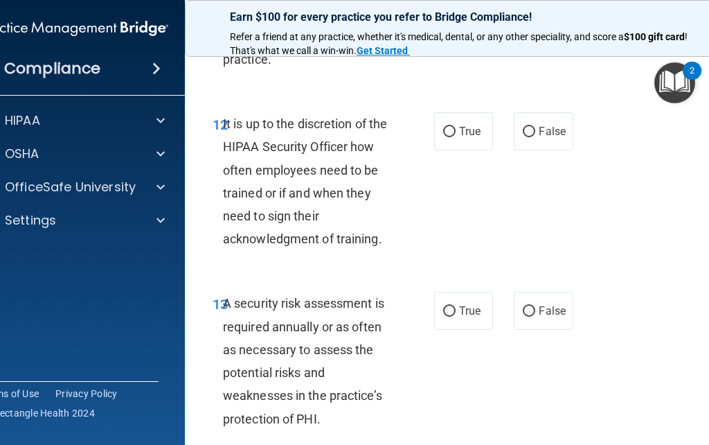
scroll to position [2320, 0]
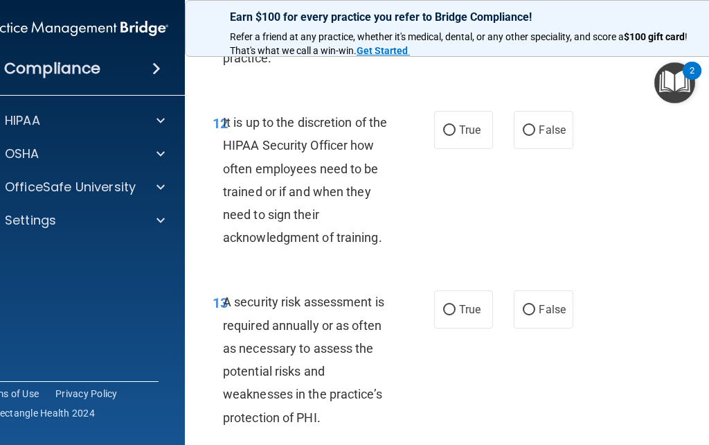
click at [540, 136] on span "False" at bounding box center [552, 129] width 27 height 13
click at [535, 136] on input "False" at bounding box center [529, 130] width 12 height 10
radio input "true"
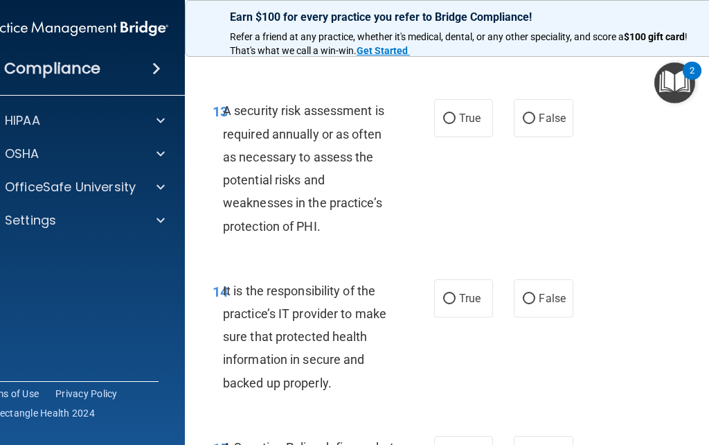
scroll to position [2511, 0]
click at [448, 123] on input "True" at bounding box center [449, 118] width 12 height 10
radio input "true"
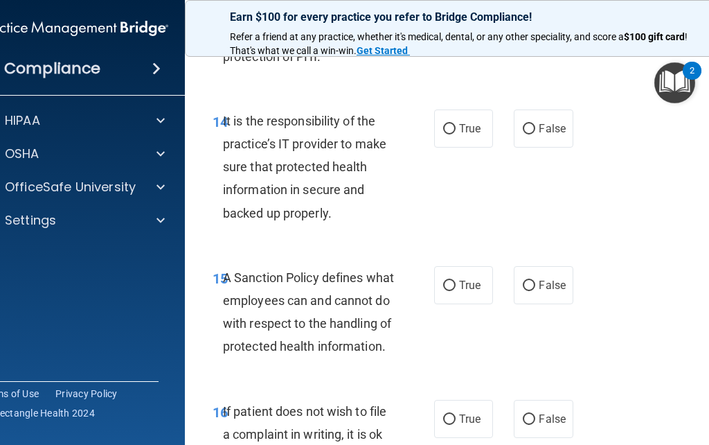
scroll to position [2683, 0]
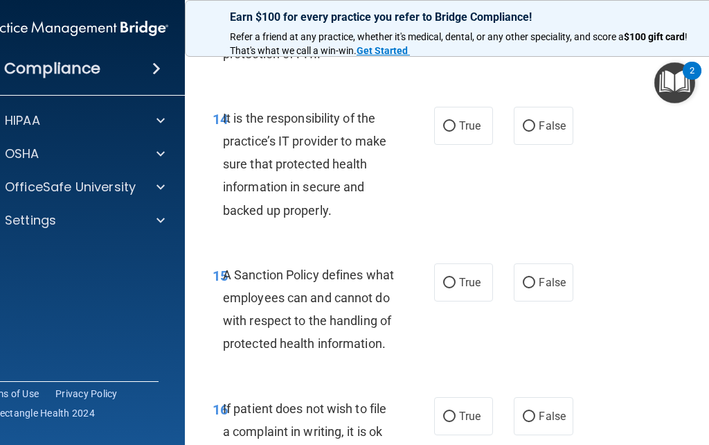
click at [436, 132] on label "True" at bounding box center [463, 126] width 59 height 38
click at [443, 132] on input "True" at bounding box center [449, 126] width 12 height 10
radio input "true"
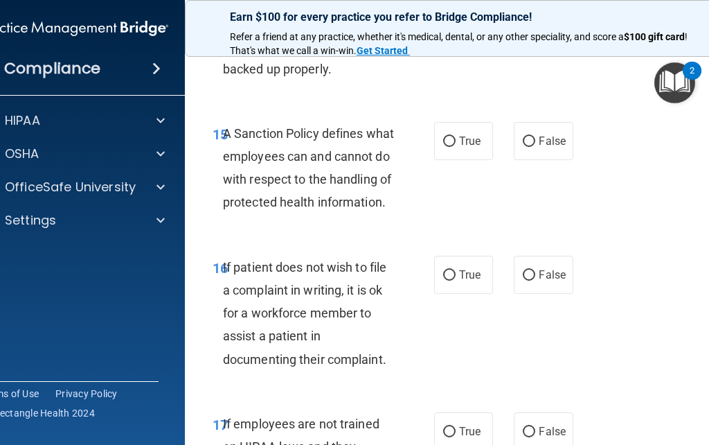
scroll to position [2826, 0]
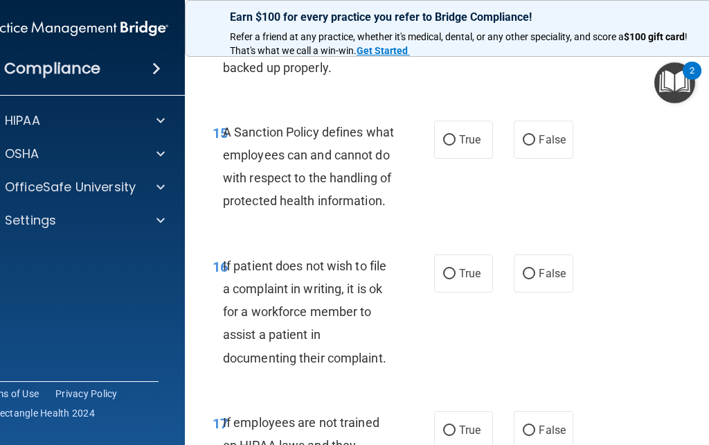
click at [445, 144] on input "True" at bounding box center [449, 140] width 12 height 10
radio input "true"
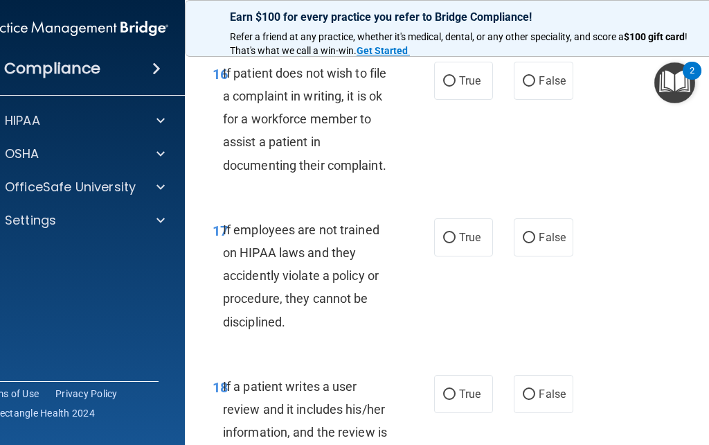
scroll to position [3019, 0]
click at [447, 99] on label "True" at bounding box center [463, 80] width 59 height 38
click at [447, 86] on input "True" at bounding box center [449, 80] width 12 height 10
radio input "true"
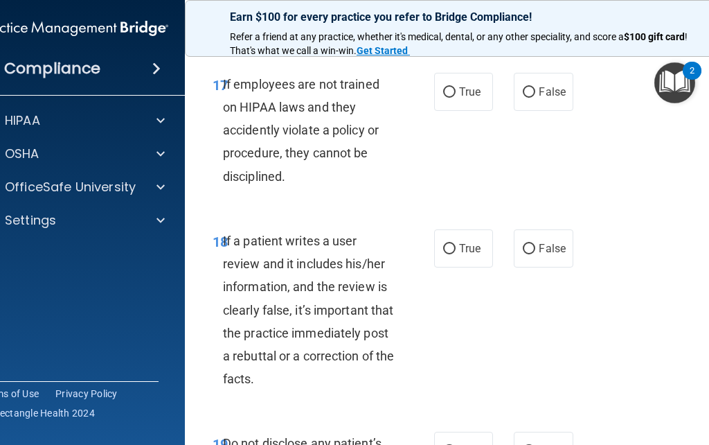
scroll to position [3161, 0]
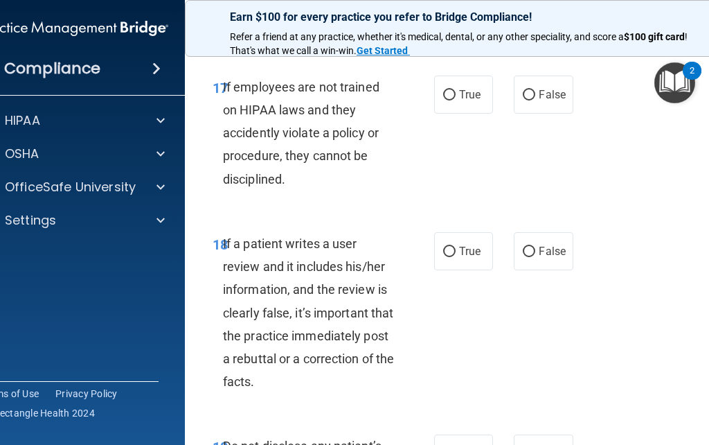
click at [533, 114] on label "False" at bounding box center [543, 94] width 59 height 38
click at [533, 100] on input "False" at bounding box center [529, 95] width 12 height 10
radio input "true"
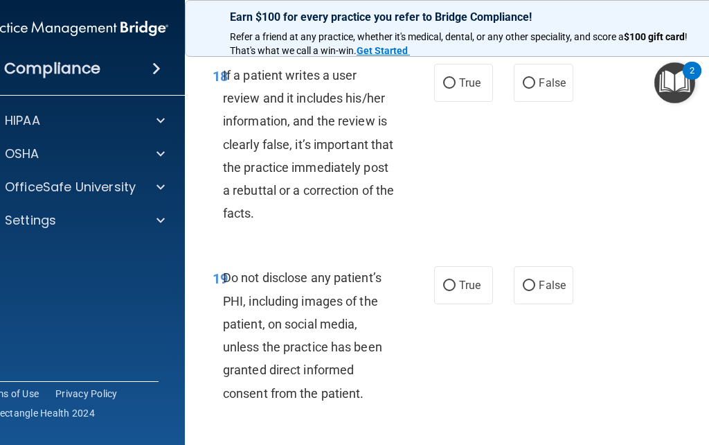
scroll to position [3328, 0]
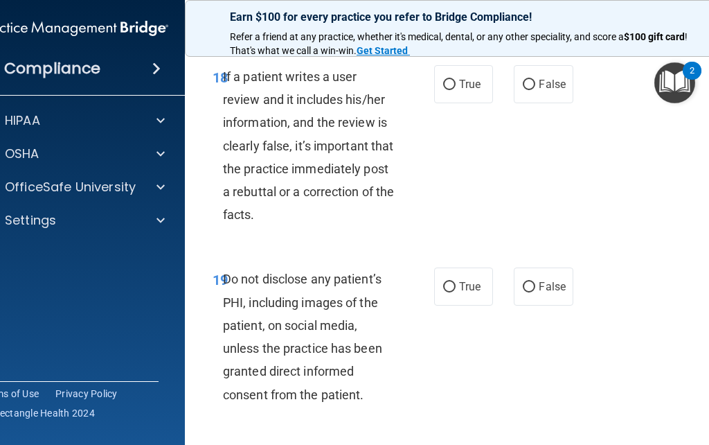
click at [449, 90] on input "True" at bounding box center [449, 85] width 12 height 10
radio input "true"
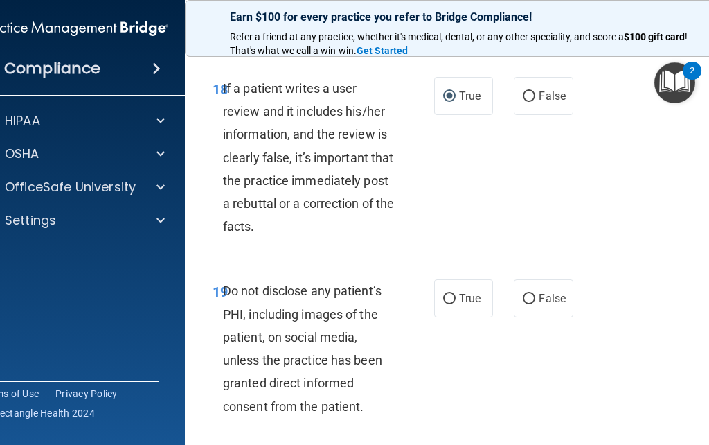
scroll to position [3315, 0]
click at [455, 116] on label "True" at bounding box center [463, 97] width 59 height 38
click at [455, 103] on input "True" at bounding box center [449, 97] width 12 height 10
click at [451, 103] on input "True" at bounding box center [449, 97] width 12 height 10
click at [519, 116] on label "False" at bounding box center [543, 97] width 59 height 38
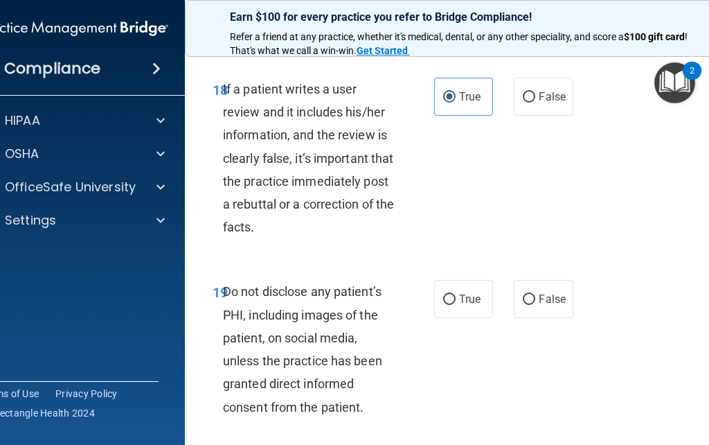
click at [523, 103] on input "False" at bounding box center [529, 97] width 12 height 10
radio input "true"
radio input "false"
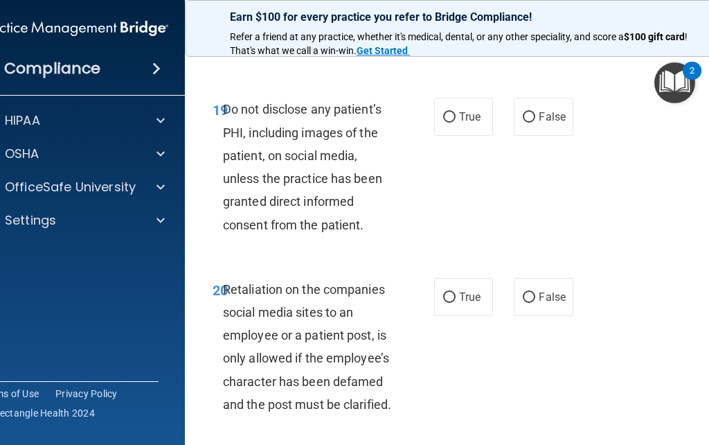
scroll to position [3498, 0]
click at [453, 122] on input "True" at bounding box center [449, 117] width 12 height 10
radio input "true"
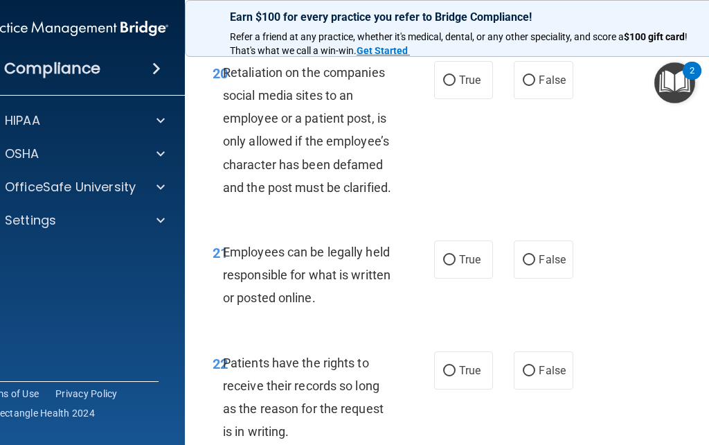
scroll to position [3715, 0]
click at [533, 85] on input "False" at bounding box center [529, 80] width 12 height 10
radio input "true"
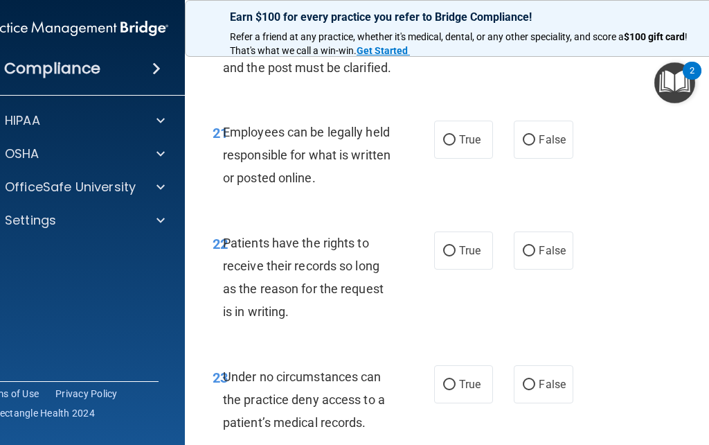
scroll to position [3836, 0]
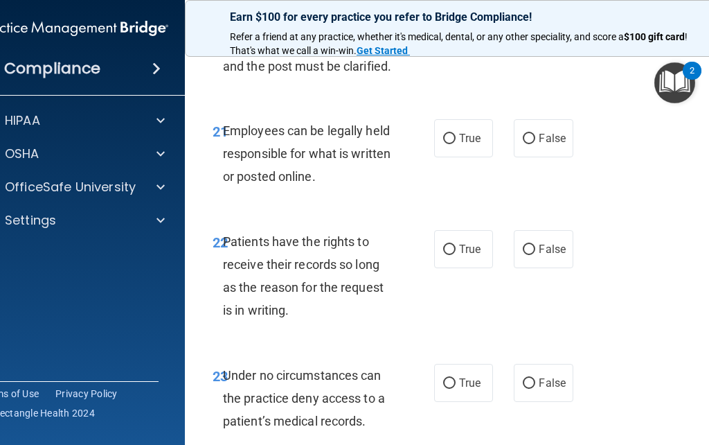
click at [446, 144] on input "True" at bounding box center [449, 139] width 12 height 10
radio input "true"
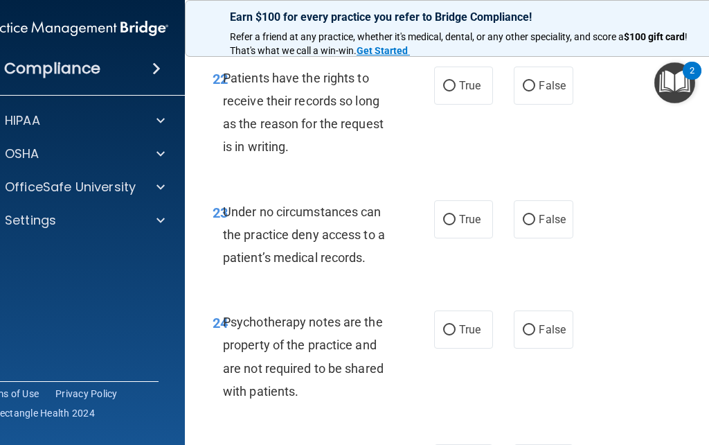
scroll to position [4007, 0]
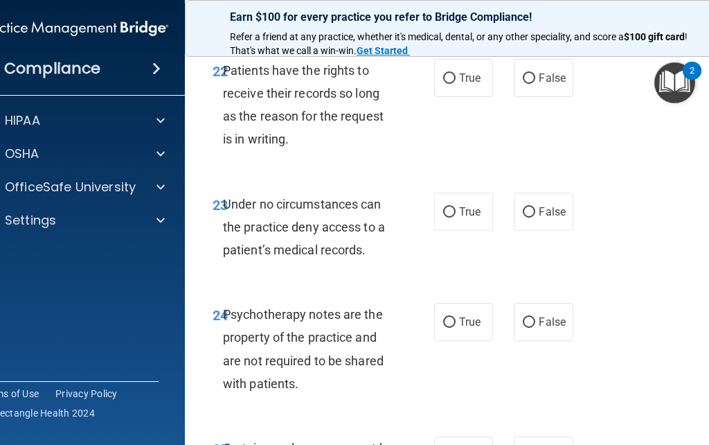
click at [446, 84] on input "True" at bounding box center [449, 78] width 12 height 10
radio input "true"
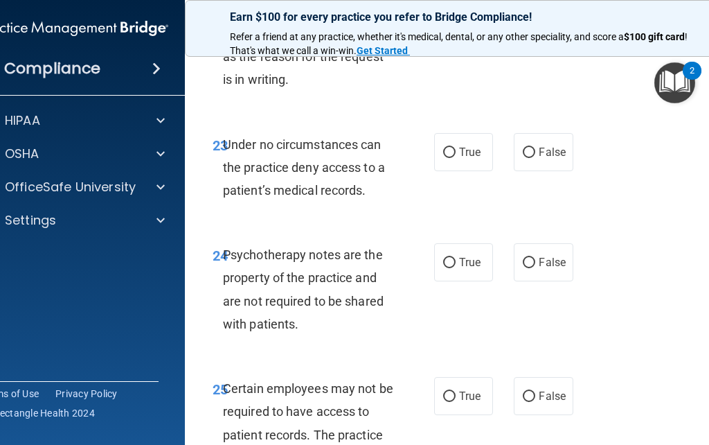
scroll to position [4067, 0]
click at [446, 157] on input "True" at bounding box center [449, 152] width 12 height 10
radio input "true"
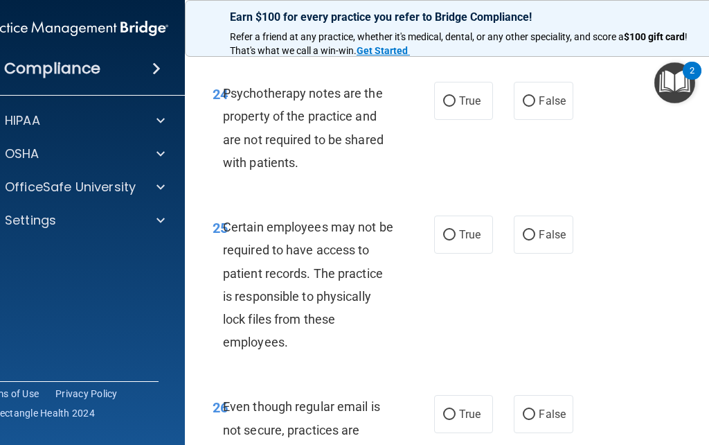
scroll to position [4230, 0]
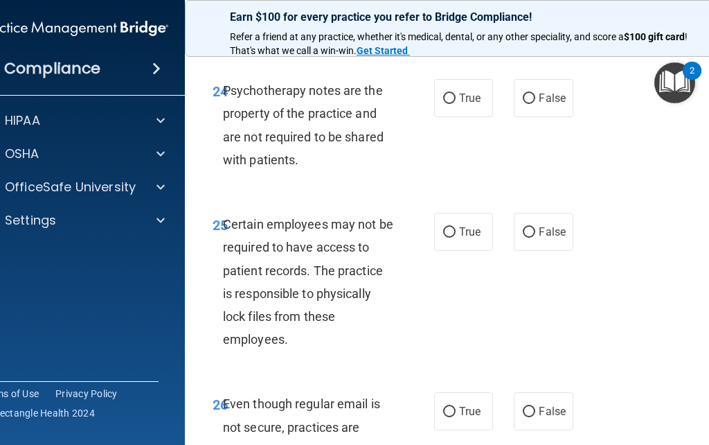
click at [526, 104] on input "False" at bounding box center [529, 99] width 12 height 10
radio input "true"
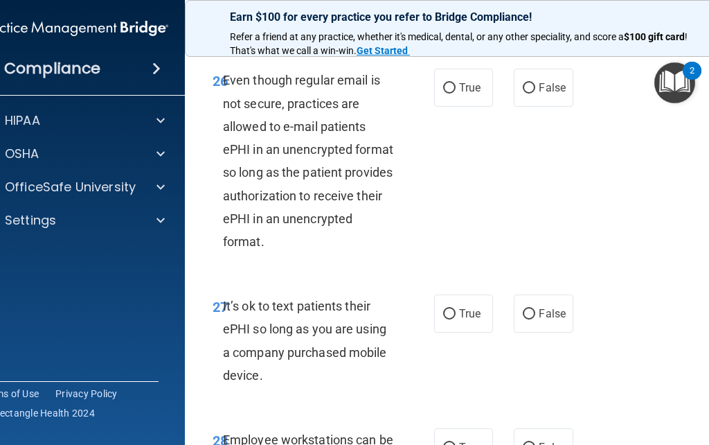
scroll to position [4552, 0]
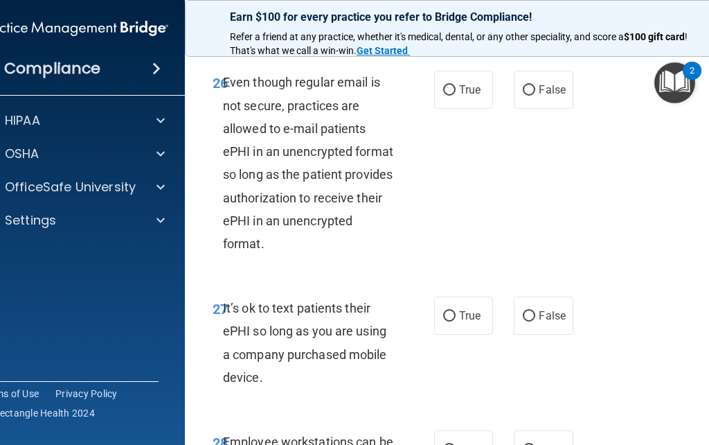
click at [453, 96] on input "True" at bounding box center [449, 90] width 12 height 10
radio input "true"
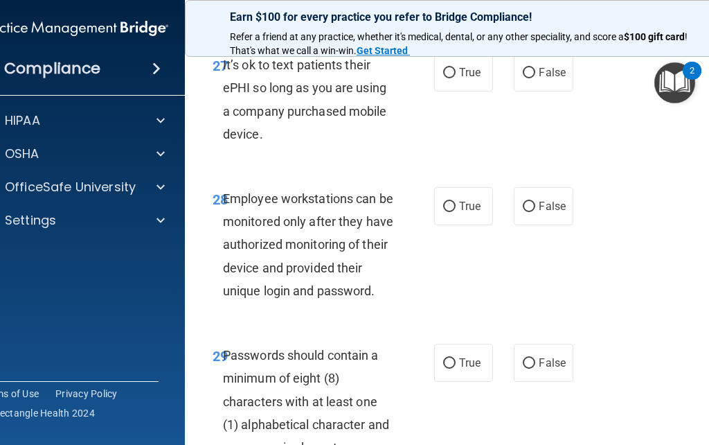
scroll to position [4769, 0]
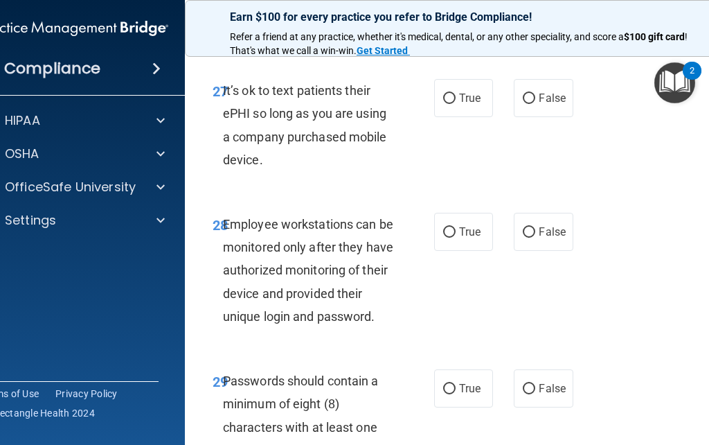
click at [532, 104] on input "False" at bounding box center [529, 99] width 12 height 10
radio input "true"
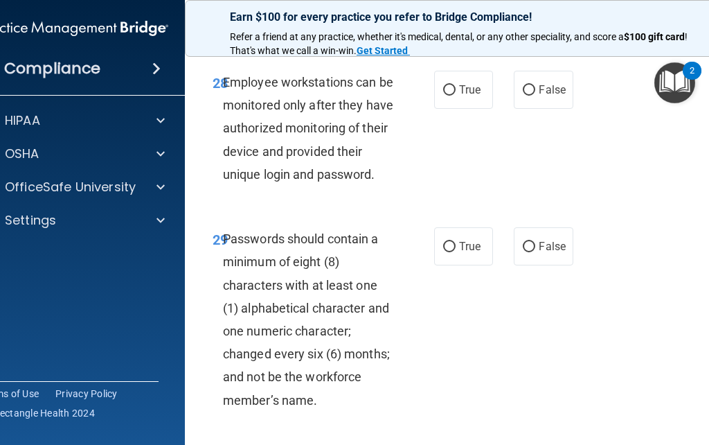
scroll to position [4912, 0]
click at [523, 95] on input "False" at bounding box center [529, 89] width 12 height 10
radio input "true"
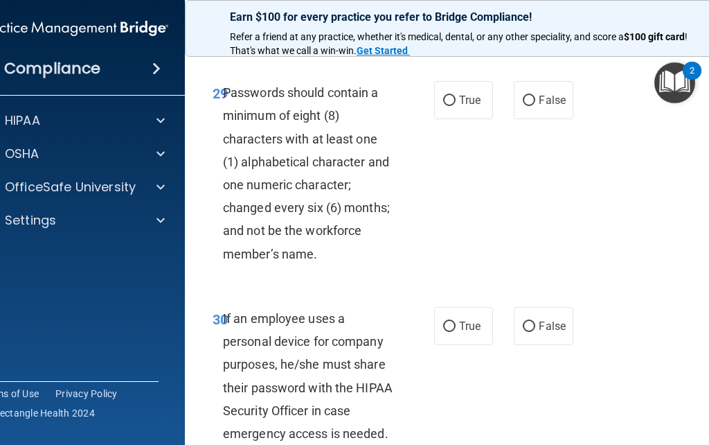
scroll to position [5059, 0]
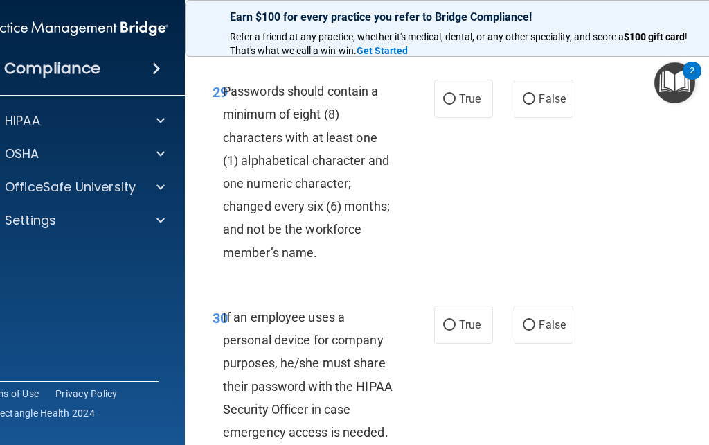
click at [440, 116] on label "True" at bounding box center [463, 99] width 59 height 38
click at [443, 105] on input "True" at bounding box center [449, 99] width 12 height 10
radio input "true"
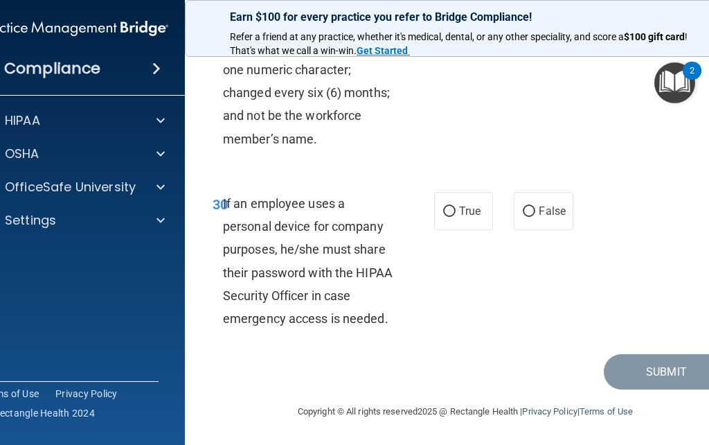
scroll to position [5190, 0]
click at [530, 217] on input "False" at bounding box center [529, 211] width 12 height 10
radio input "true"
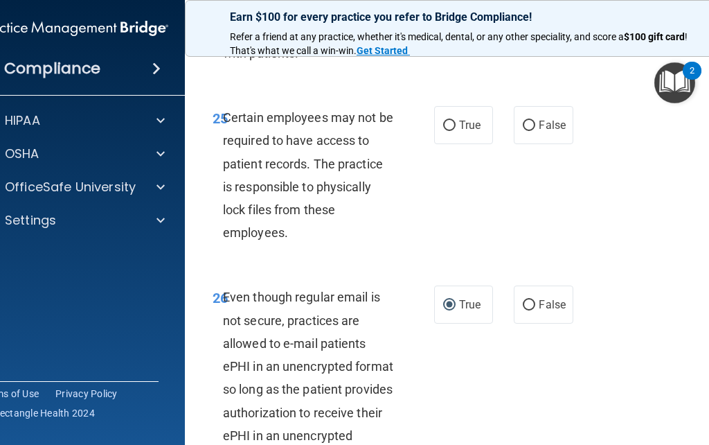
scroll to position [4329, 0]
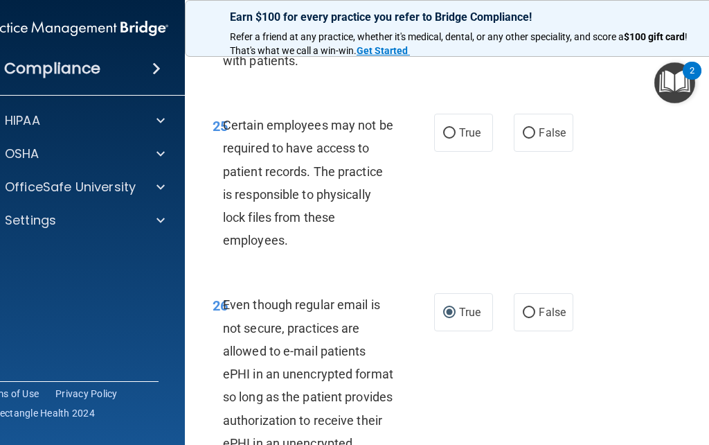
click at [525, 139] on input "False" at bounding box center [529, 133] width 12 height 10
radio input "true"
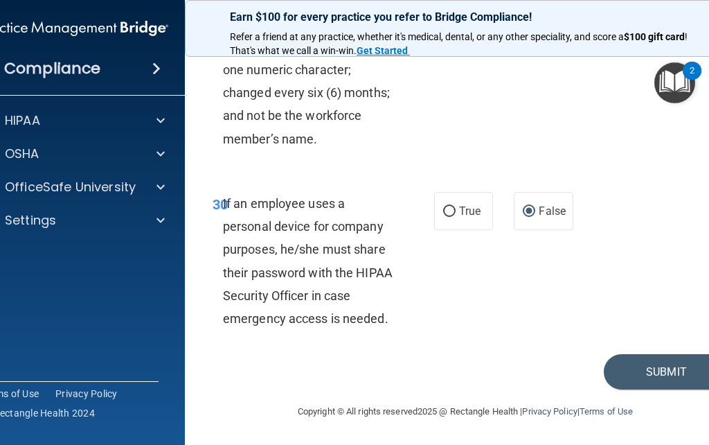
scroll to position [5190, 0]
click at [651, 372] on button "Submit" at bounding box center [666, 371] width 125 height 35
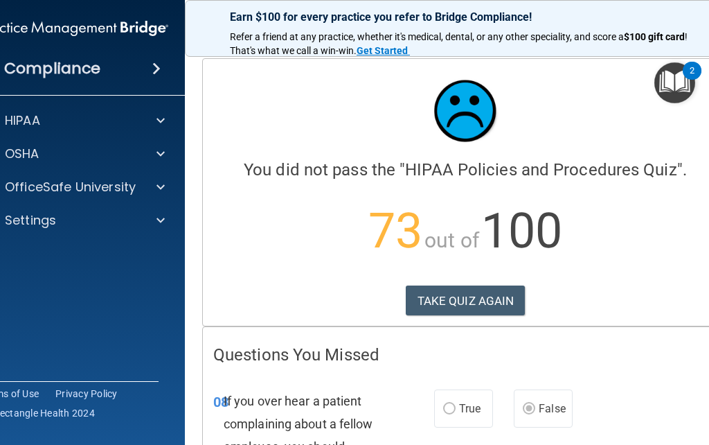
click at [476, 309] on button "TAKE QUIZ AGAIN" at bounding box center [466, 300] width 120 height 30
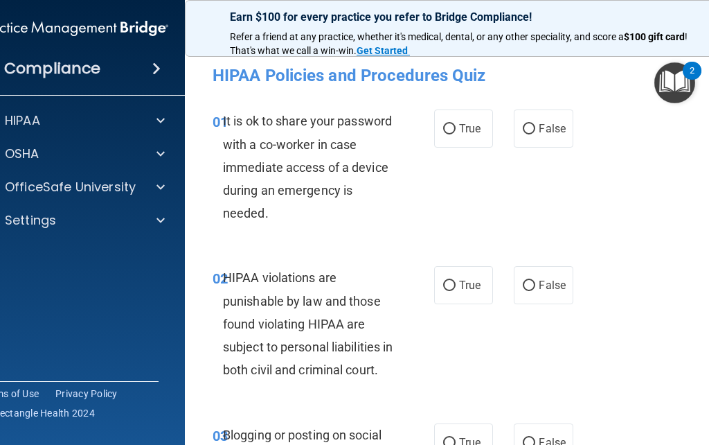
click at [535, 123] on label "False" at bounding box center [543, 128] width 59 height 38
click at [535, 124] on input "False" at bounding box center [529, 129] width 12 height 10
radio input "true"
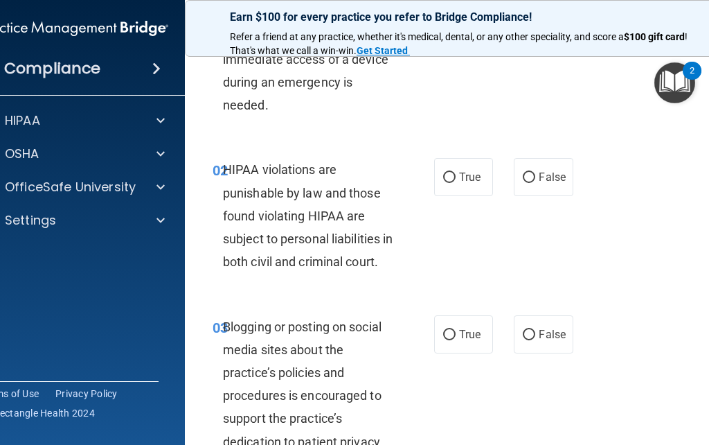
scroll to position [126, 0]
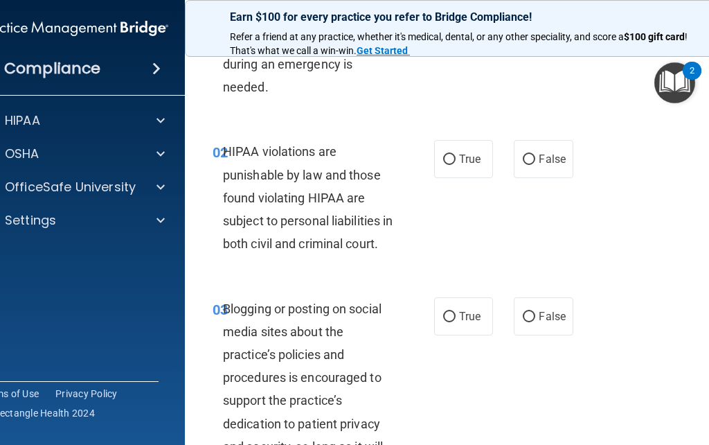
click at [450, 154] on input "True" at bounding box center [449, 159] width 12 height 10
radio input "true"
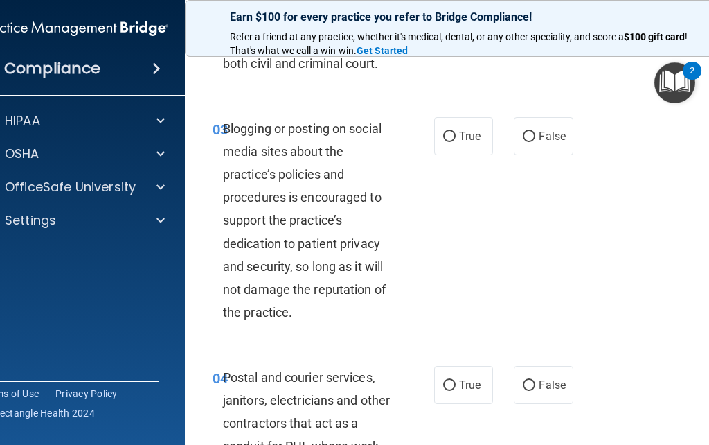
scroll to position [306, 0]
click at [533, 142] on input "False" at bounding box center [529, 137] width 12 height 10
radio input "true"
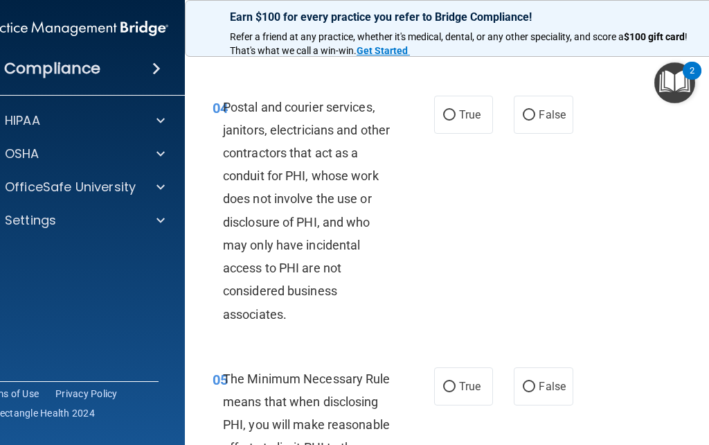
scroll to position [577, 0]
click at [451, 120] on input "True" at bounding box center [449, 114] width 12 height 10
radio input "true"
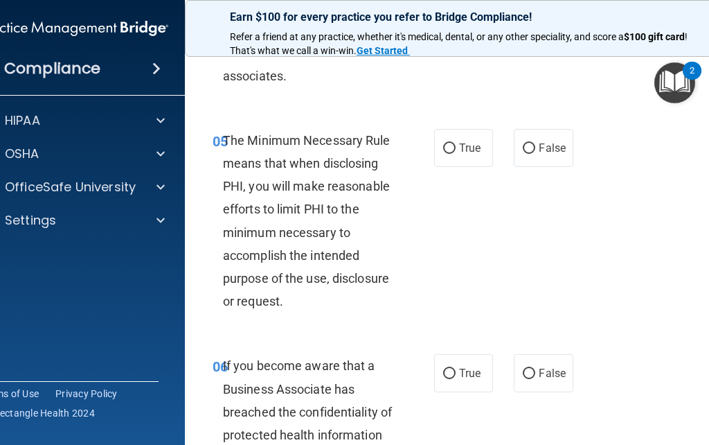
scroll to position [815, 0]
click at [445, 153] on input "True" at bounding box center [449, 148] width 12 height 10
radio input "true"
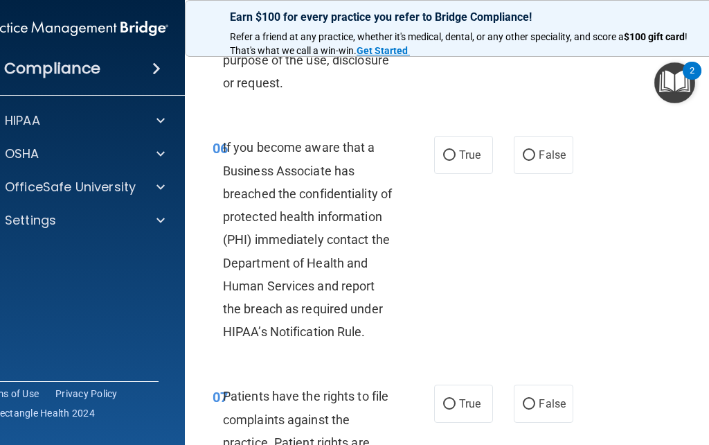
scroll to position [1034, 0]
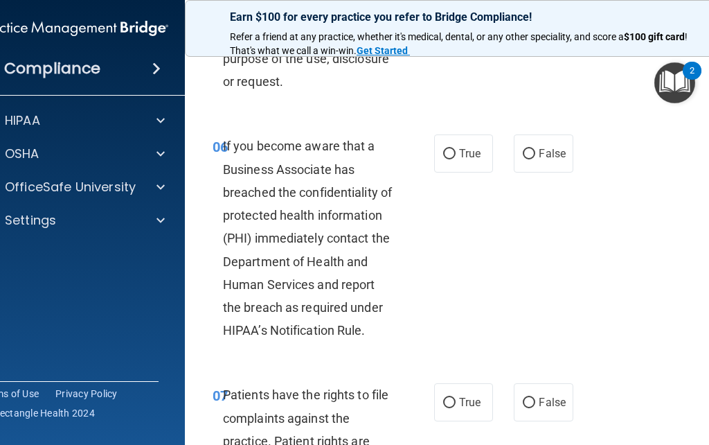
click at [532, 159] on input "False" at bounding box center [529, 154] width 12 height 10
radio input "true"
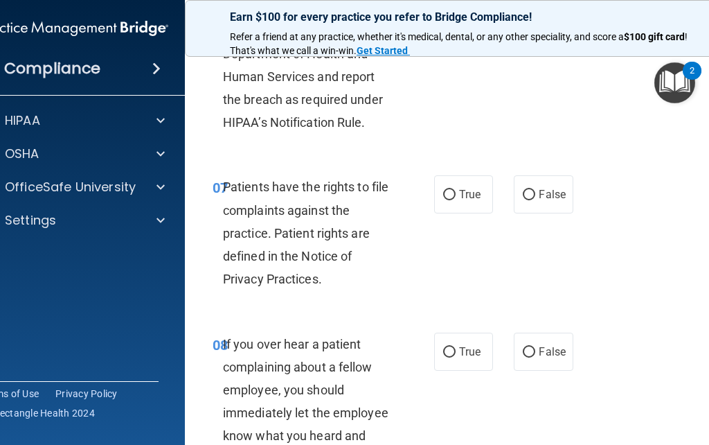
scroll to position [1243, 0]
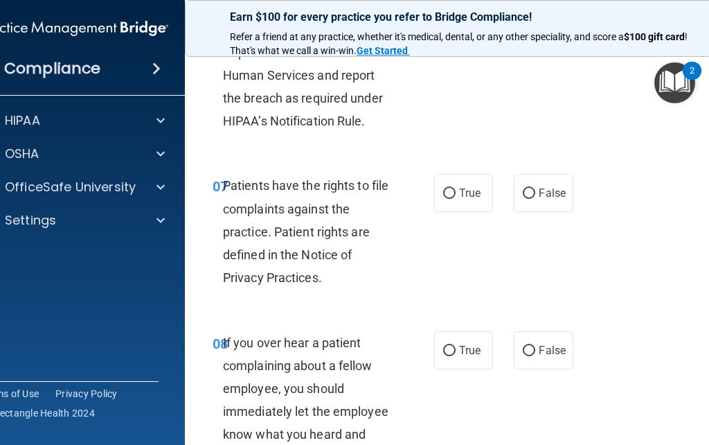
click at [445, 199] on input "True" at bounding box center [449, 193] width 12 height 10
radio input "true"
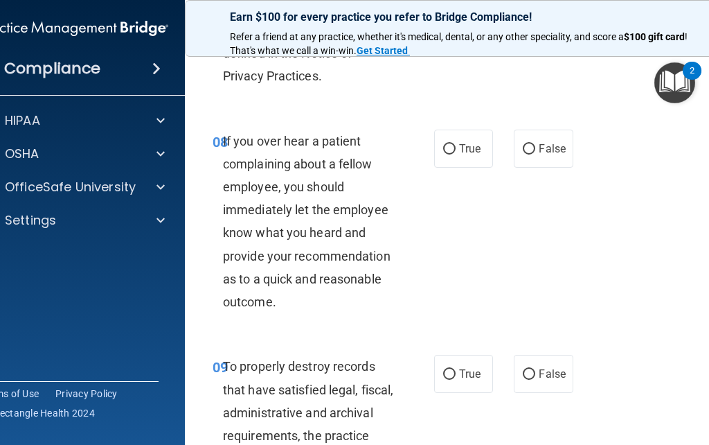
scroll to position [1446, 0]
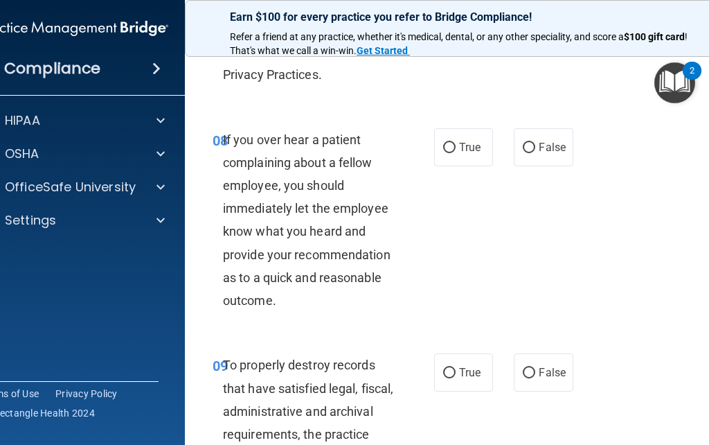
click at [535, 153] on input "False" at bounding box center [529, 148] width 12 height 10
radio input "true"
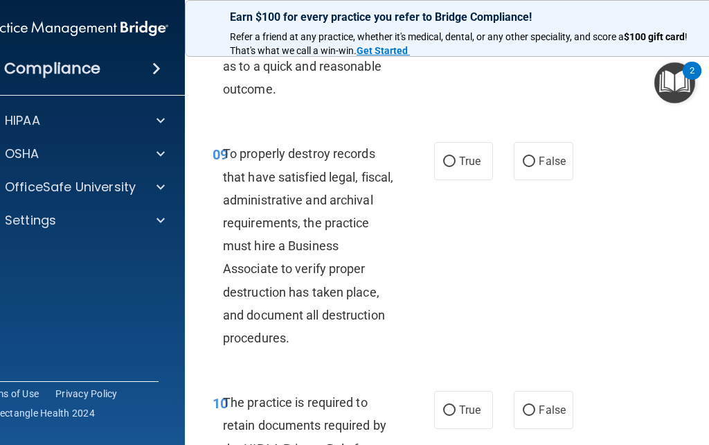
scroll to position [1660, 0]
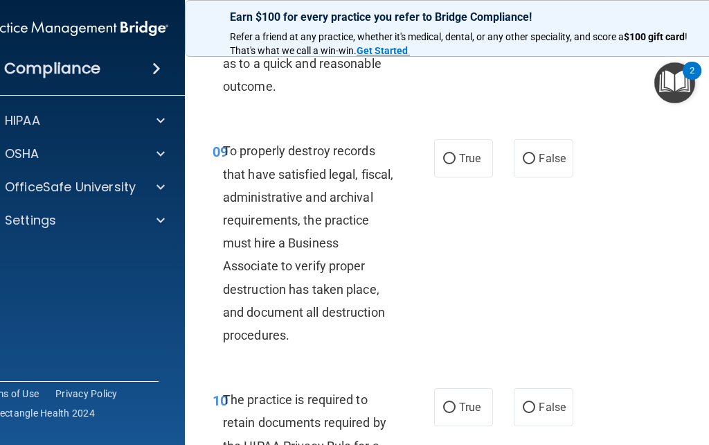
click at [533, 164] on input "False" at bounding box center [529, 159] width 12 height 10
radio input "true"
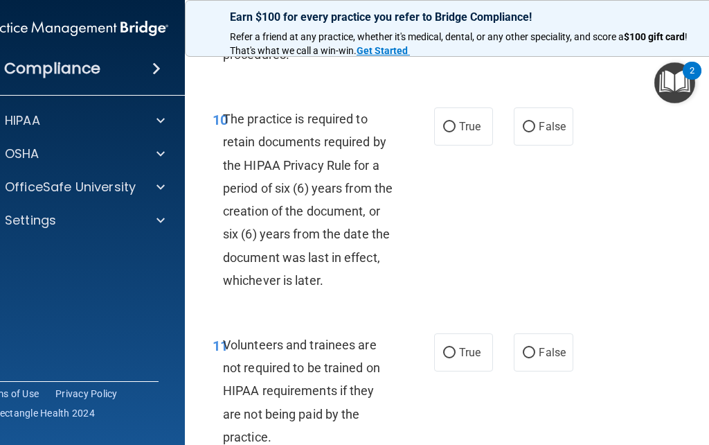
scroll to position [1942, 0]
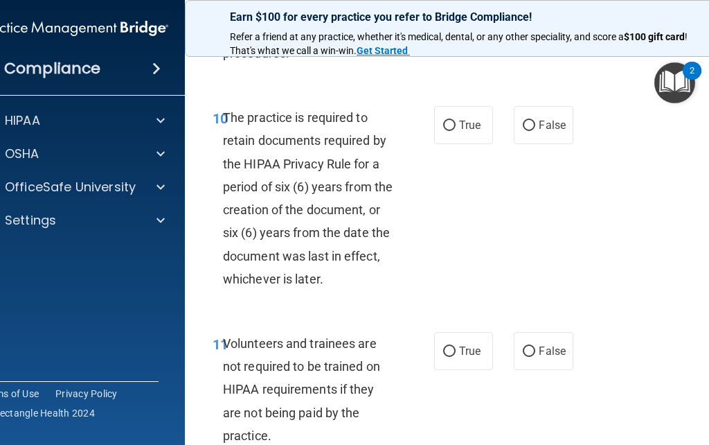
click at [443, 131] on input "True" at bounding box center [449, 126] width 12 height 10
radio input "true"
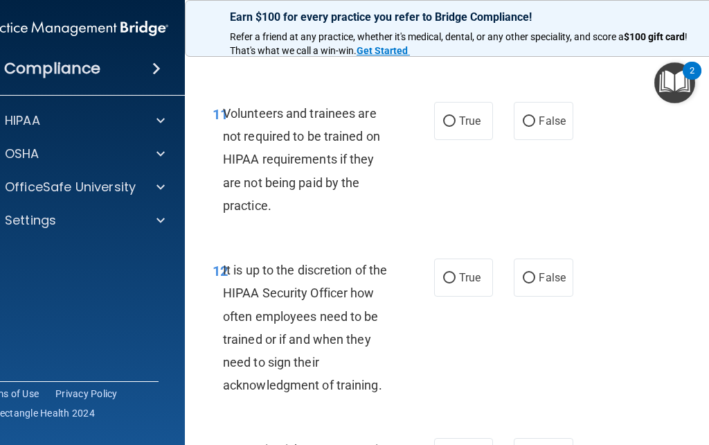
scroll to position [2171, 0]
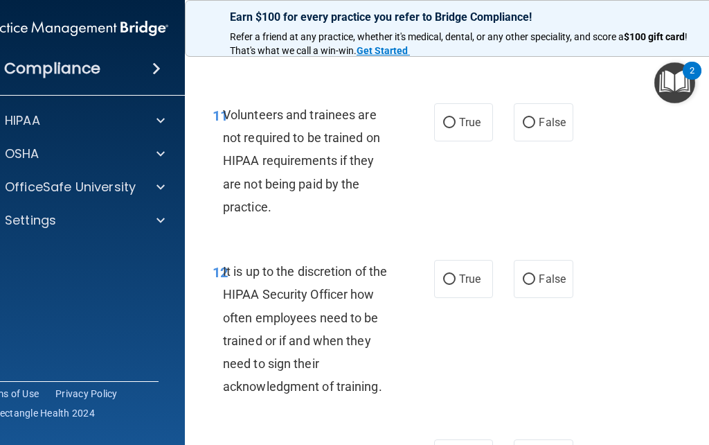
click at [537, 130] on label "False" at bounding box center [543, 122] width 59 height 38
click at [535, 128] on input "False" at bounding box center [529, 123] width 12 height 10
radio input "true"
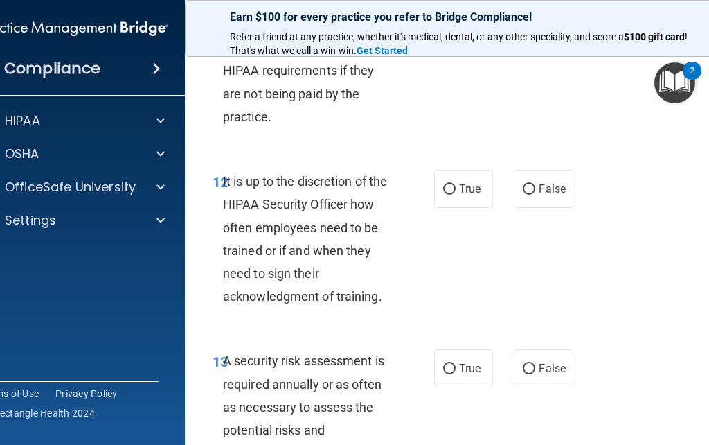
scroll to position [2263, 0]
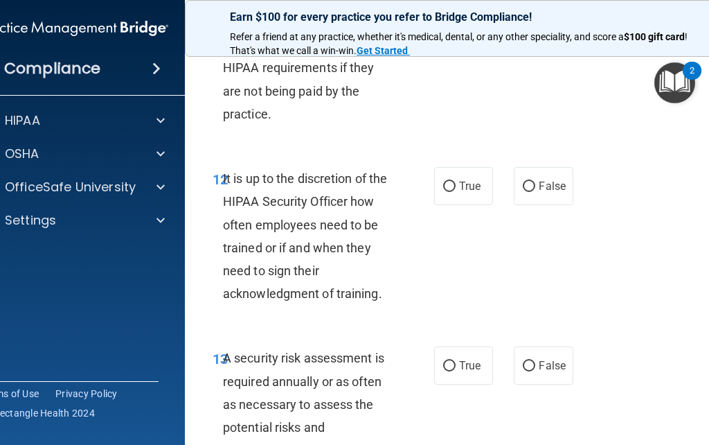
click at [535, 191] on label "False" at bounding box center [543, 186] width 59 height 38
click at [535, 191] on input "False" at bounding box center [529, 186] width 12 height 10
radio input "true"
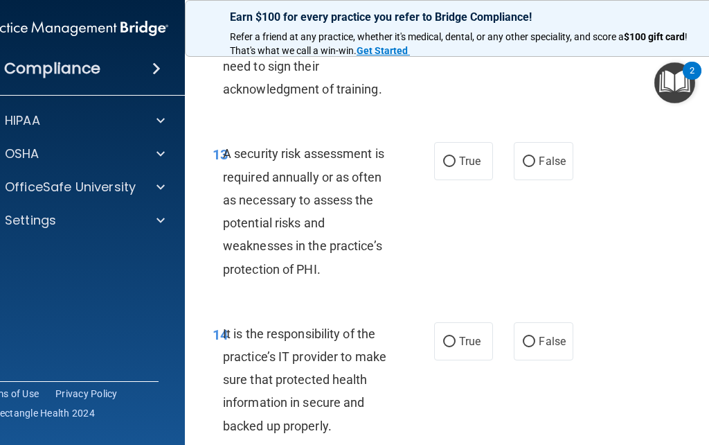
scroll to position [2467, 0]
click at [449, 168] on input "True" at bounding box center [449, 162] width 12 height 10
radio input "true"
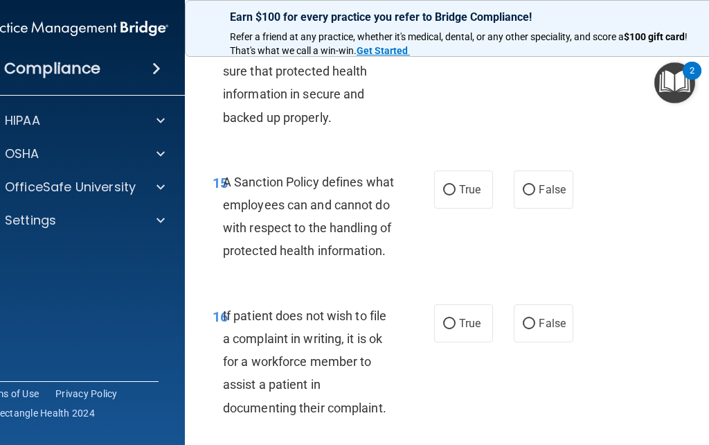
scroll to position [2777, 0]
click at [526, 195] on input "False" at bounding box center [529, 189] width 12 height 10
radio input "true"
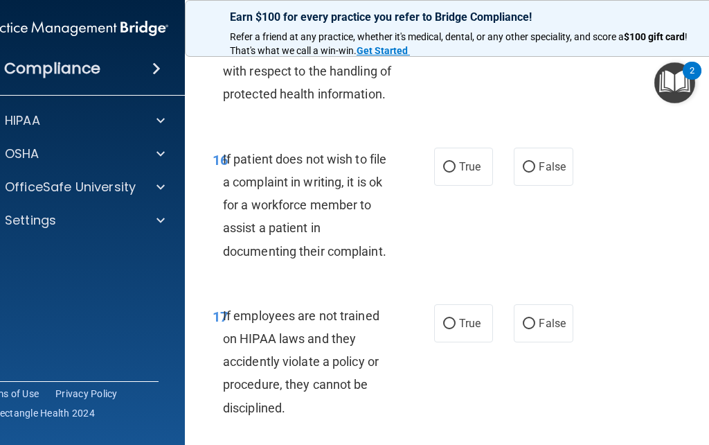
scroll to position [2933, 0]
click at [446, 172] on input "True" at bounding box center [449, 166] width 12 height 10
radio input "true"
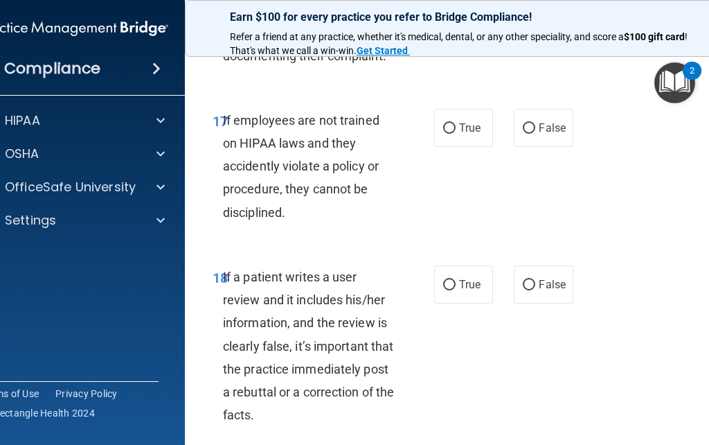
scroll to position [3131, 0]
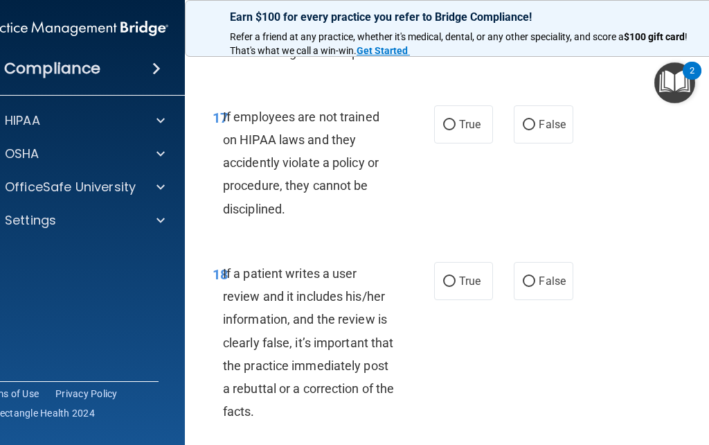
click at [535, 130] on input "False" at bounding box center [529, 125] width 12 height 10
radio input "true"
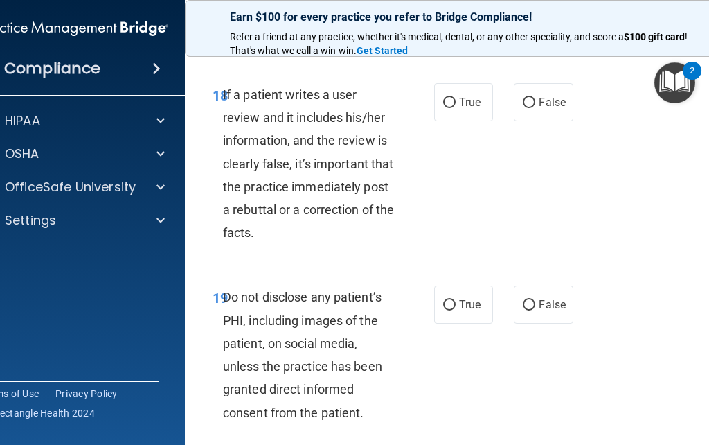
scroll to position [3311, 0]
click at [515, 121] on label "False" at bounding box center [543, 101] width 59 height 38
click at [523, 107] on input "False" at bounding box center [529, 102] width 12 height 10
radio input "true"
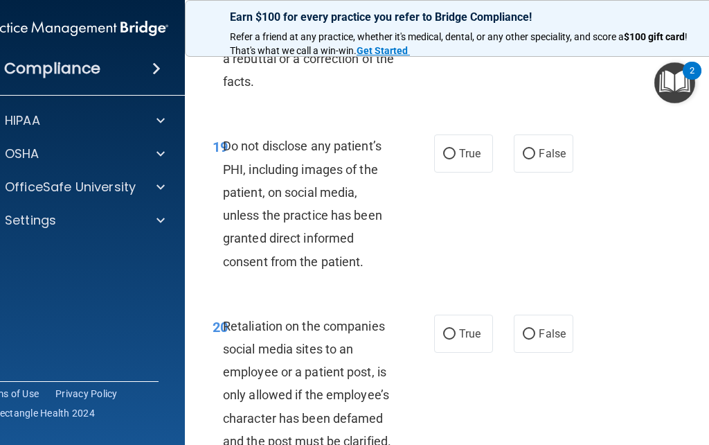
scroll to position [3471, 0]
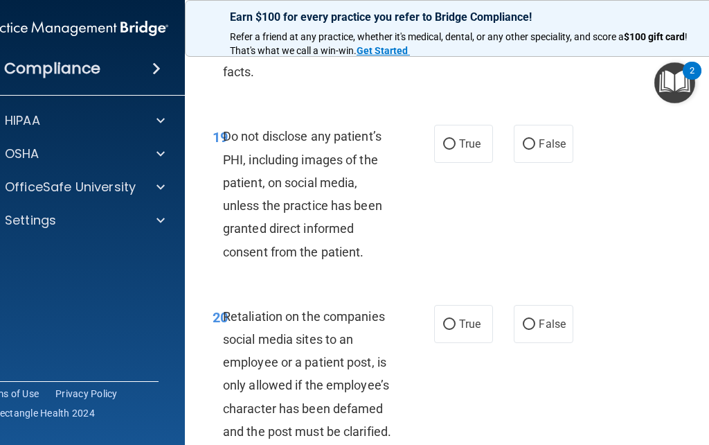
click at [446, 150] on input "True" at bounding box center [449, 144] width 12 height 10
radio input "true"
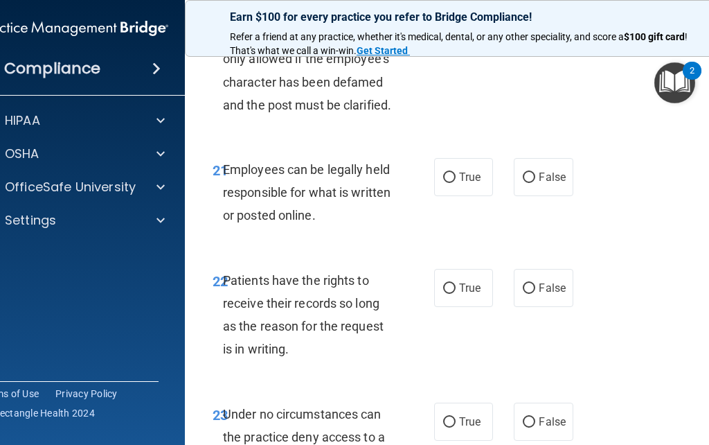
scroll to position [3798, 0]
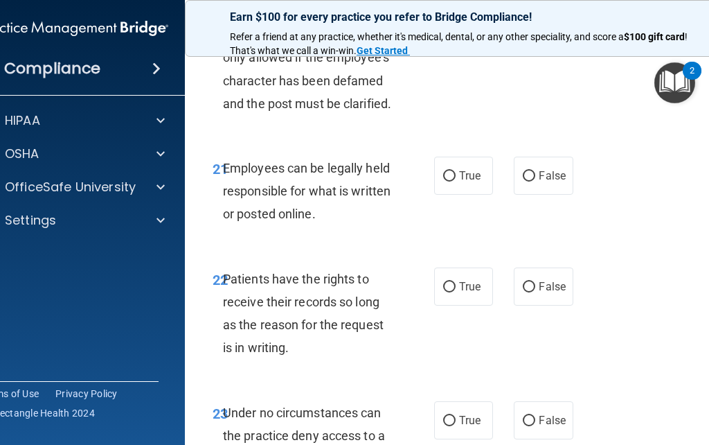
click at [452, 181] on input "True" at bounding box center [449, 176] width 12 height 10
radio input "true"
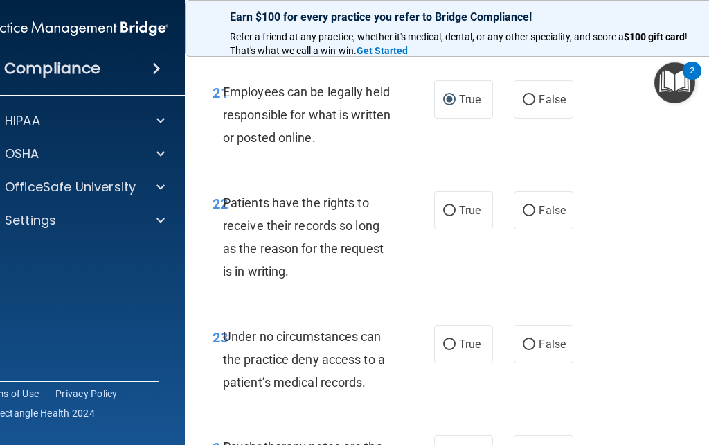
scroll to position [3877, 0]
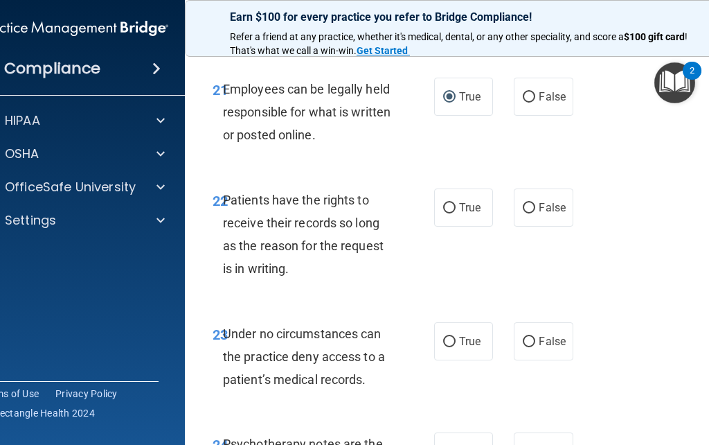
click at [534, 213] on input "False" at bounding box center [529, 208] width 12 height 10
radio input "true"
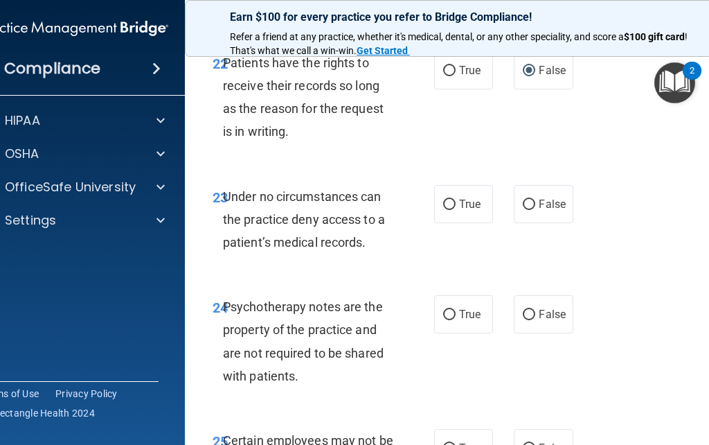
scroll to position [4016, 0]
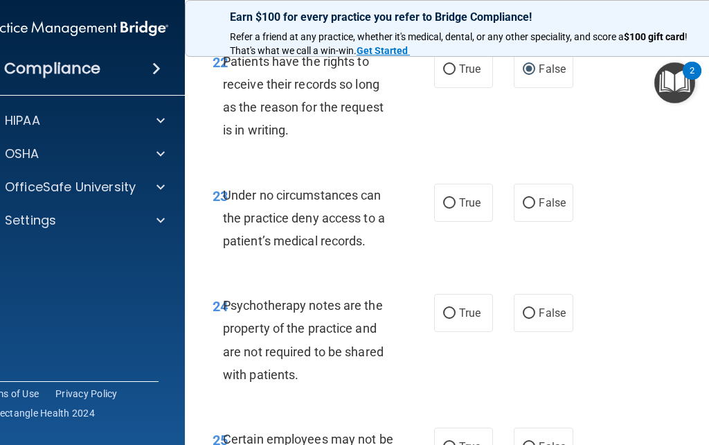
click at [452, 208] on input "True" at bounding box center [449, 203] width 12 height 10
radio input "true"
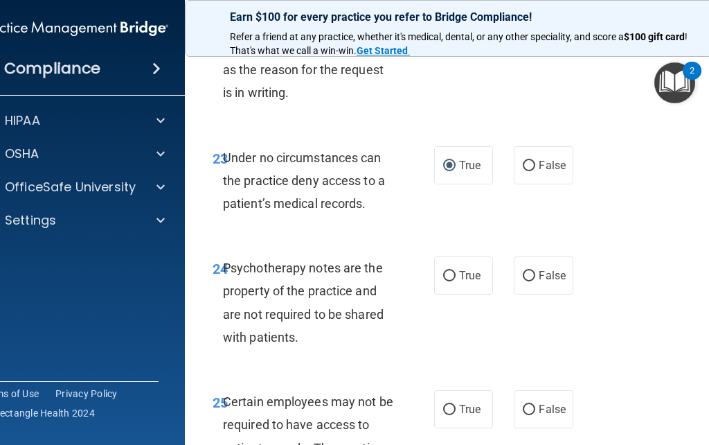
scroll to position [4054, 0]
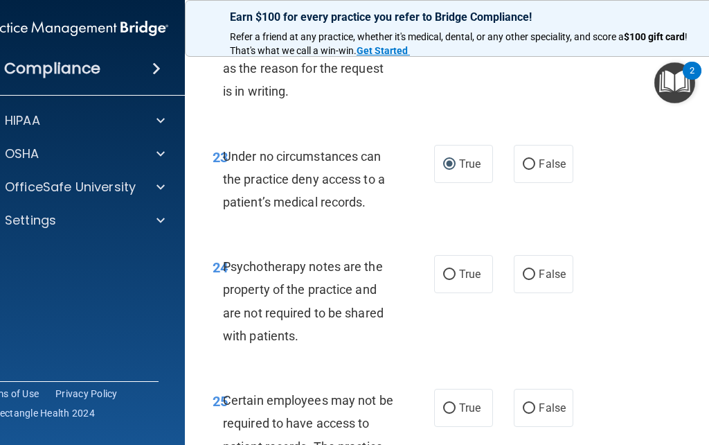
click at [445, 170] on input "True" at bounding box center [449, 164] width 12 height 10
click at [532, 170] on input "False" at bounding box center [529, 164] width 12 height 10
radio input "true"
radio input "false"
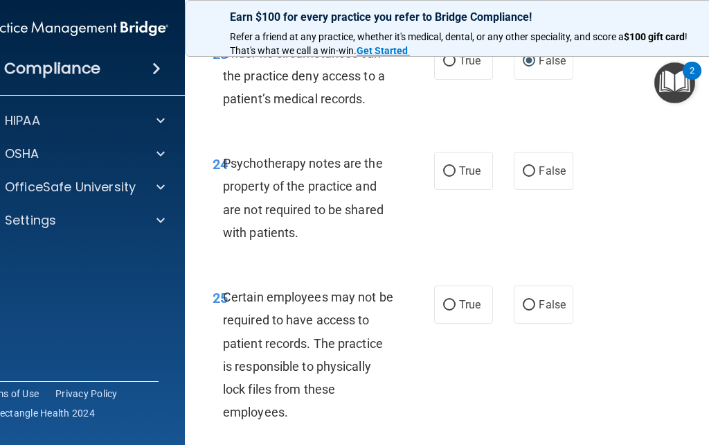
scroll to position [4158, 0]
click at [447, 184] on label "True" at bounding box center [463, 170] width 59 height 38
click at [447, 176] on input "True" at bounding box center [449, 171] width 12 height 10
radio input "true"
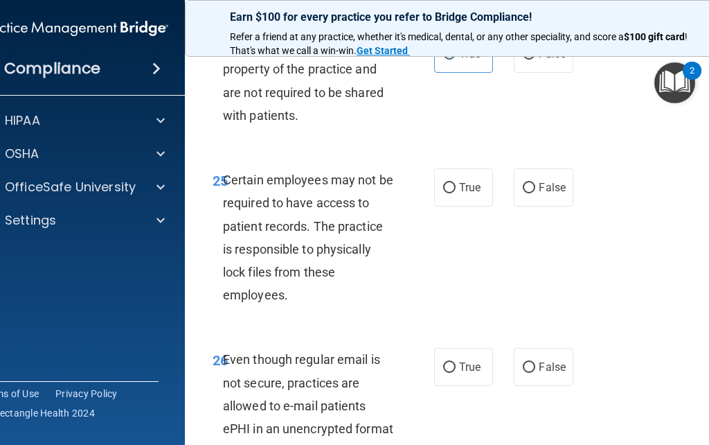
scroll to position [4275, 0]
click at [452, 193] on input "True" at bounding box center [449, 187] width 12 height 10
radio input "true"
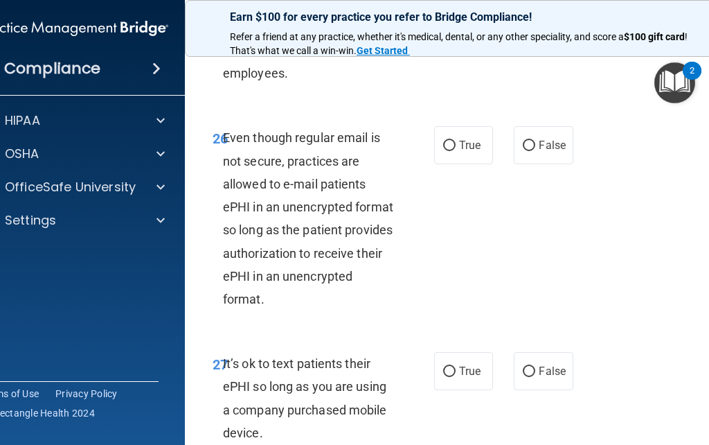
scroll to position [4498, 0]
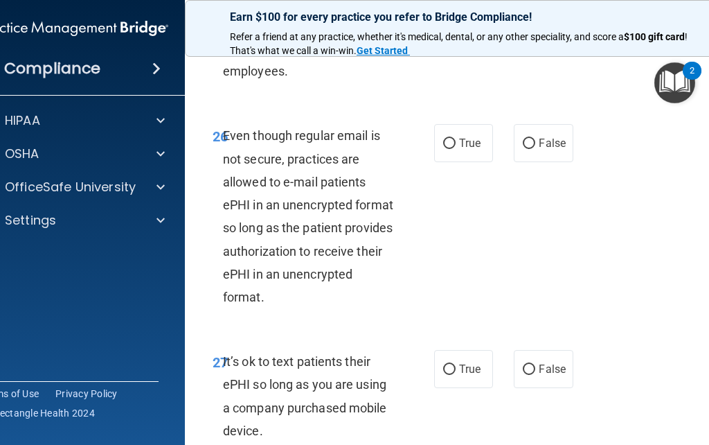
click at [444, 149] on input "True" at bounding box center [449, 144] width 12 height 10
radio input "true"
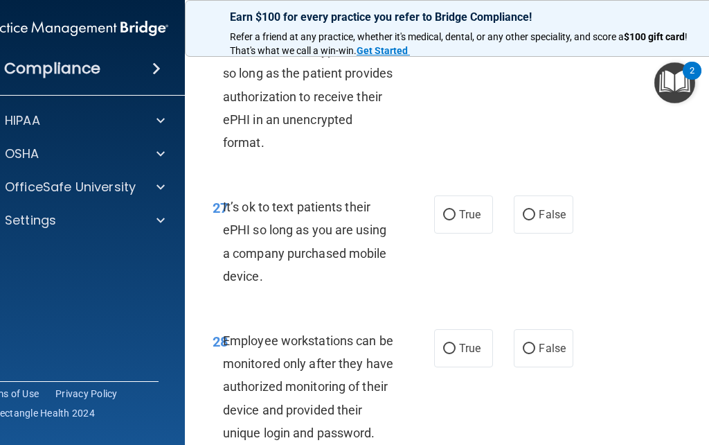
scroll to position [4655, 0]
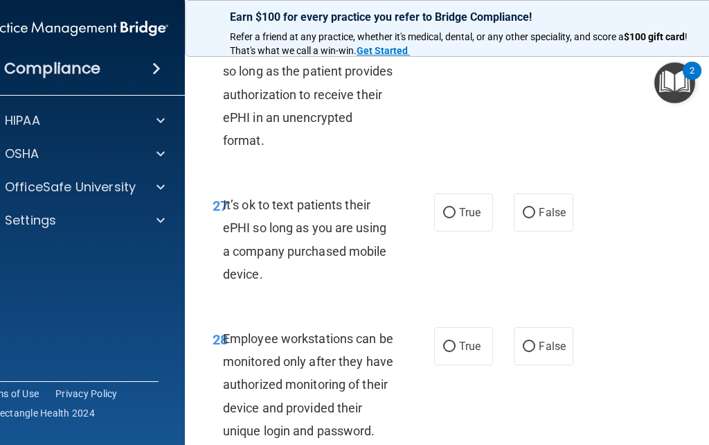
click at [535, 218] on input "False" at bounding box center [529, 213] width 12 height 10
radio input "true"
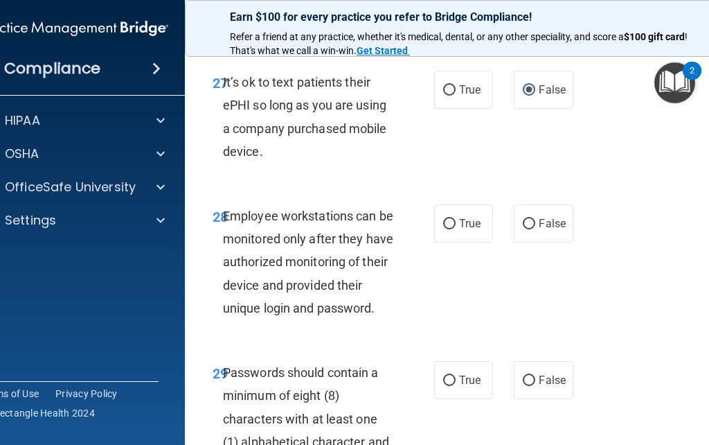
scroll to position [4780, 0]
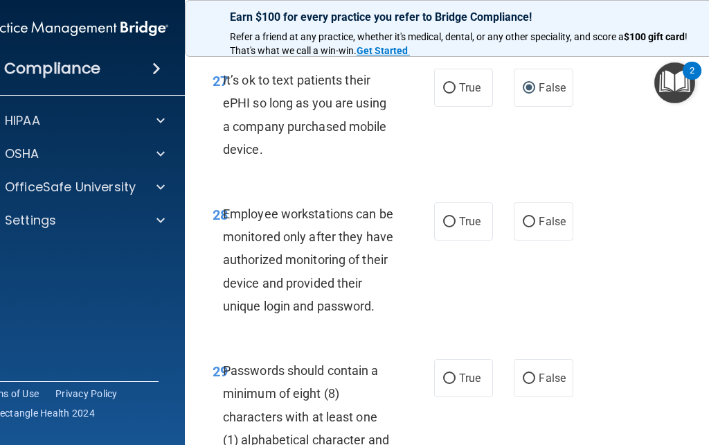
click at [528, 227] on input "False" at bounding box center [529, 222] width 12 height 10
radio input "true"
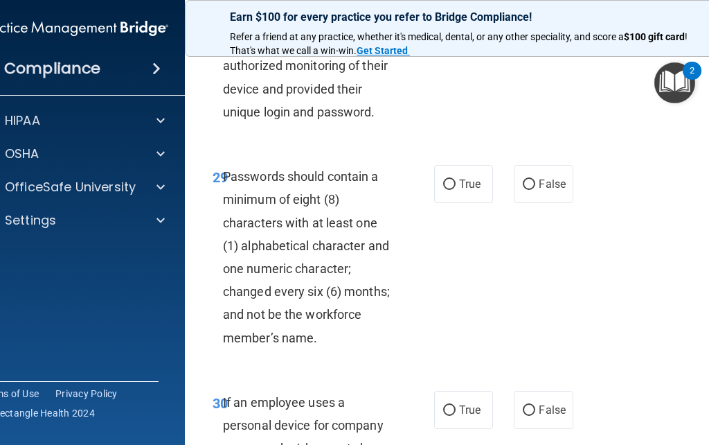
scroll to position [4974, 0]
click at [443, 202] on label "True" at bounding box center [463, 183] width 59 height 38
click at [443, 189] on input "True" at bounding box center [449, 184] width 12 height 10
radio input "true"
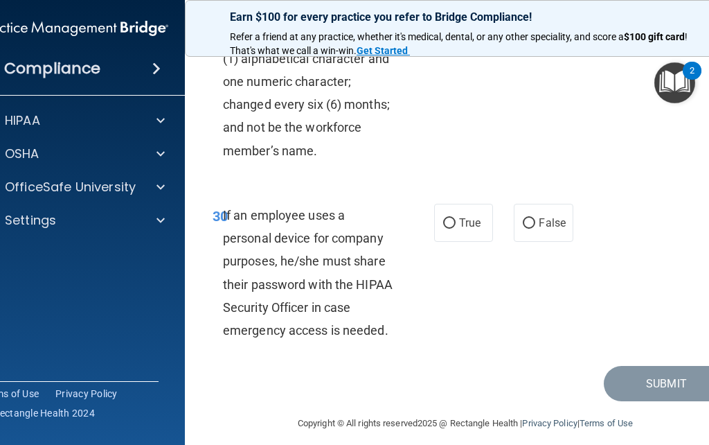
scroll to position [5161, 0]
click at [534, 228] on input "False" at bounding box center [529, 222] width 12 height 10
radio input "true"
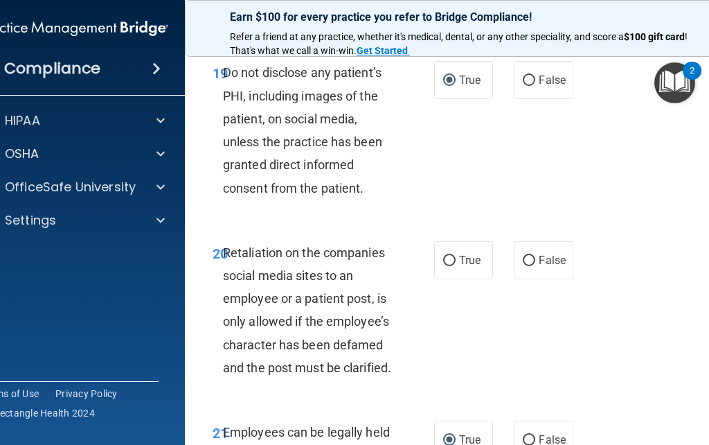
scroll to position [3529, 0]
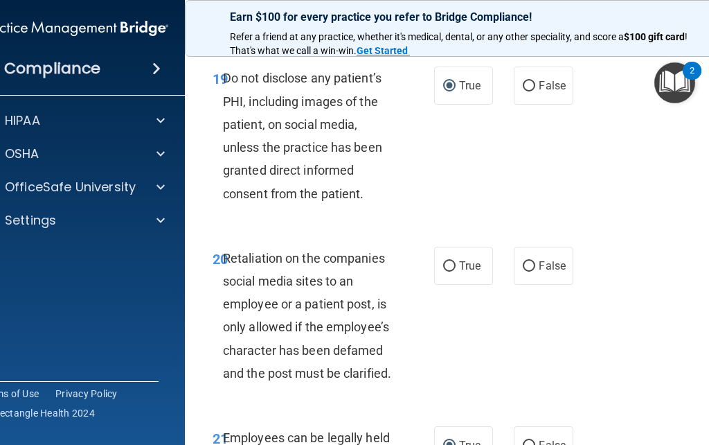
click at [533, 272] on input "False" at bounding box center [529, 266] width 12 height 10
radio input "true"
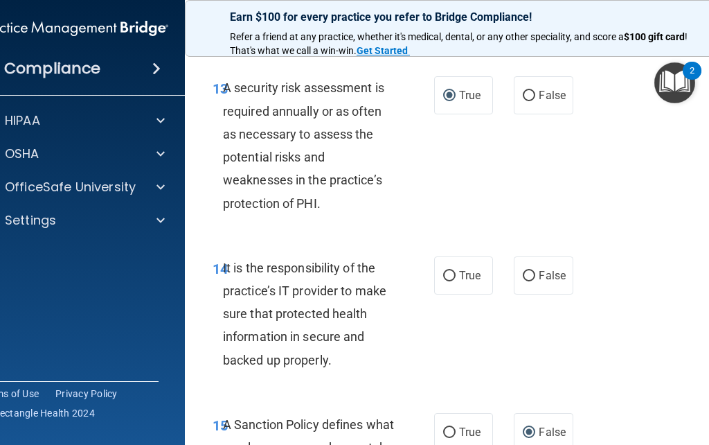
scroll to position [2522, 0]
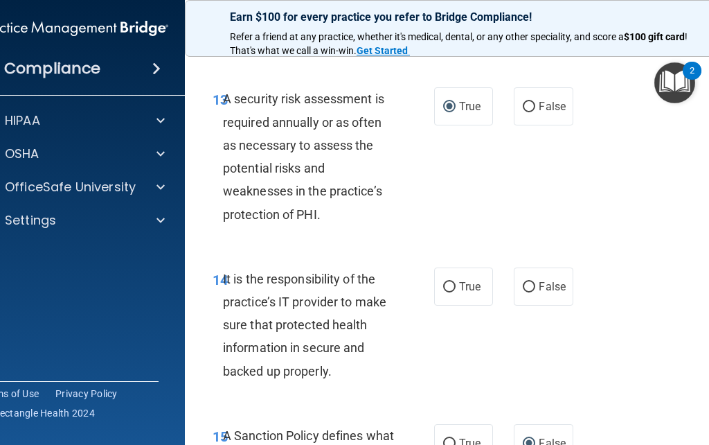
click at [529, 292] on input "False" at bounding box center [529, 287] width 12 height 10
radio input "true"
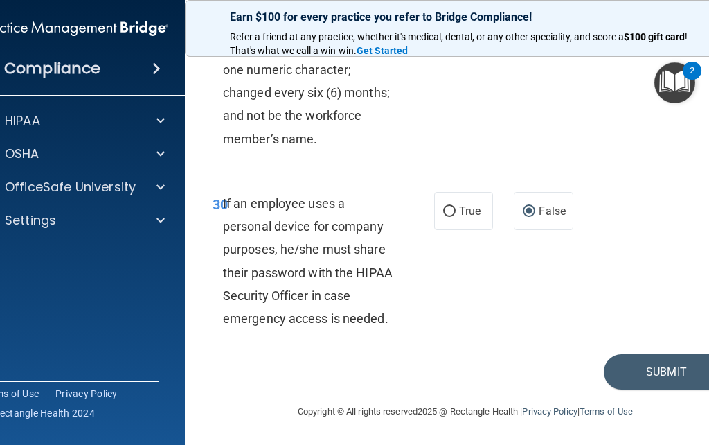
scroll to position [5190, 0]
click at [650, 376] on button "Submit" at bounding box center [666, 371] width 125 height 35
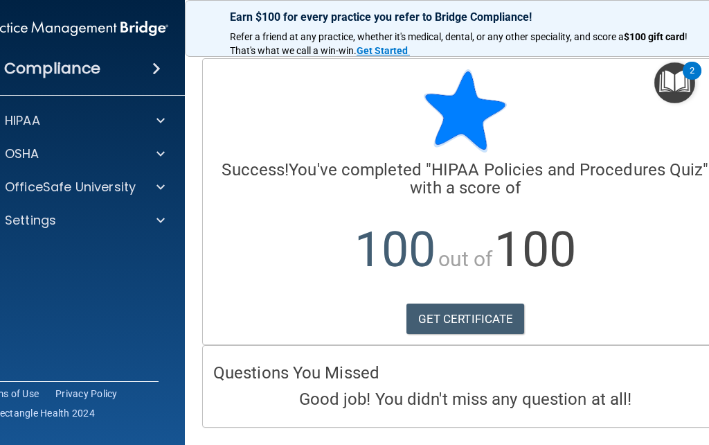
click at [39, 183] on p "OfficeSafe University" at bounding box center [70, 187] width 131 height 17
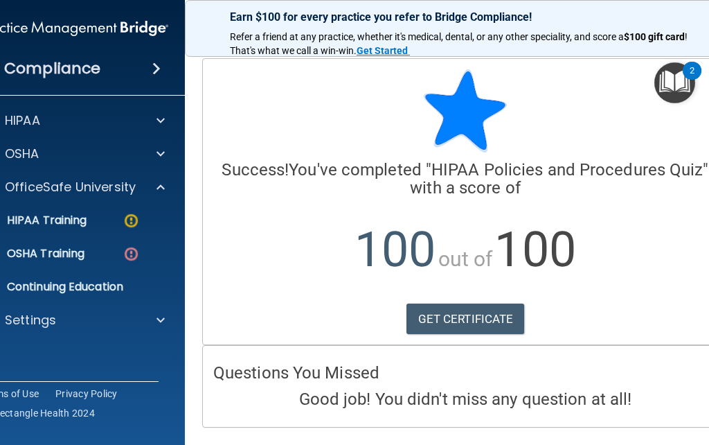
click at [47, 215] on p "HIPAA Training" at bounding box center [29, 220] width 114 height 14
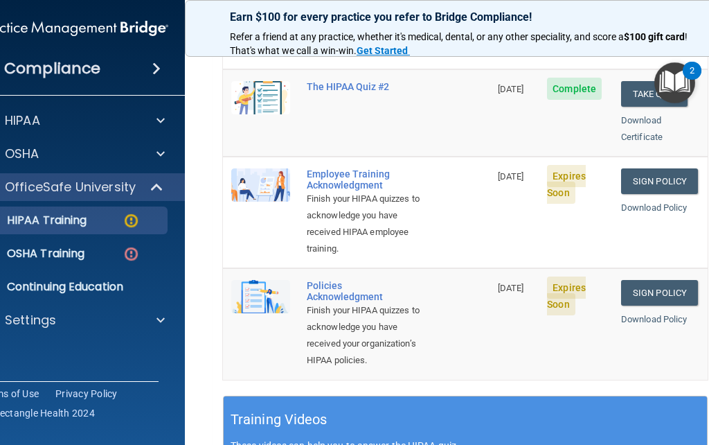
scroll to position [364, 0]
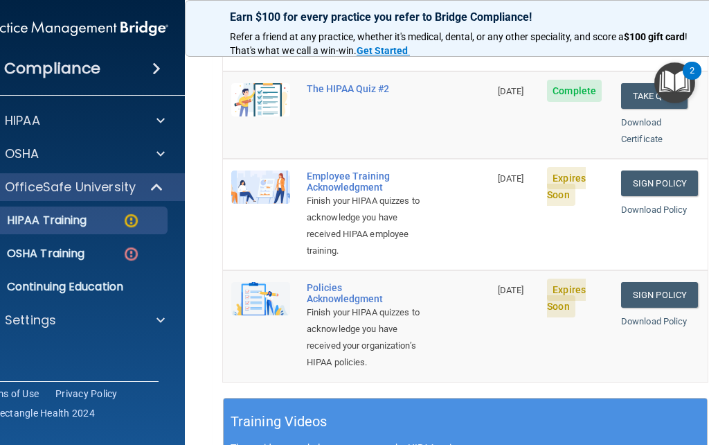
click at [669, 170] on link "Sign Policy" at bounding box center [659, 183] width 77 height 26
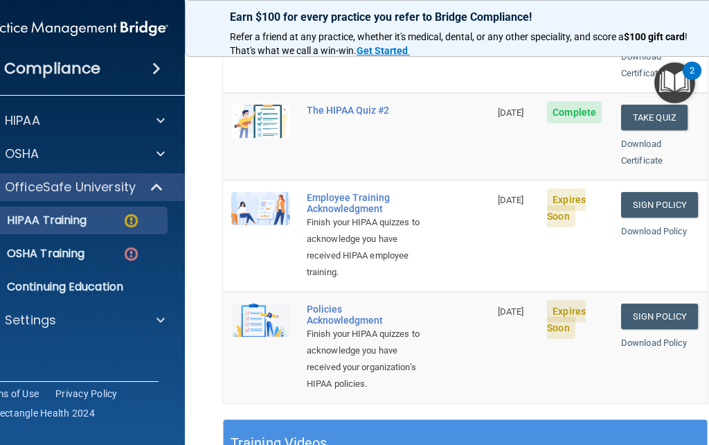
scroll to position [341, 0]
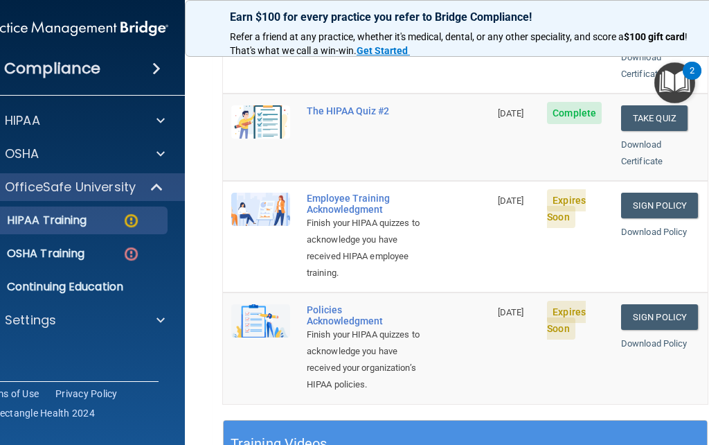
click at [664, 193] on link "Sign Policy" at bounding box center [659, 206] width 77 height 26
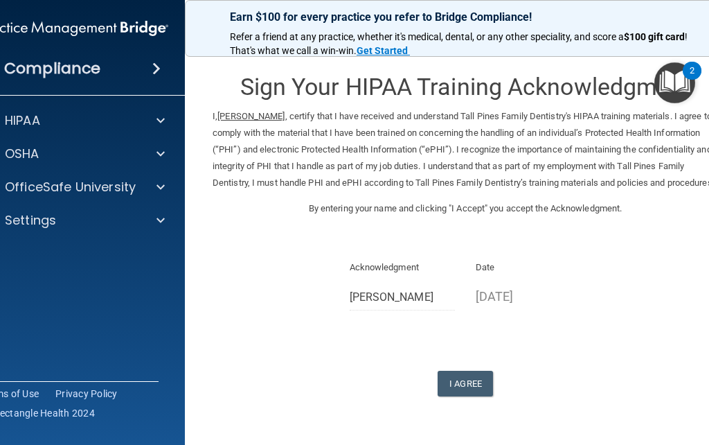
click at [469, 396] on button "I Agree" at bounding box center [465, 384] width 55 height 26
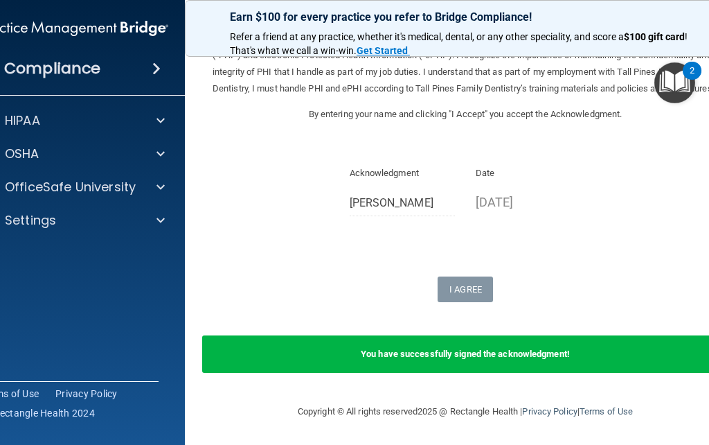
scroll to position [99, 0]
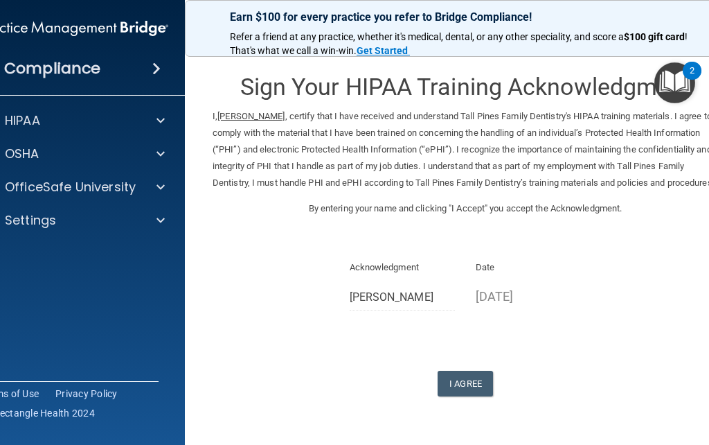
click at [468, 391] on button "I Agree" at bounding box center [465, 384] width 55 height 26
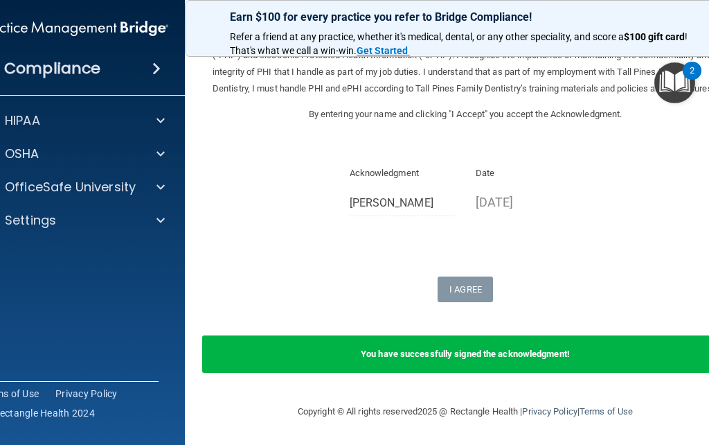
scroll to position [99, 0]
click at [51, 187] on p "OfficeSafe University" at bounding box center [70, 187] width 131 height 17
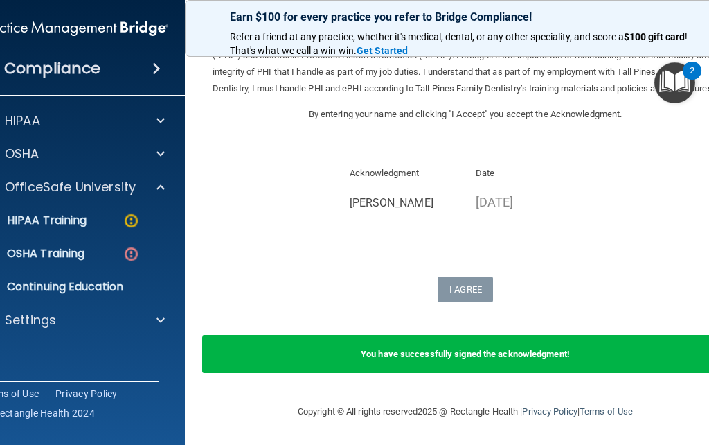
click at [38, 218] on p "HIPAA Training" at bounding box center [29, 220] width 114 height 14
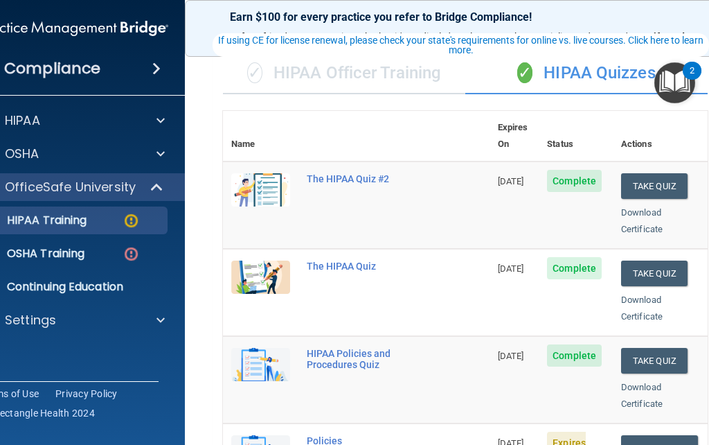
click at [664, 435] on link "Sign Policy" at bounding box center [659, 448] width 77 height 26
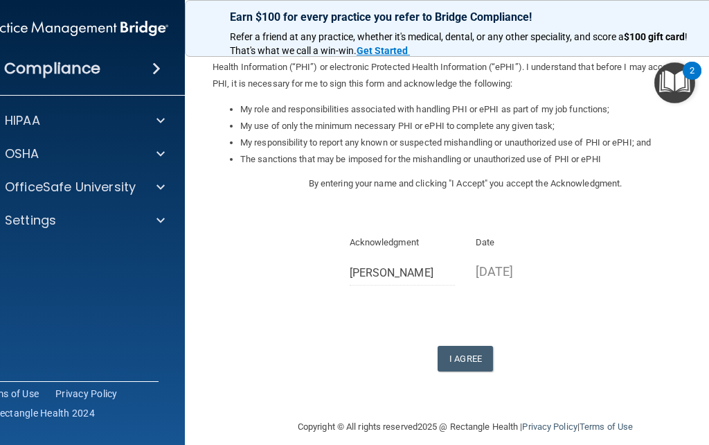
scroll to position [174, 0]
click at [471, 346] on button "I Agree" at bounding box center [465, 359] width 55 height 26
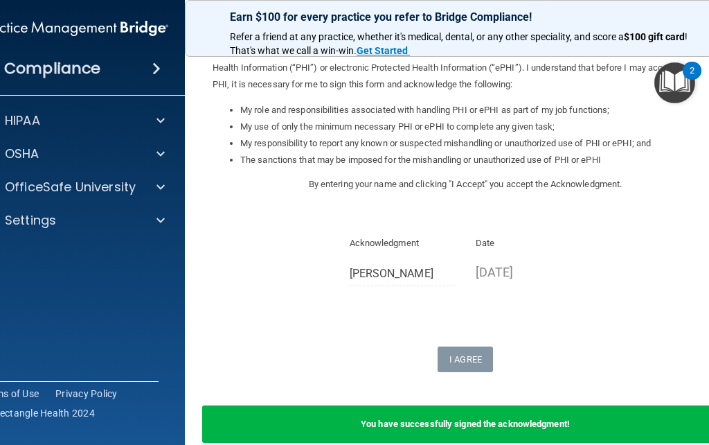
click at [64, 189] on p "OfficeSafe University" at bounding box center [70, 187] width 131 height 17
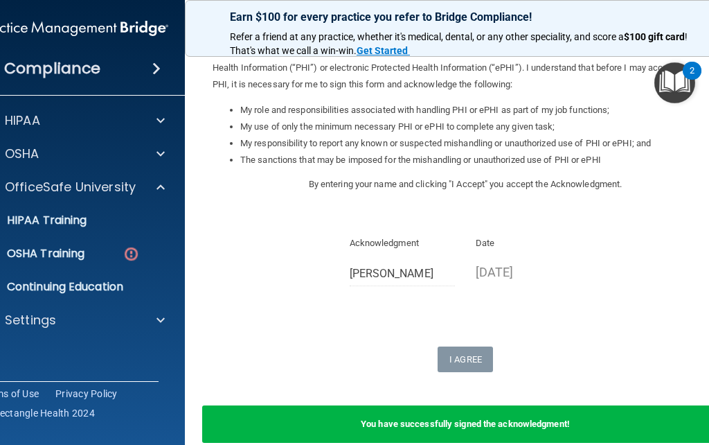
click at [38, 217] on p "HIPAA Training" at bounding box center [29, 220] width 114 height 14
